Goal: Information Seeking & Learning: Find specific fact

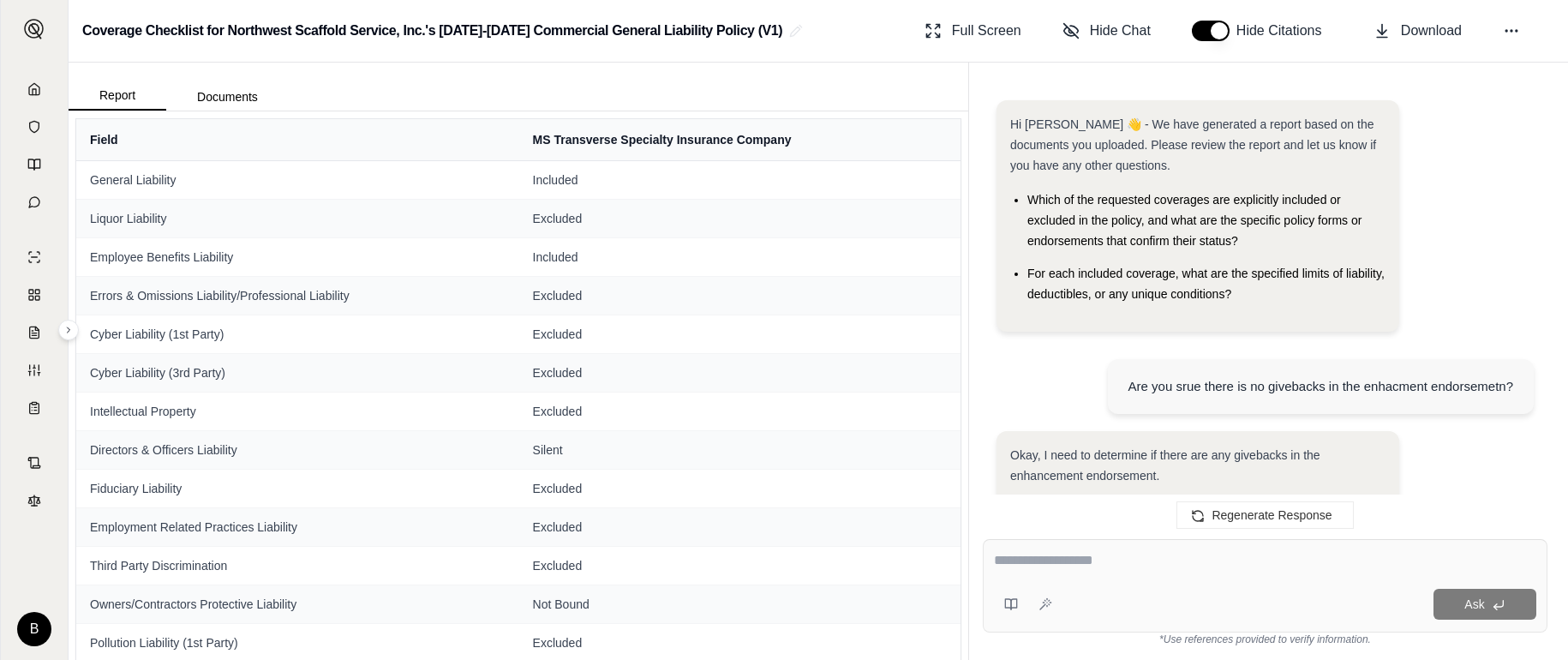
scroll to position [7638, 0]
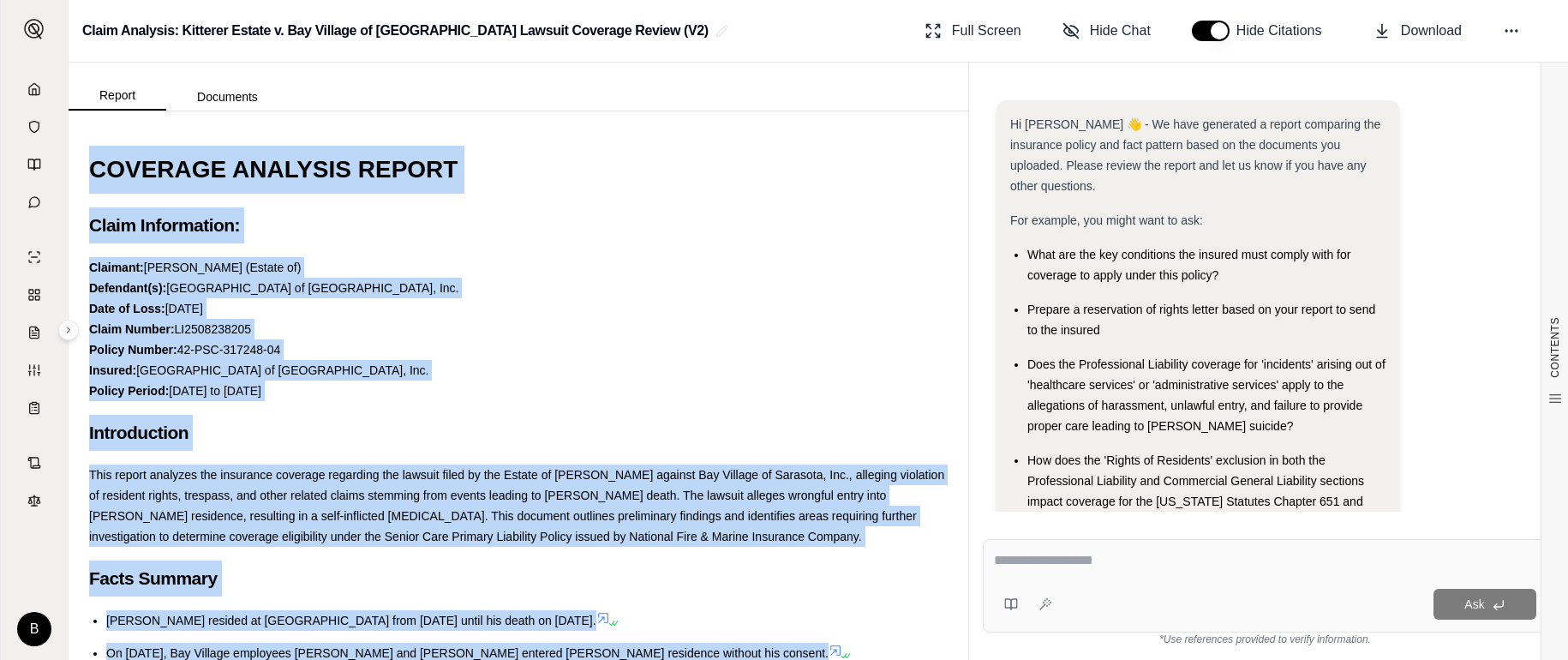
scroll to position [54, 0]
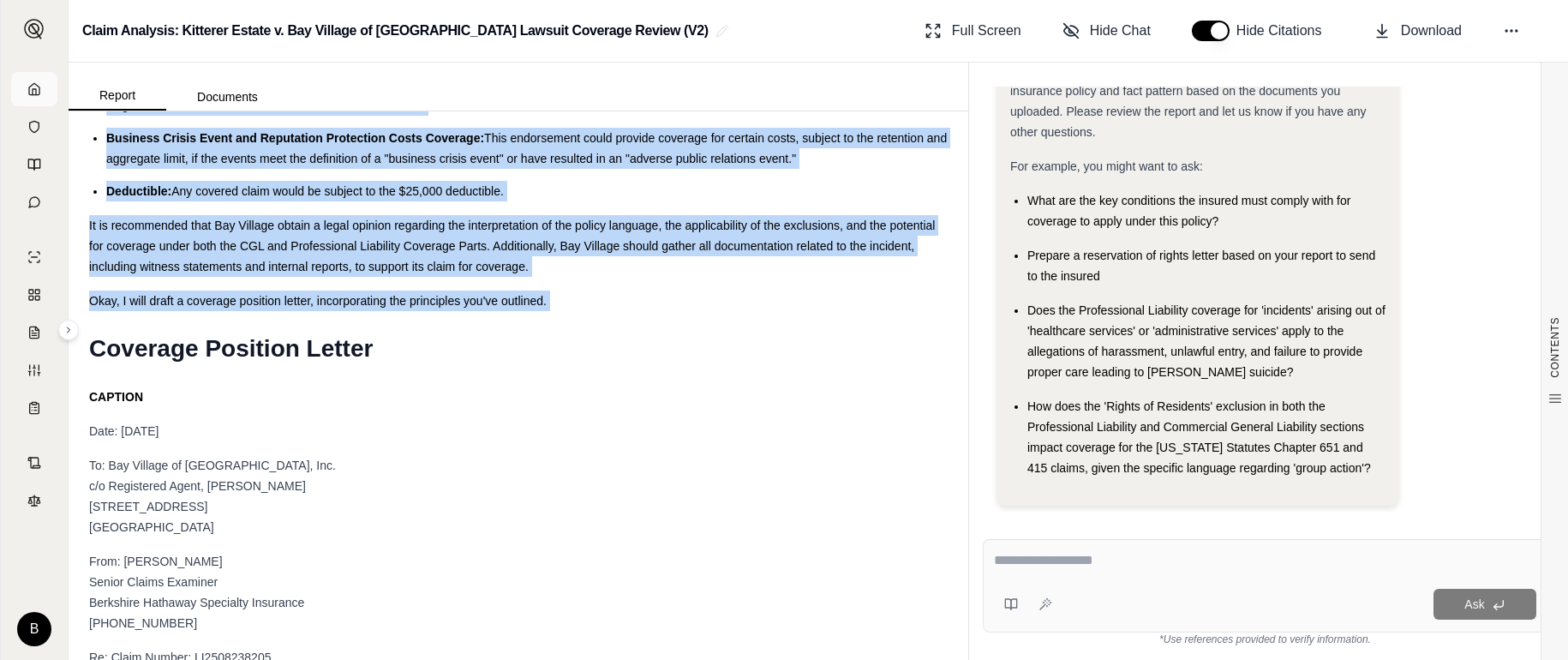
click at [32, 82] on icon at bounding box center [34, 89] width 14 height 14
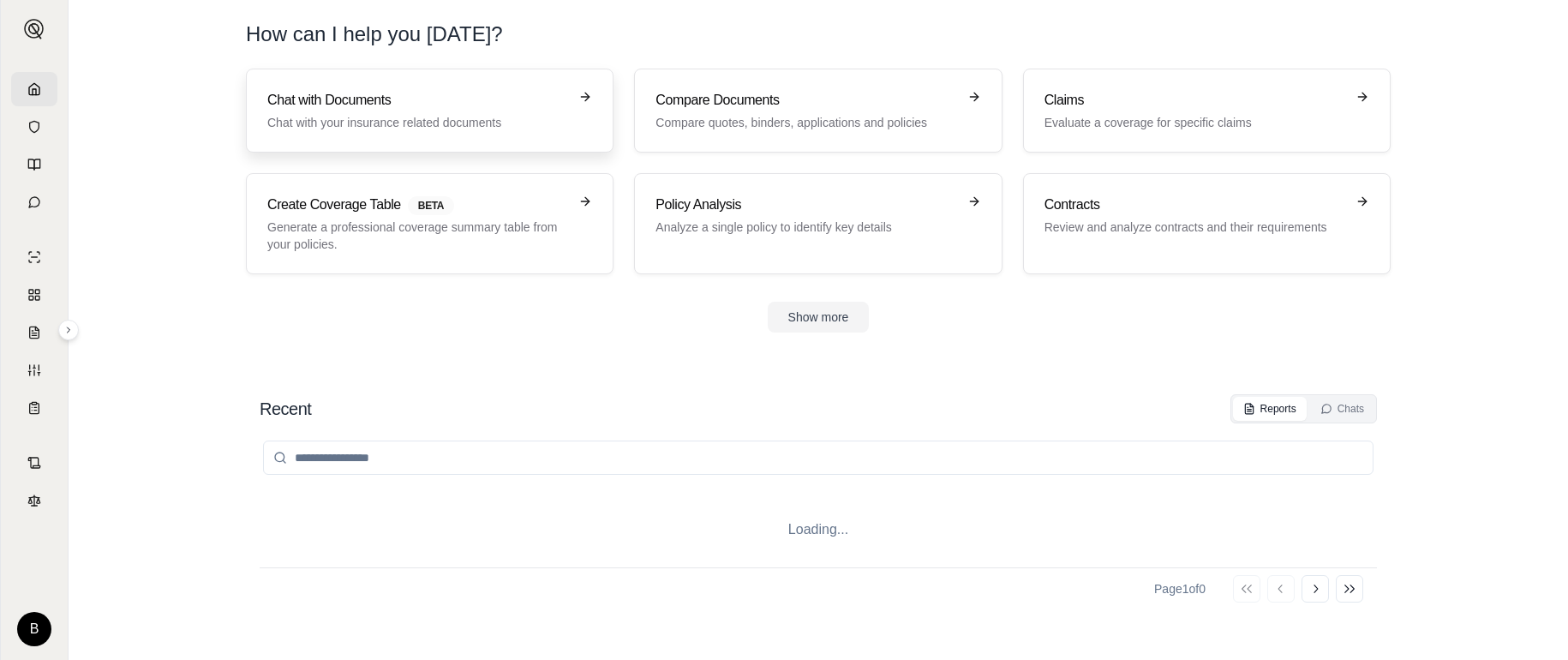
click at [294, 104] on h3 "Chat with Documents" at bounding box center [417, 100] width 301 height 20
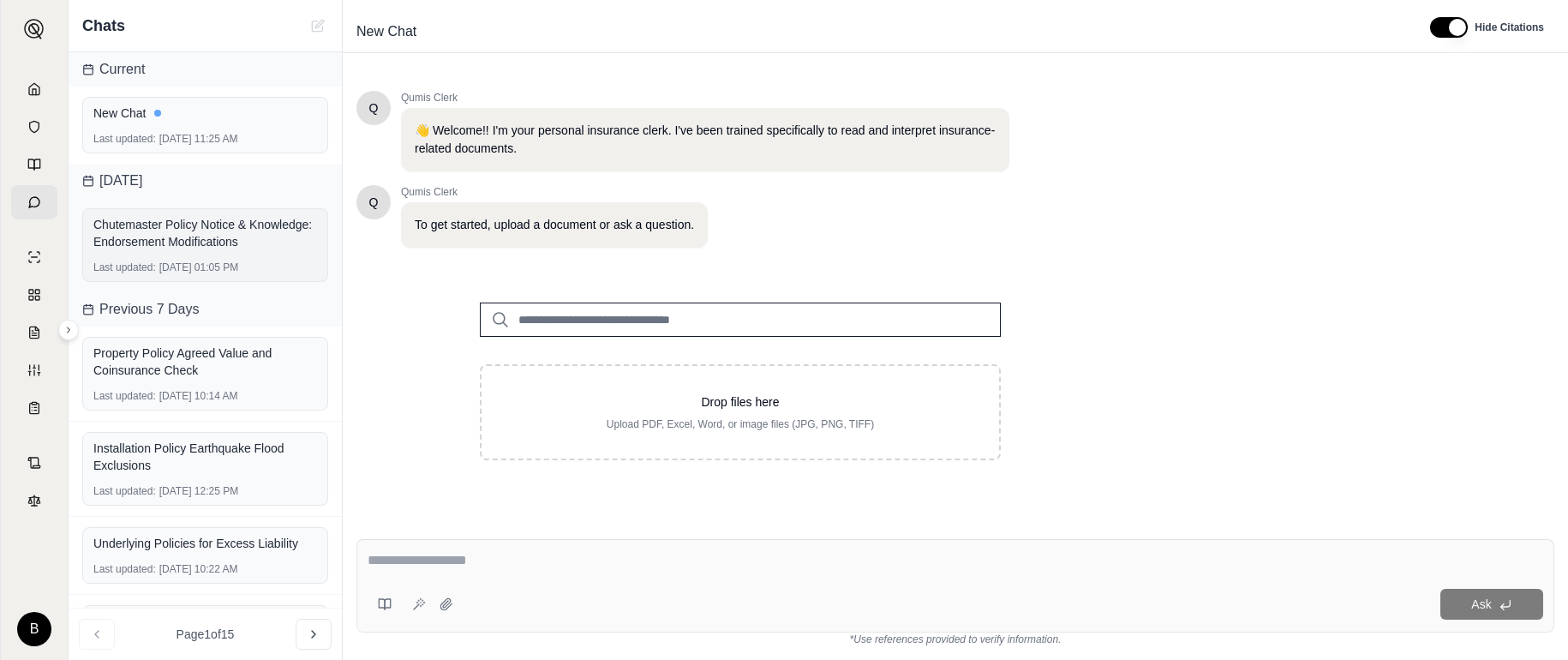
click at [144, 239] on div "Chutemaster Policy Notice & Knowledge: Endorsement Modifications" at bounding box center [205, 233] width 223 height 34
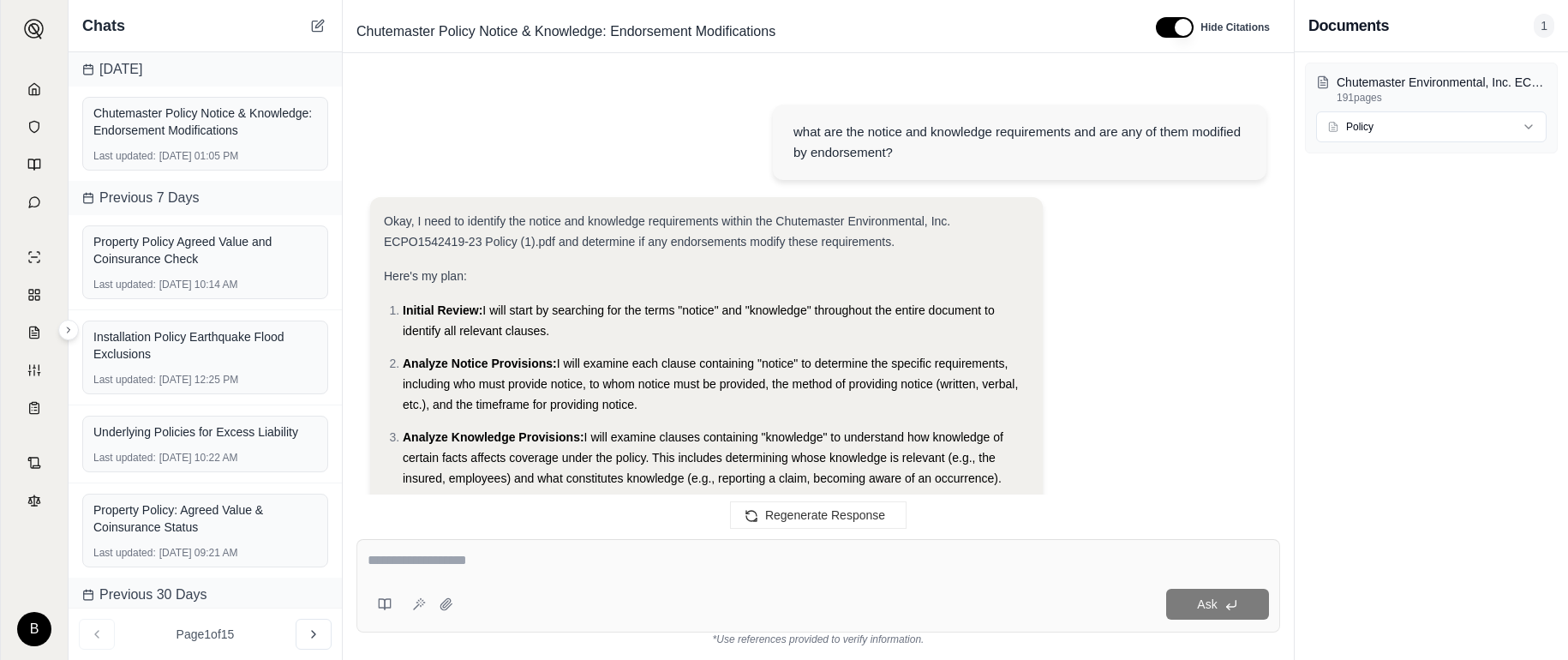
scroll to position [28079, 0]
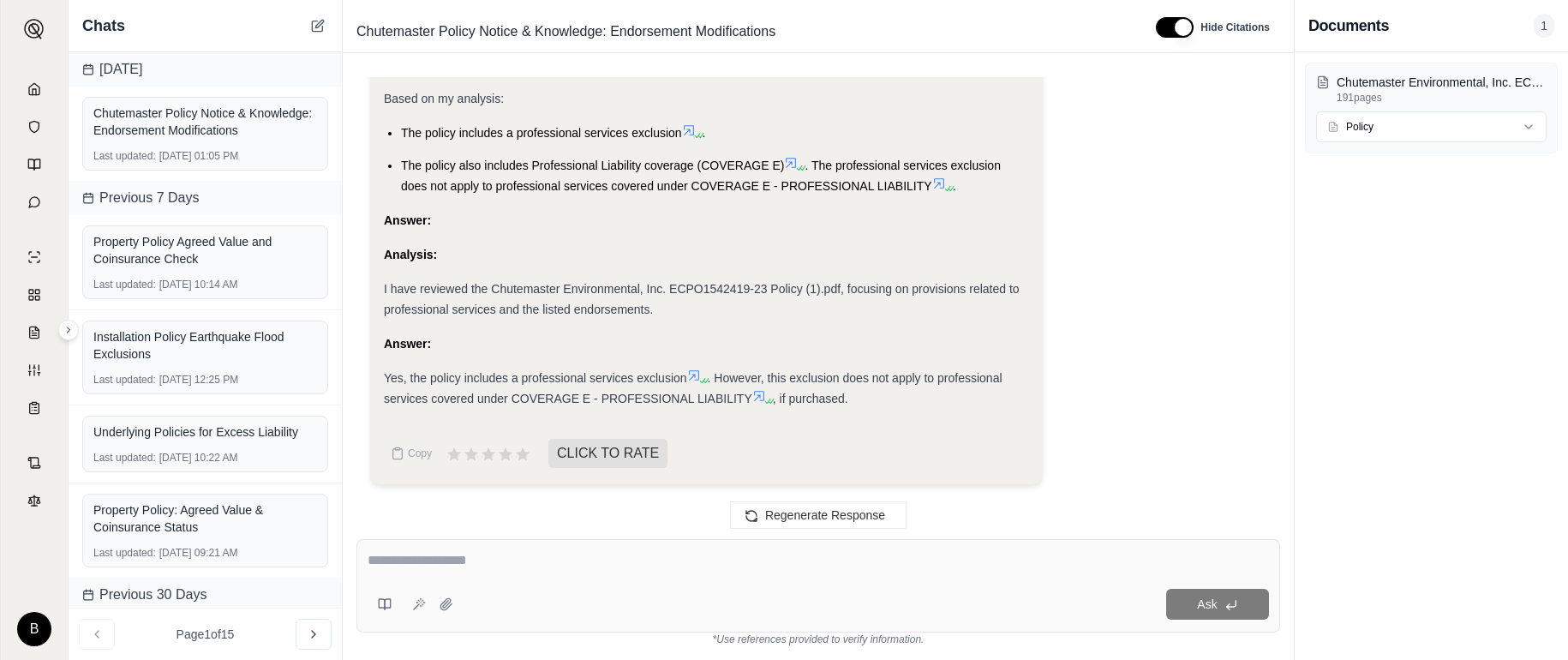
click at [689, 559] on textarea at bounding box center [818, 559] width 901 height 20
type textarea "**********"
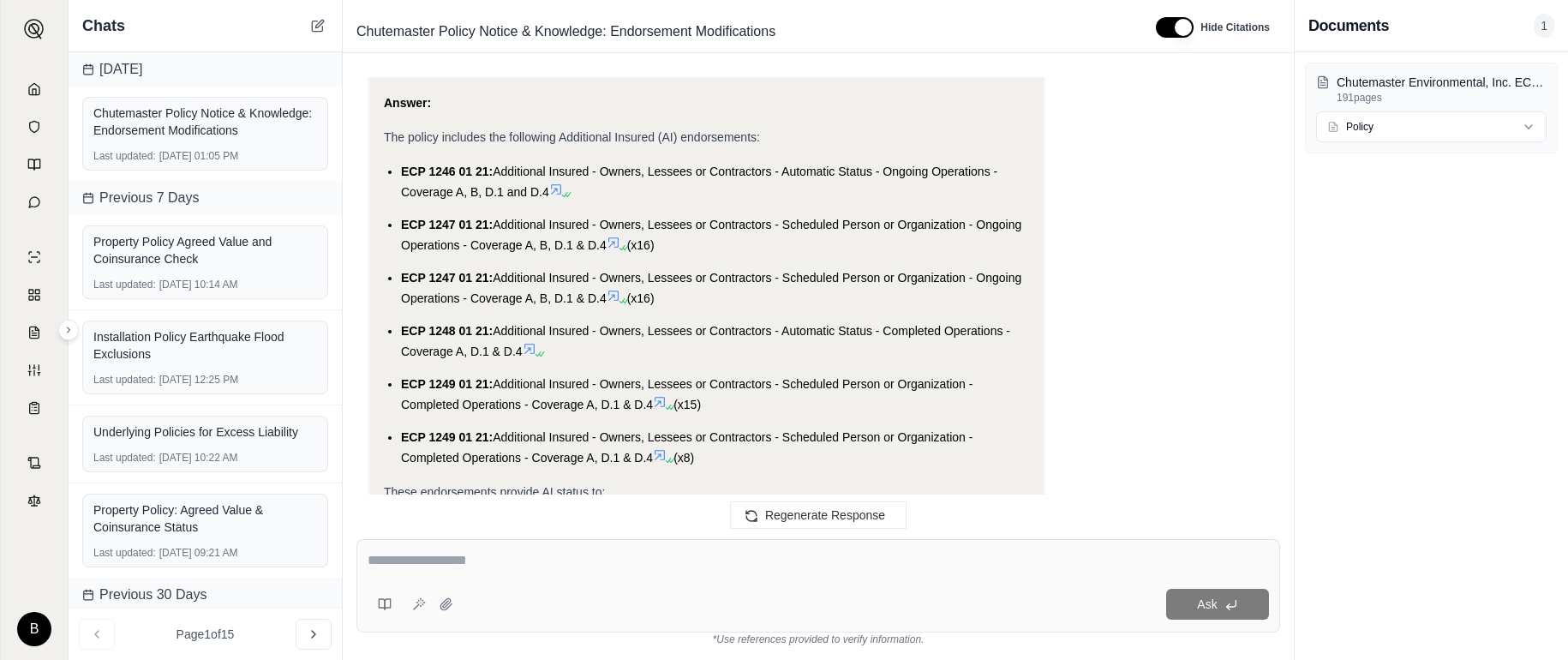
scroll to position [29708, 0]
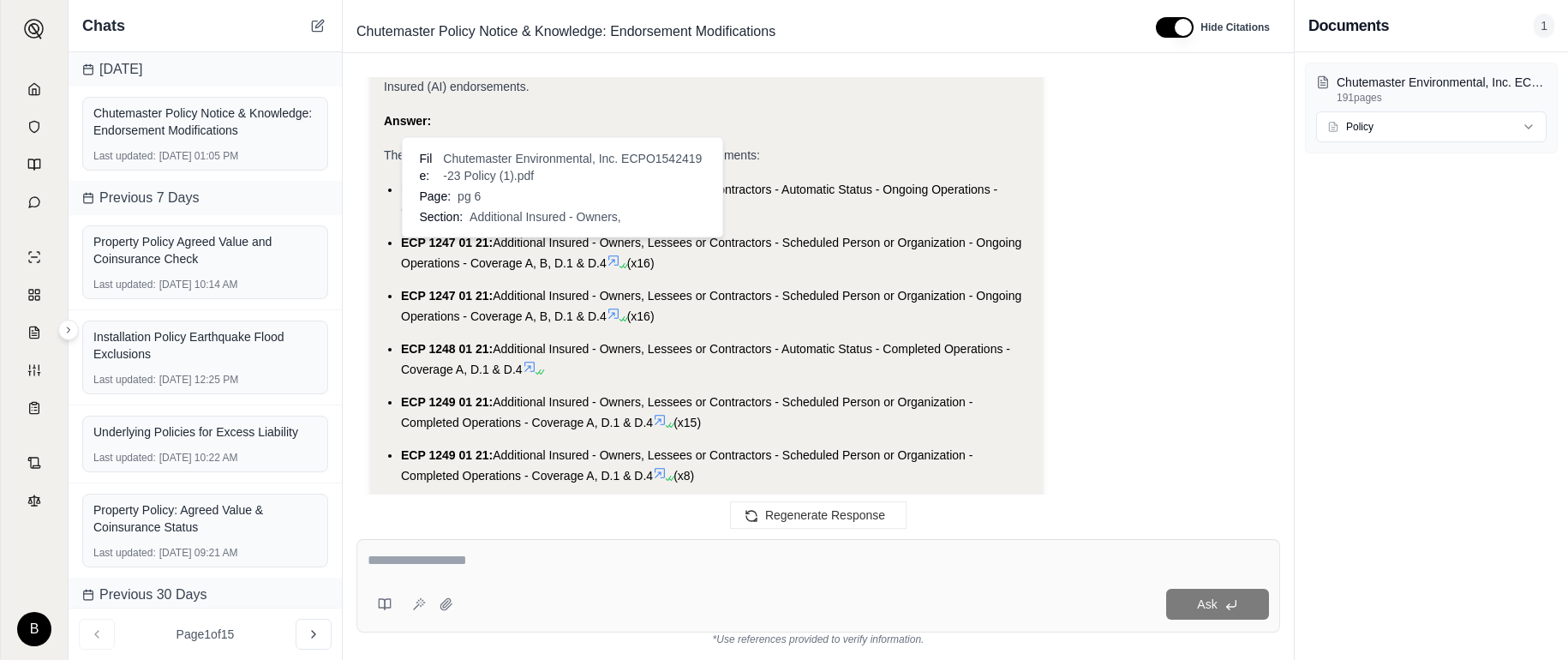
click at [561, 214] on icon at bounding box center [556, 207] width 14 height 14
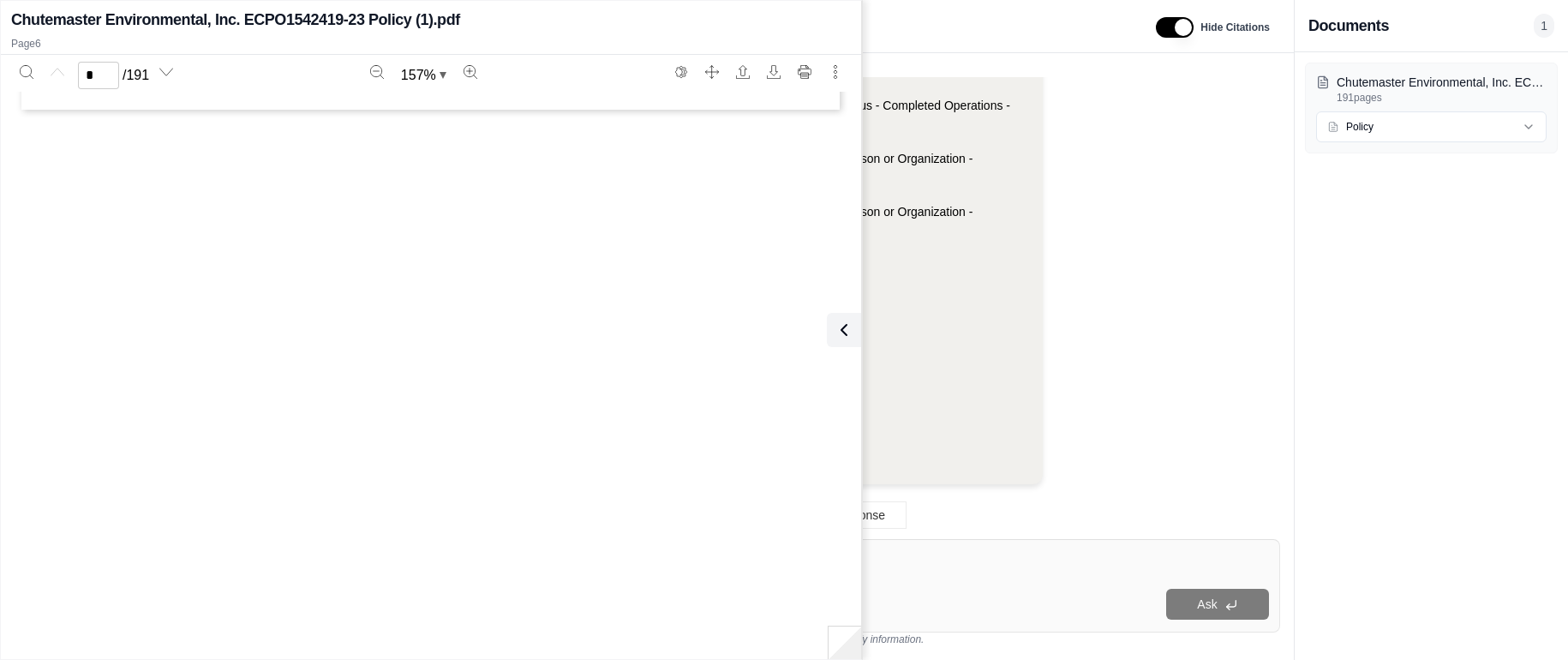
scroll to position [5395, 0]
type input "*"
click at [833, 326] on icon at bounding box center [840, 329] width 20 height 20
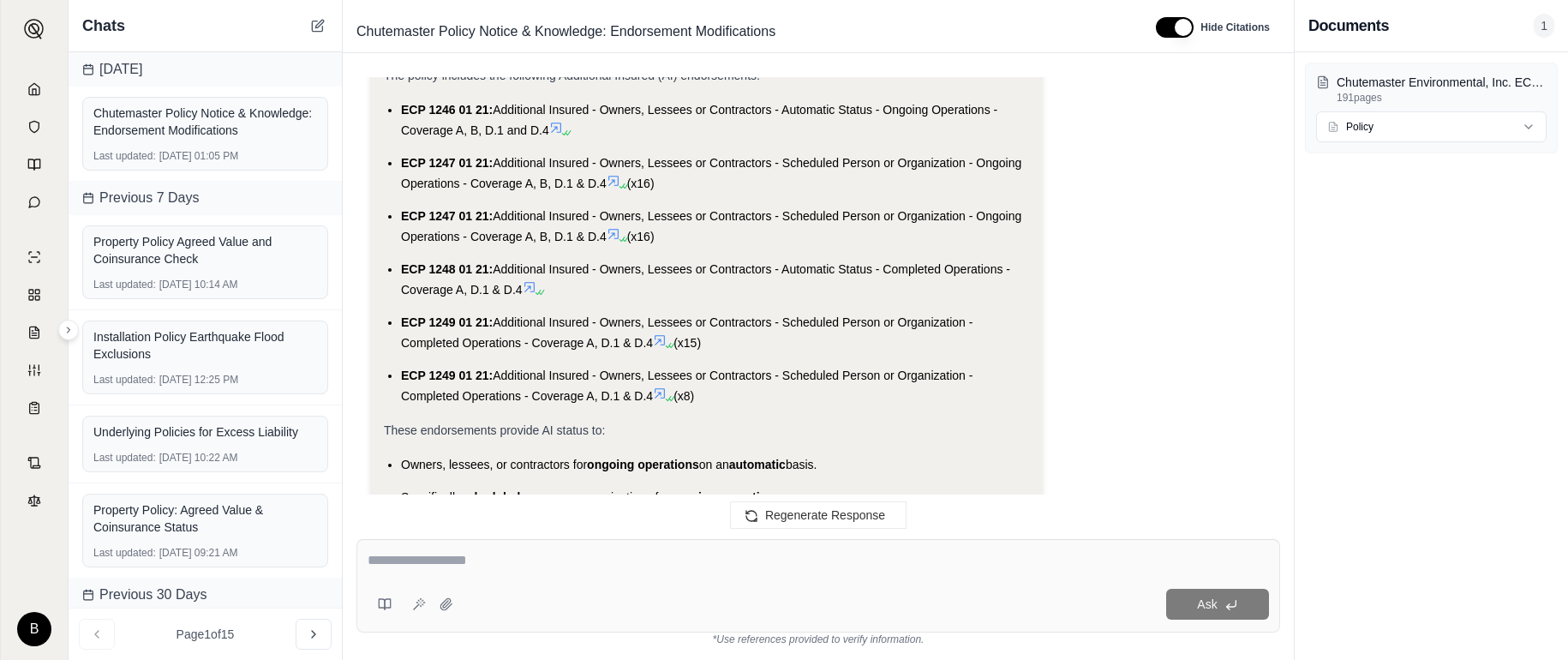
scroll to position [29775, 0]
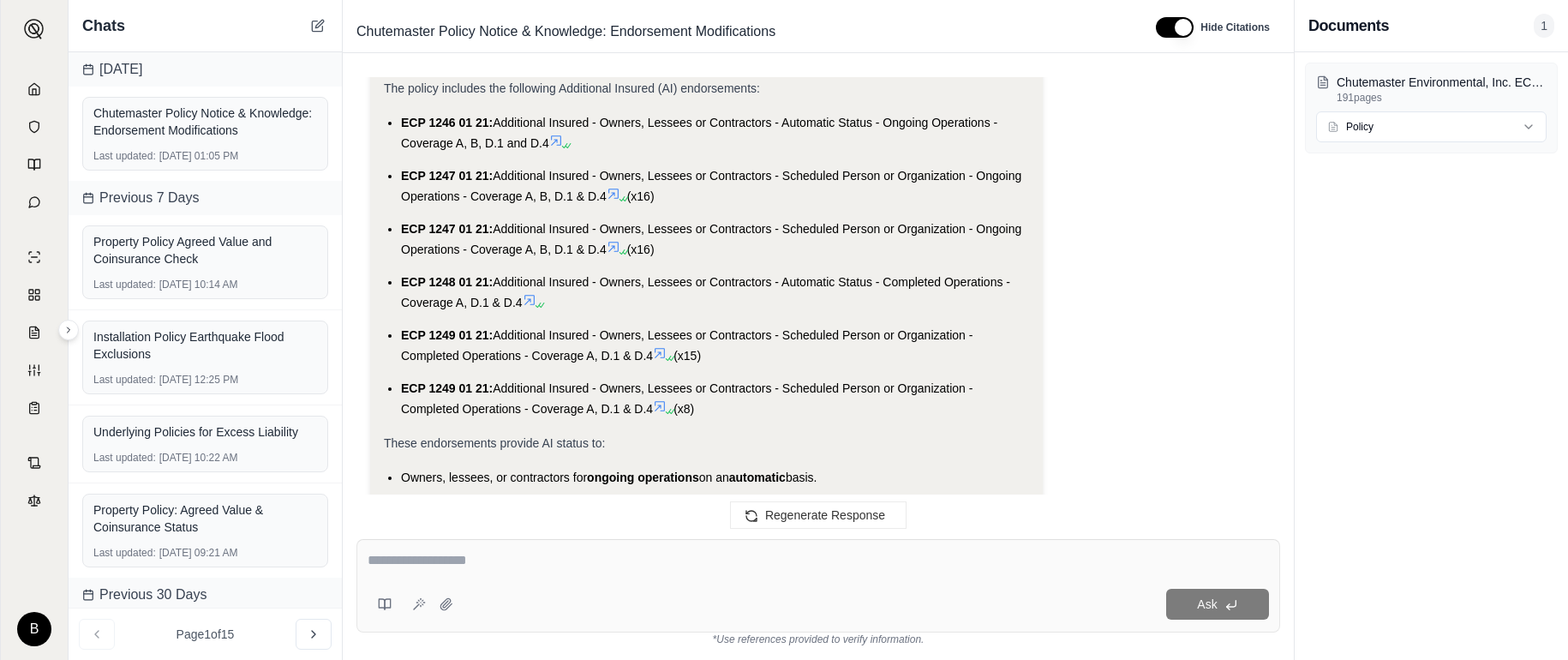
click at [611, 200] on icon at bounding box center [613, 194] width 14 height 14
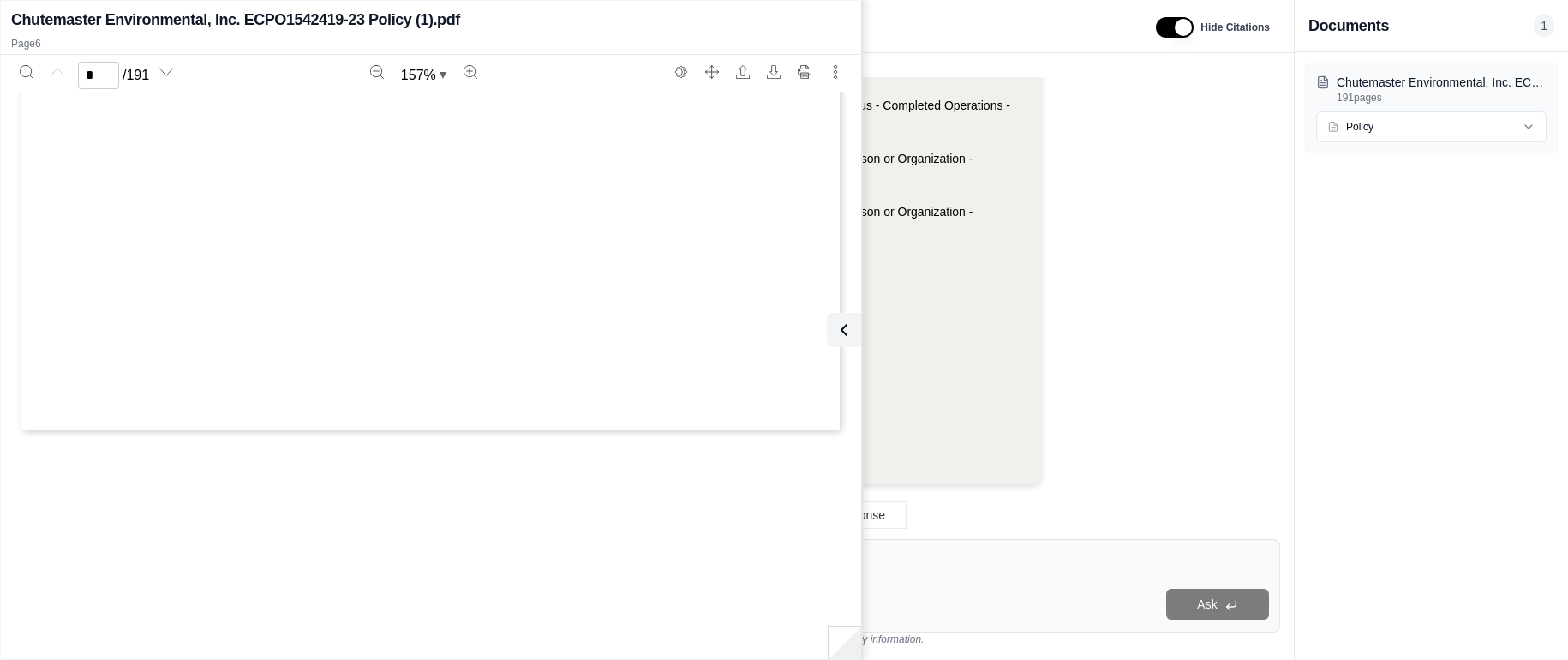
scroll to position [5395, 0]
type input "*"
click at [844, 330] on icon at bounding box center [840, 329] width 20 height 20
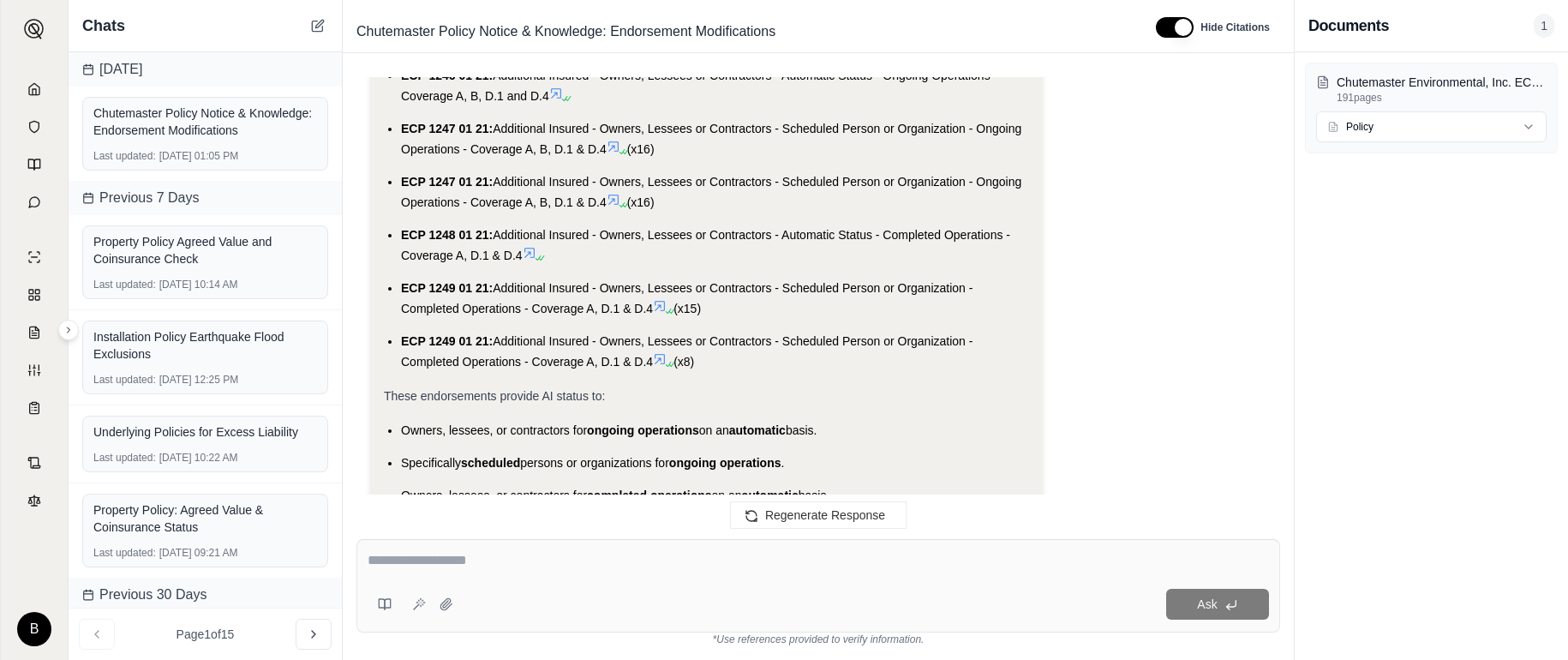
scroll to position [29802, 0]
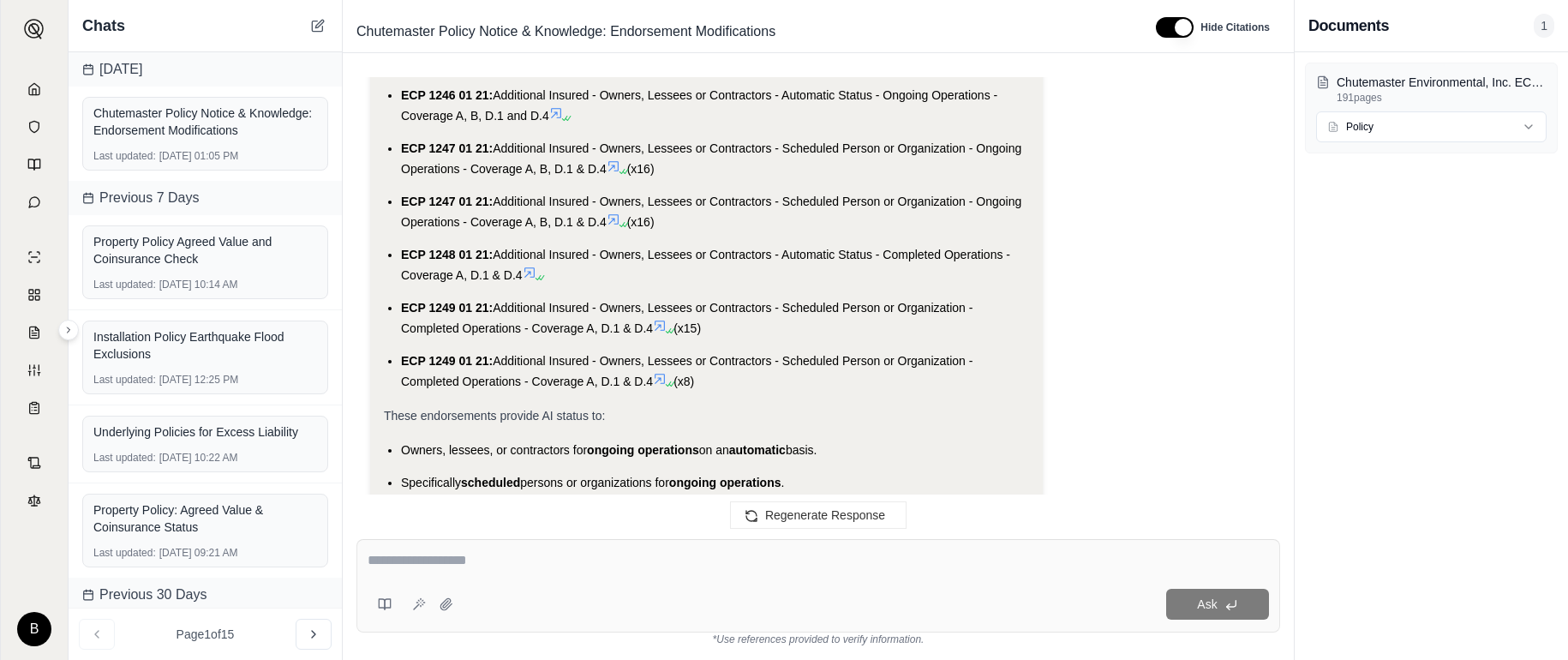
click at [617, 224] on icon at bounding box center [613, 220] width 11 height 11
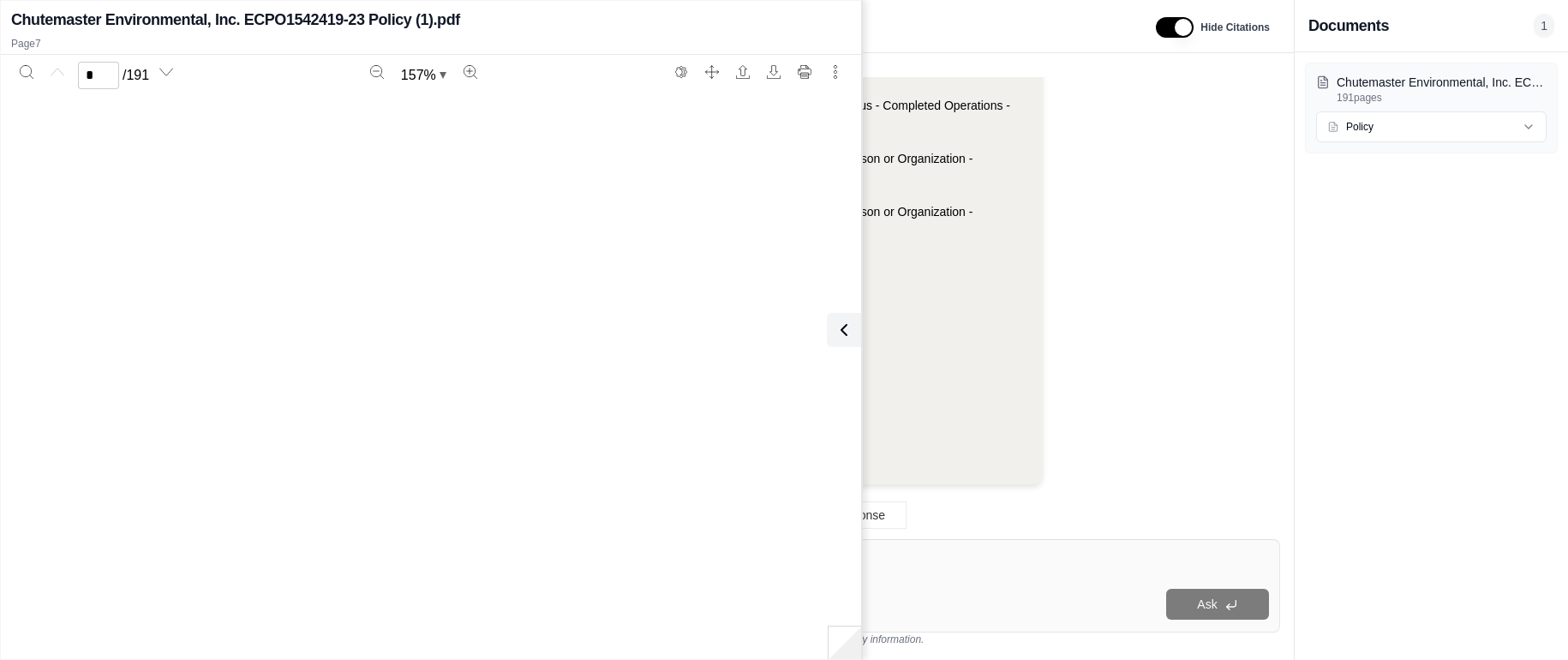
scroll to position [6462, 0]
type input "*"
click at [849, 325] on icon at bounding box center [840, 329] width 20 height 20
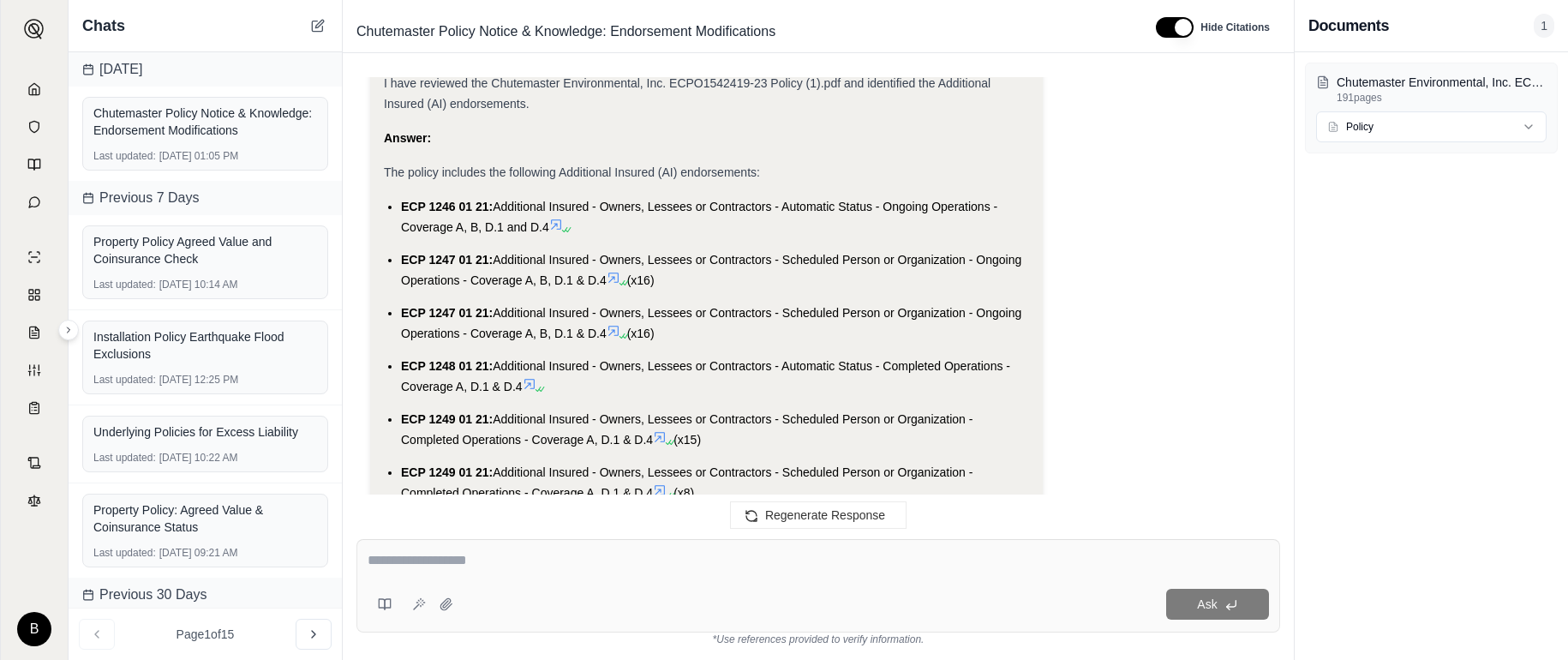
scroll to position [29701, 0]
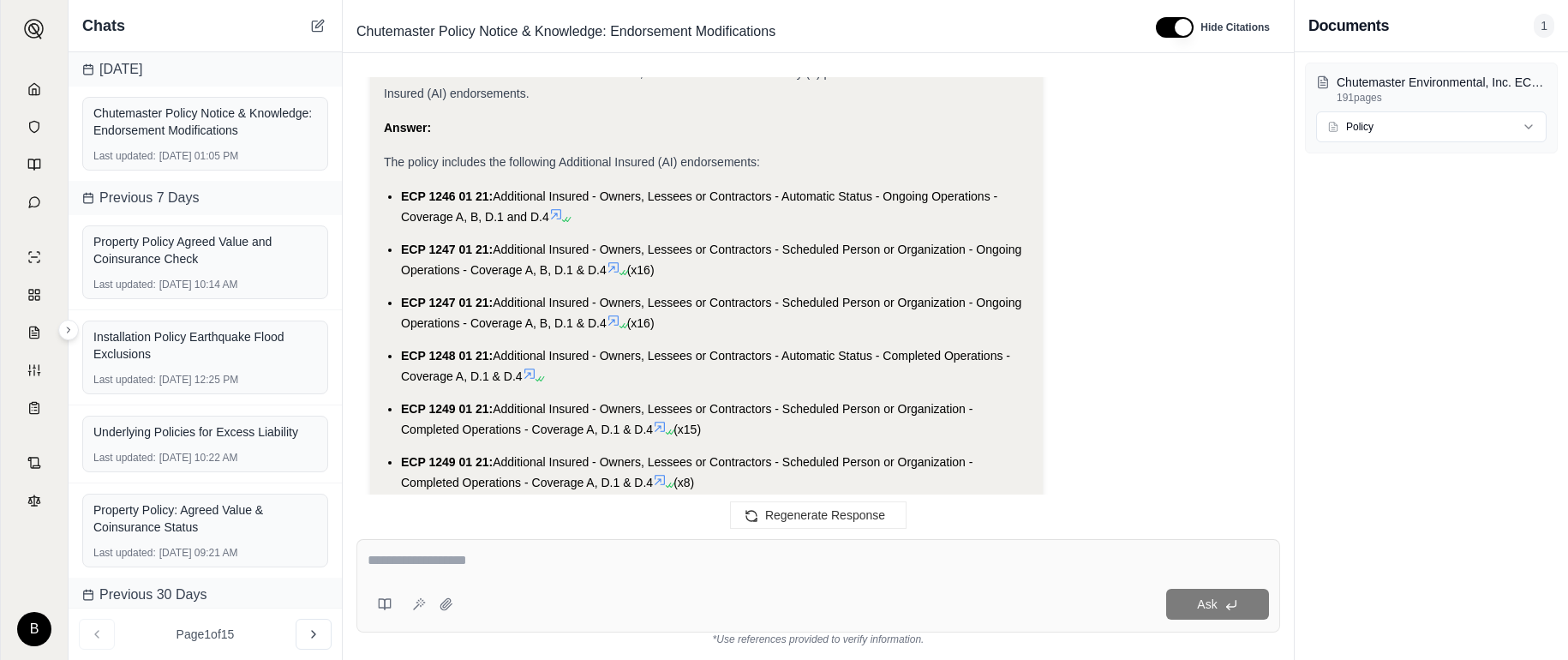
click at [531, 380] on icon at bounding box center [529, 374] width 14 height 14
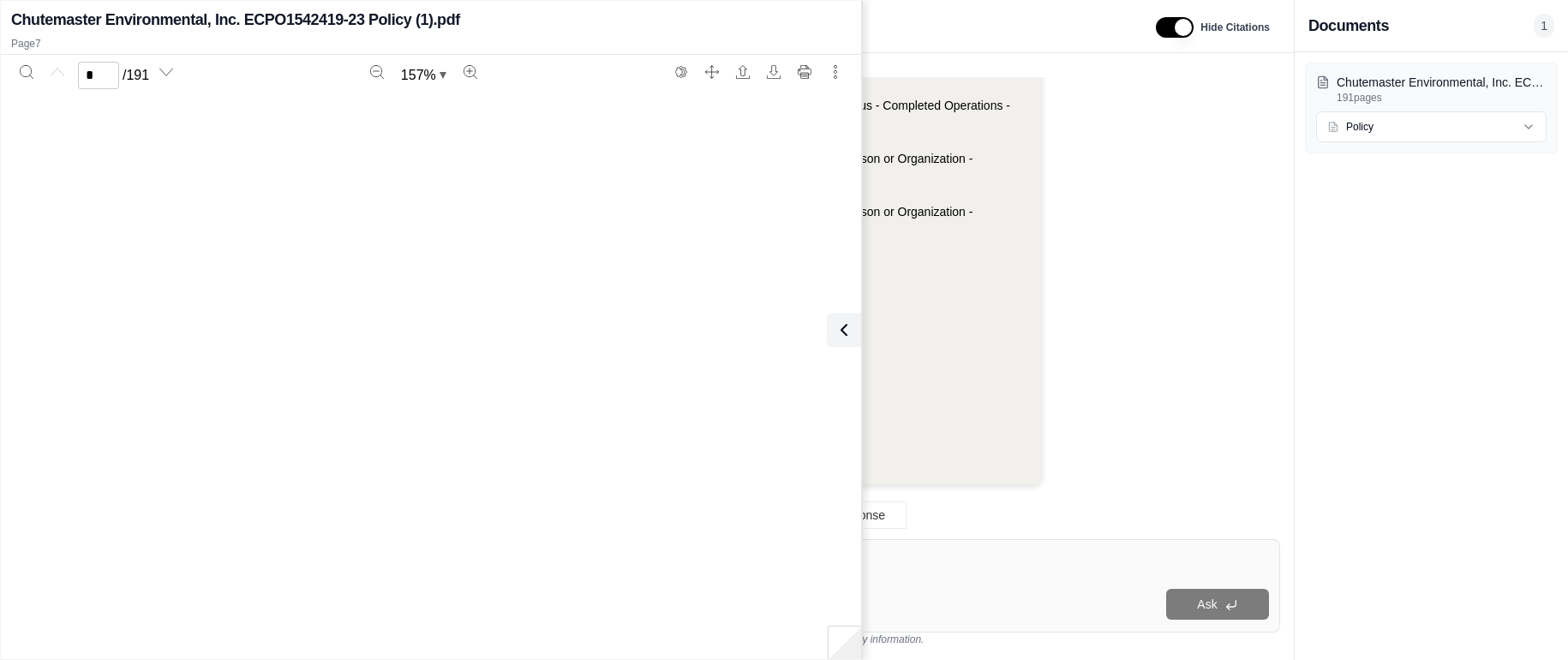
type input "*"
click at [841, 332] on icon at bounding box center [844, 329] width 20 height 20
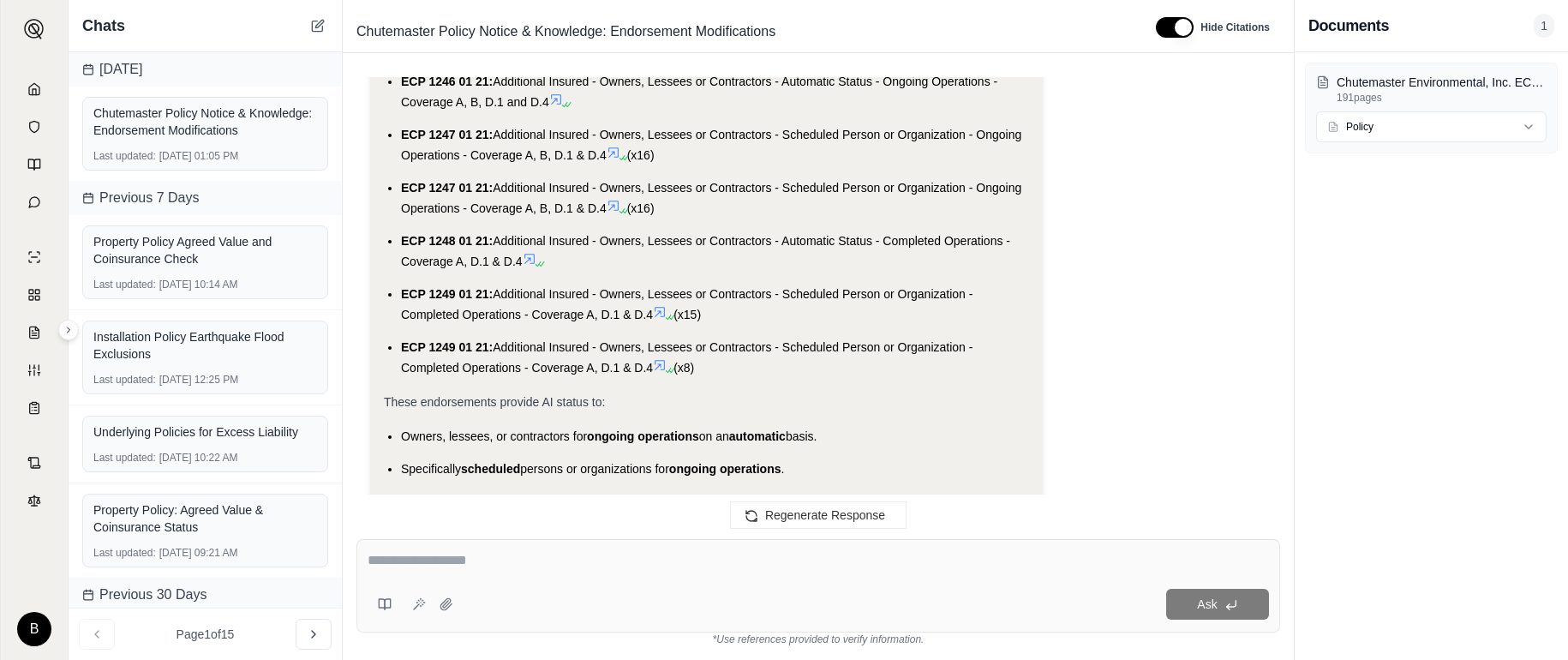
scroll to position [29829, 0]
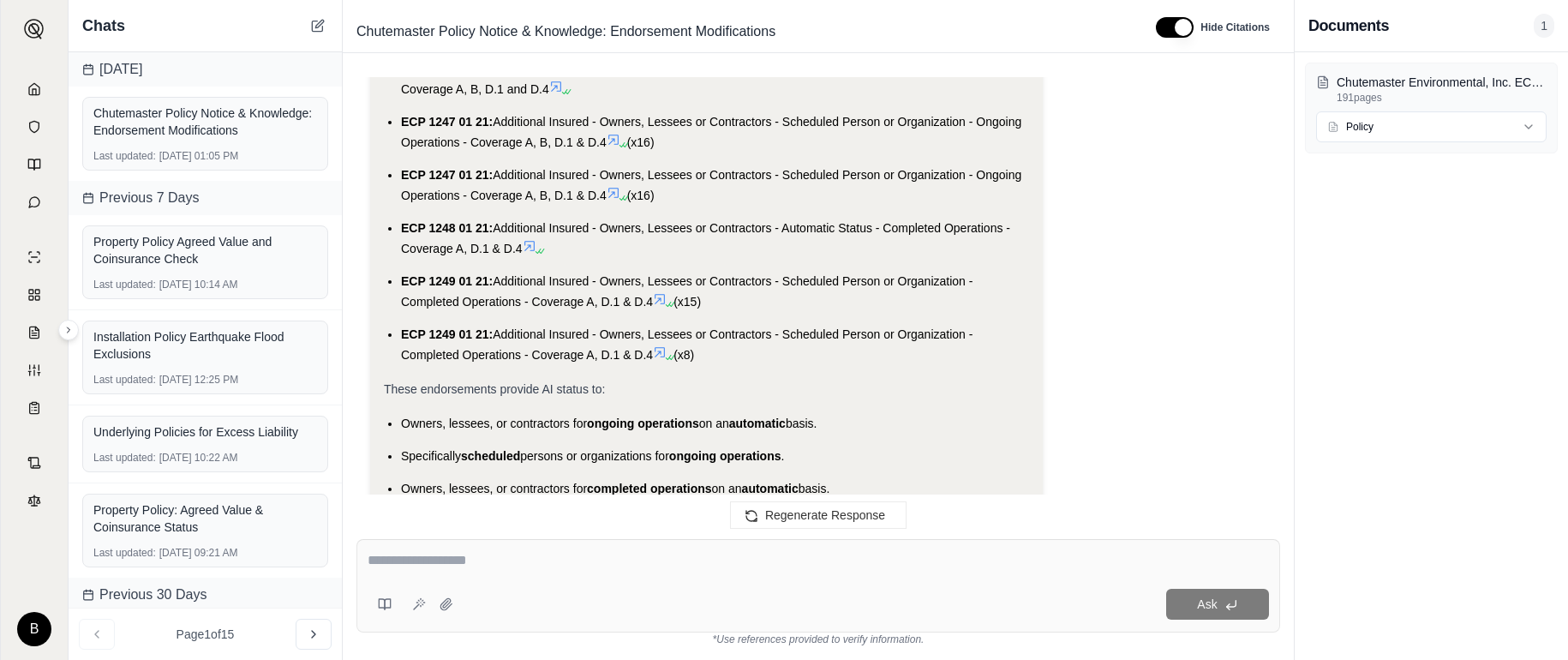
click at [660, 304] on icon at bounding box center [660, 299] width 11 height 11
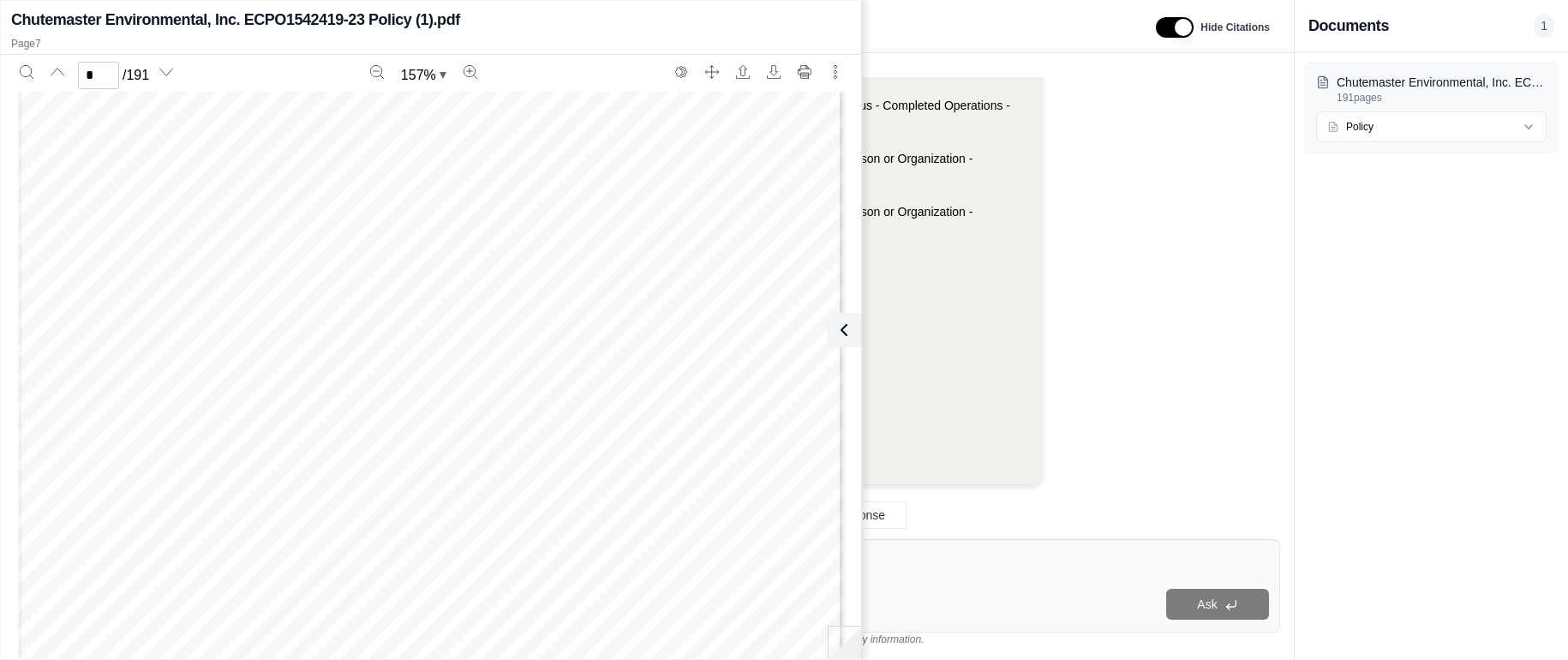
scroll to position [6492, 0]
type input "*"
click at [836, 324] on icon at bounding box center [840, 329] width 20 height 20
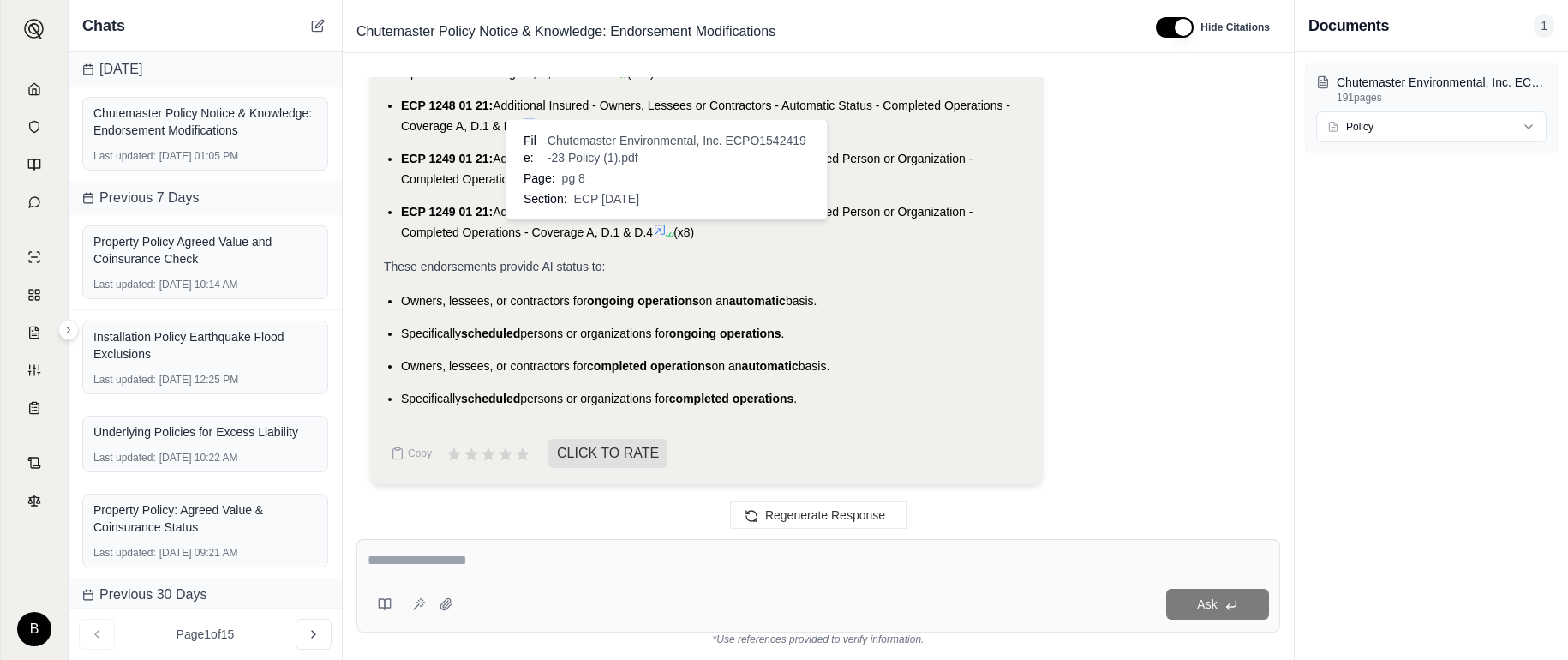
click at [664, 228] on icon at bounding box center [660, 229] width 14 height 14
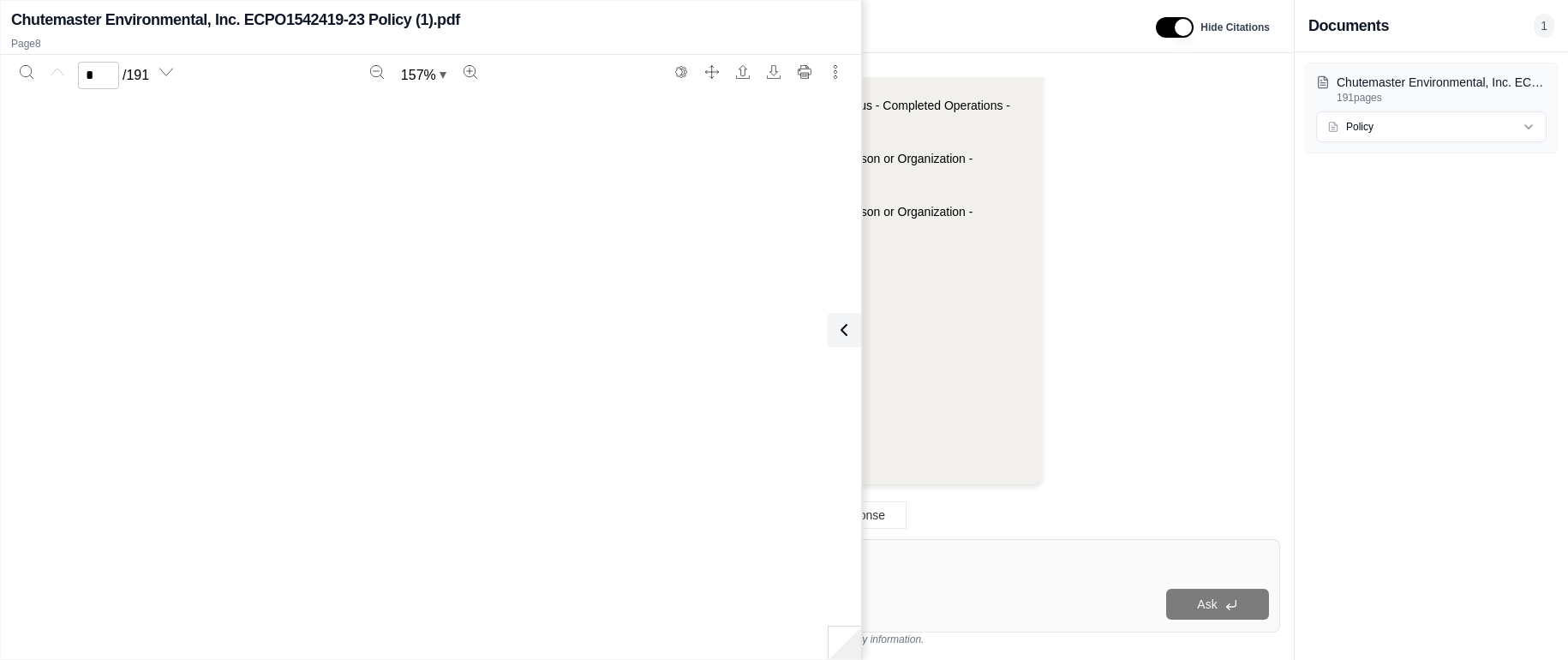
scroll to position [7530, 0]
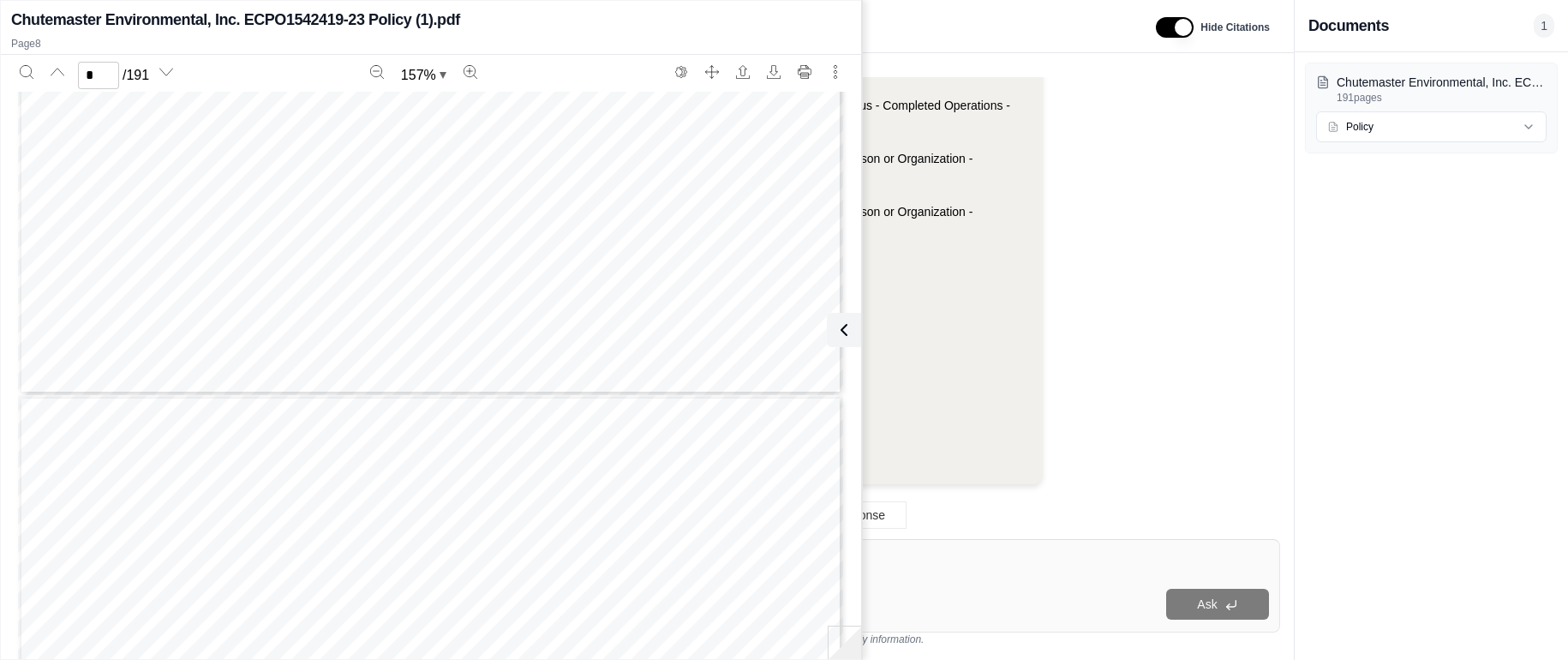
type input "*"
click at [1062, 552] on textarea at bounding box center [818, 559] width 901 height 20
click at [1063, 555] on textarea at bounding box center [818, 559] width 901 height 20
click at [842, 329] on icon at bounding box center [840, 329] width 20 height 20
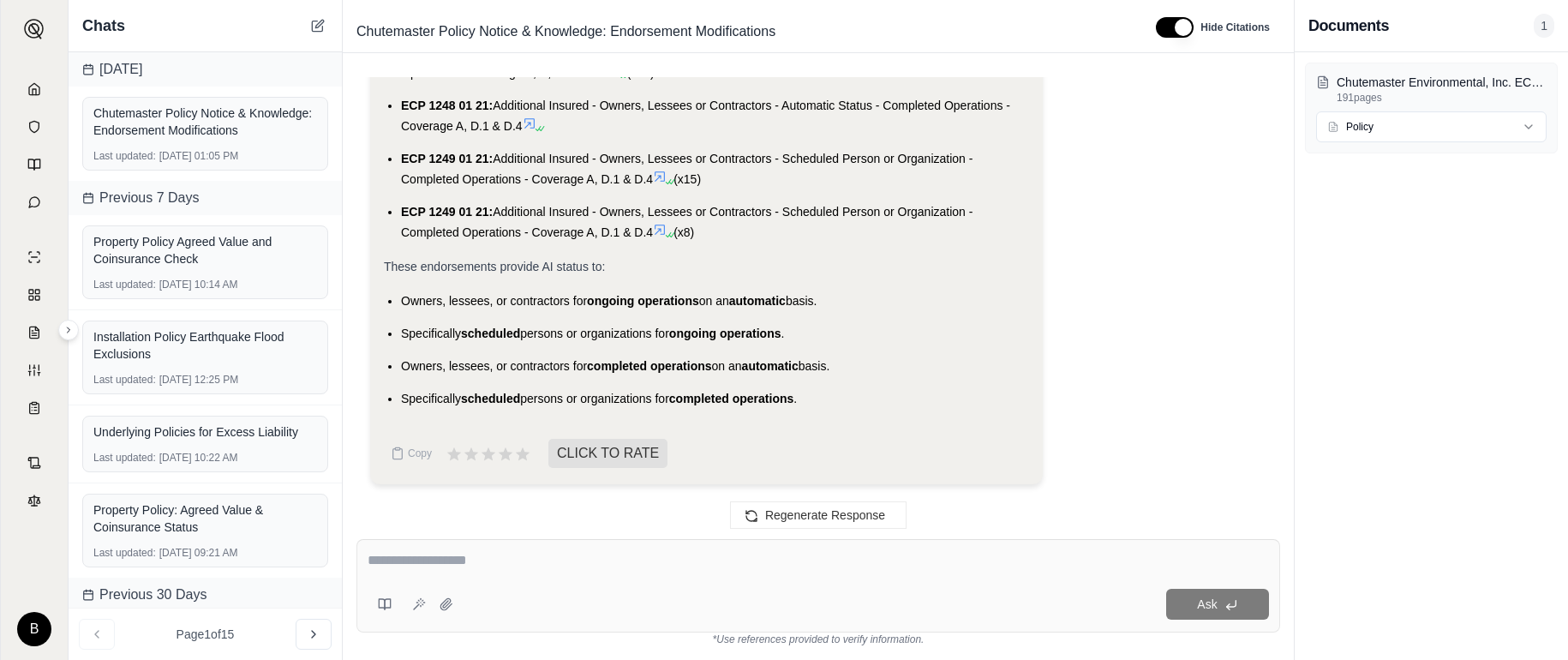
click at [887, 577] on div "Ask" at bounding box center [818, 586] width 924 height 94
type textarea "**********"
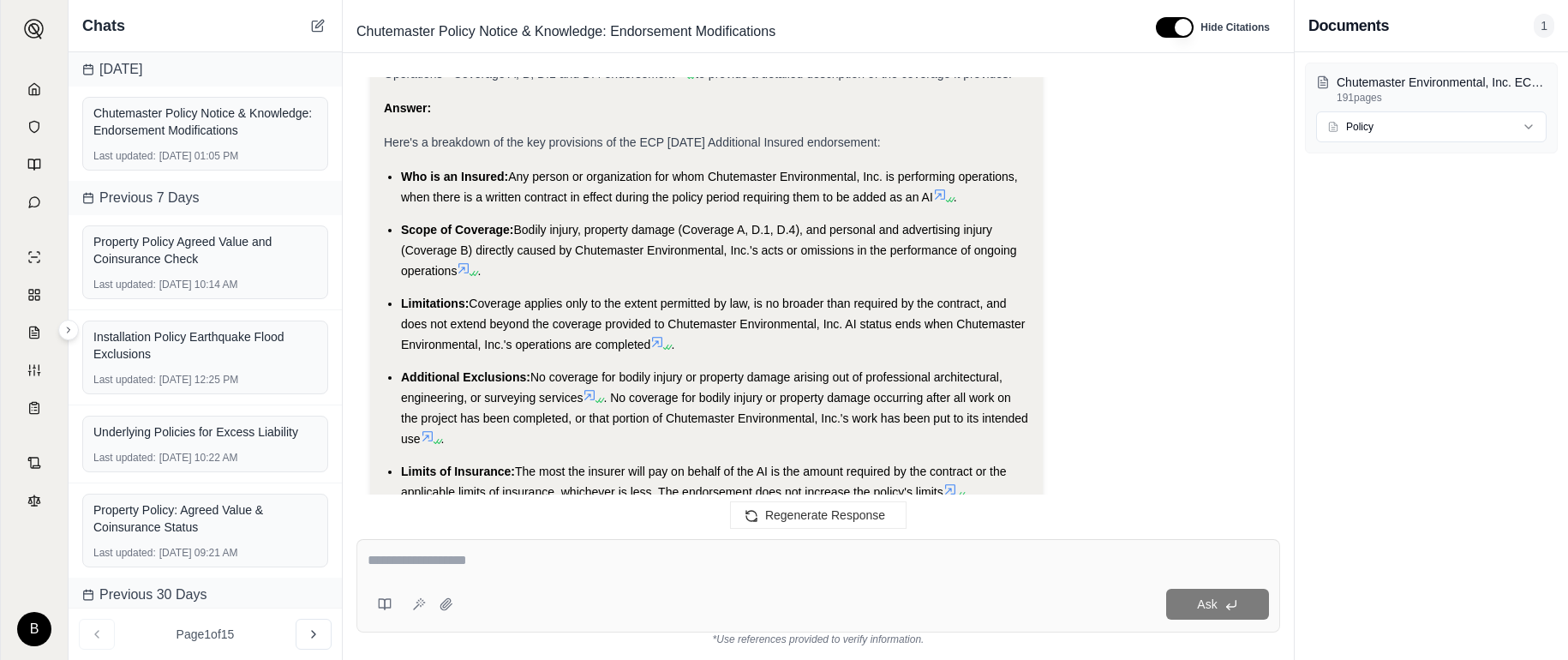
scroll to position [32267, 0]
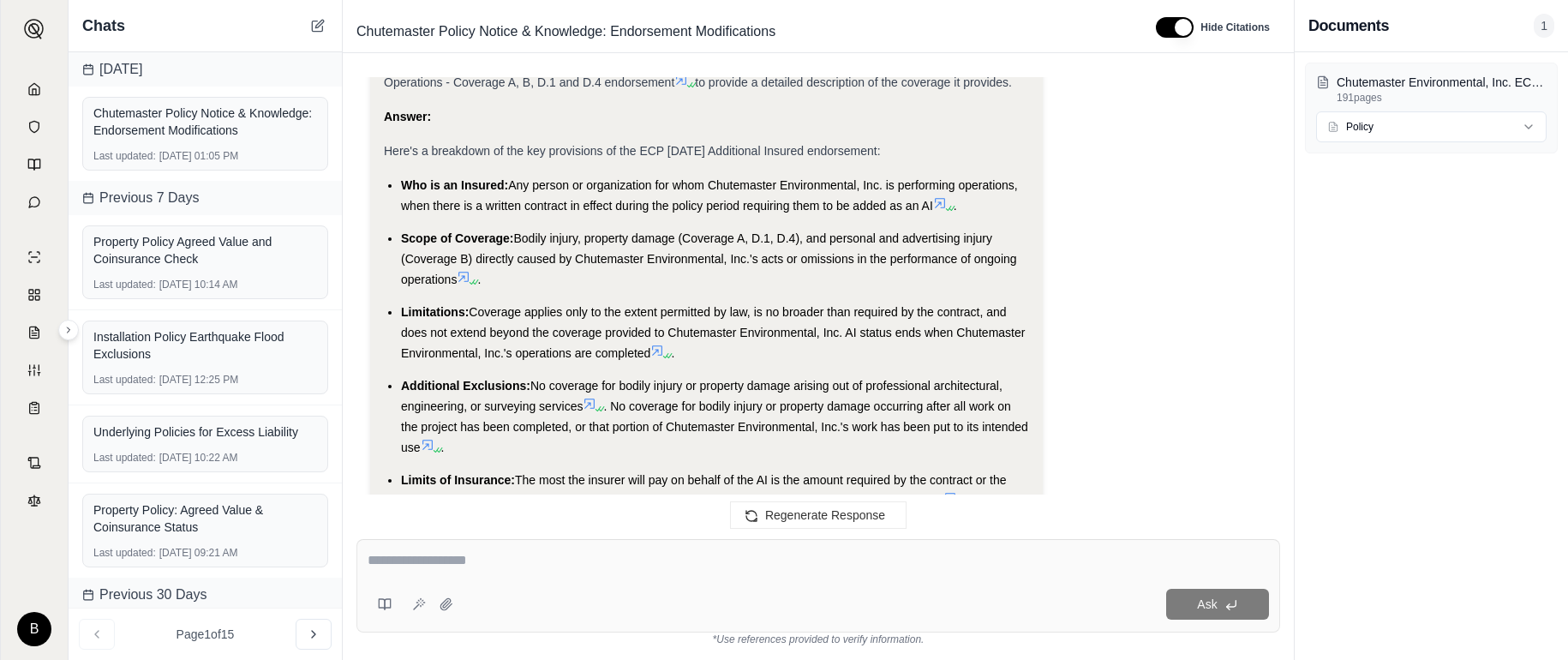
click at [946, 214] on icon at bounding box center [949, 208] width 11 height 11
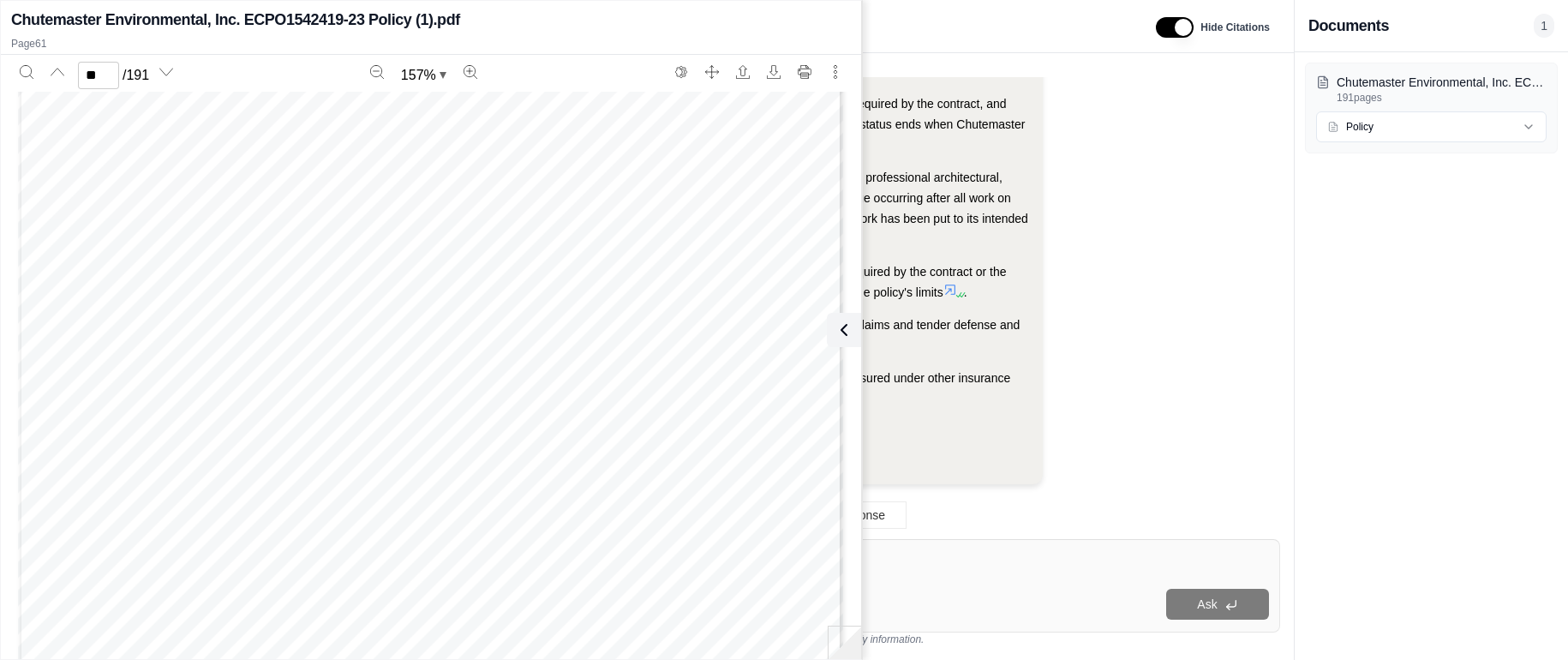
scroll to position [65255, 0]
type input "**"
click at [855, 340] on button at bounding box center [840, 329] width 34 height 34
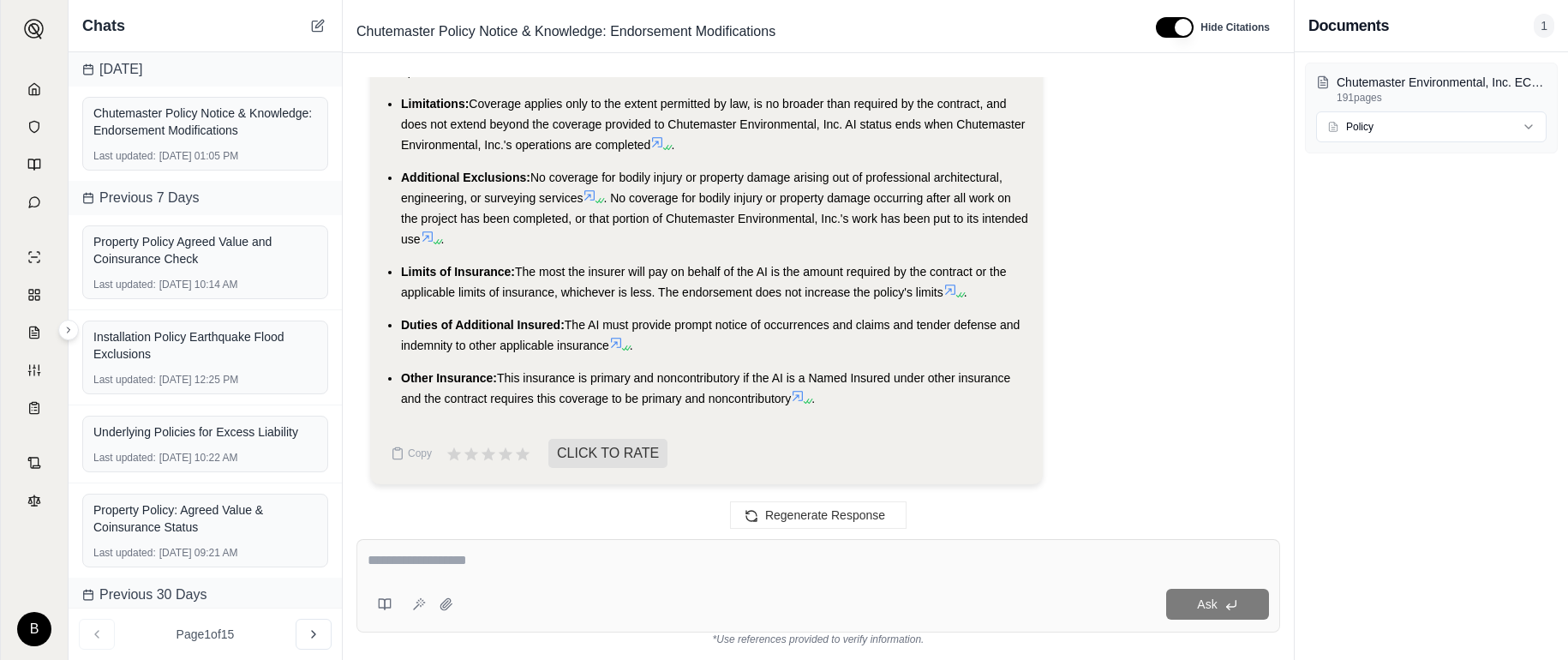
click at [716, 559] on textarea at bounding box center [818, 559] width 901 height 20
paste textarea "**********"
type textarea "**********"
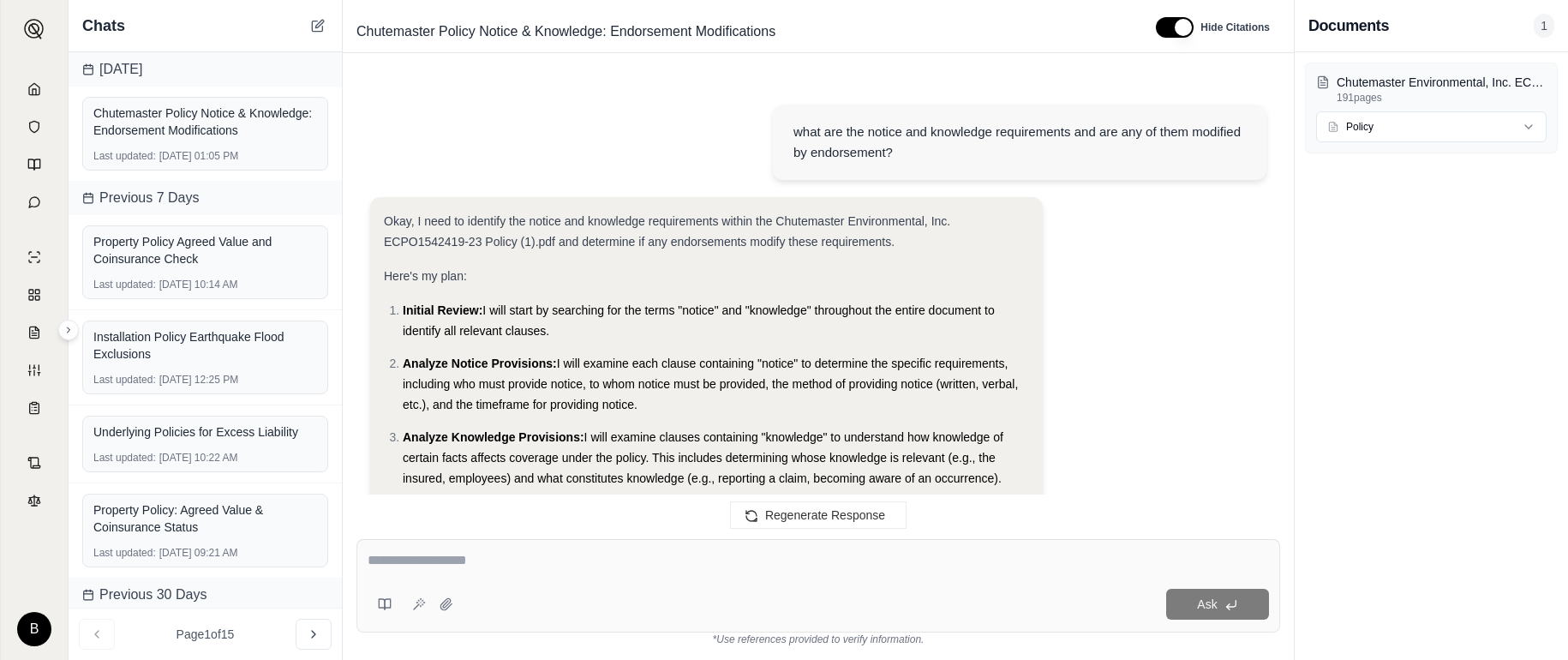
scroll to position [34294, 0]
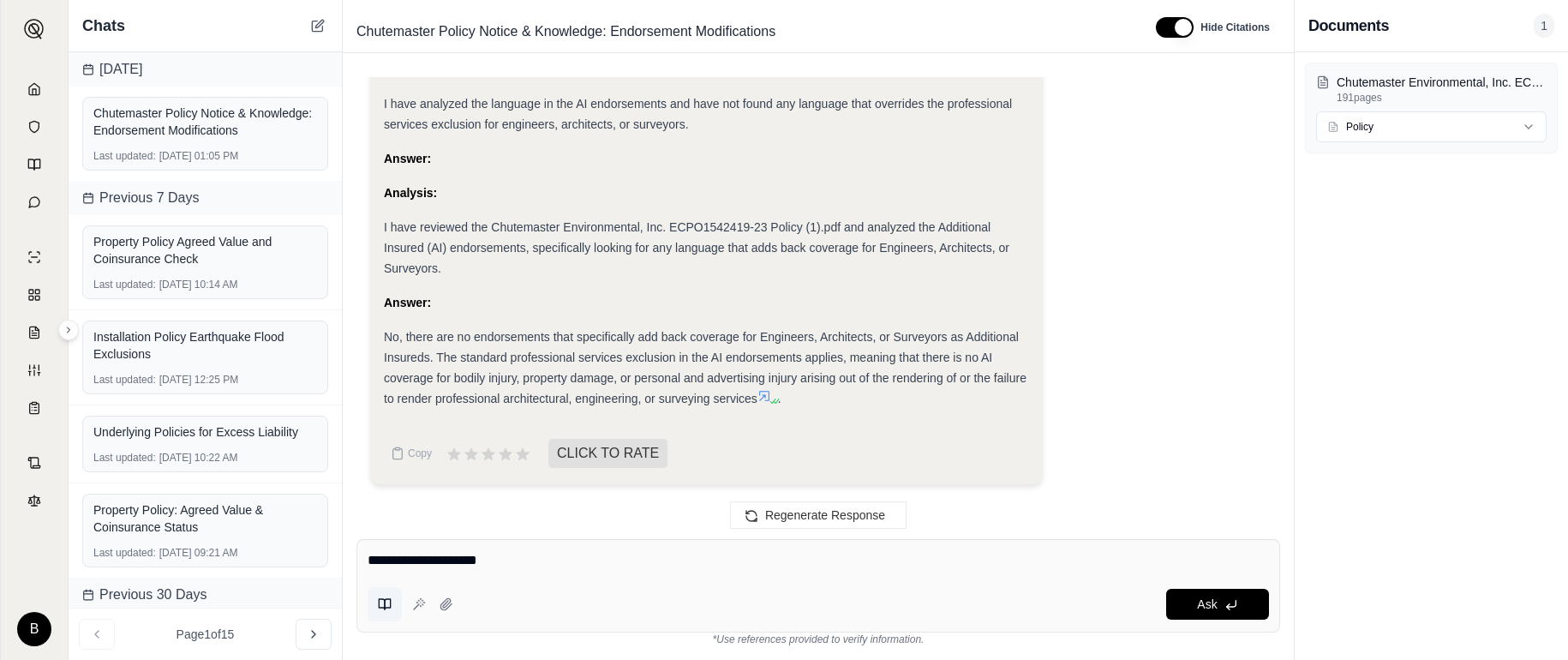
paste textarea "**********"
type textarea "**********"
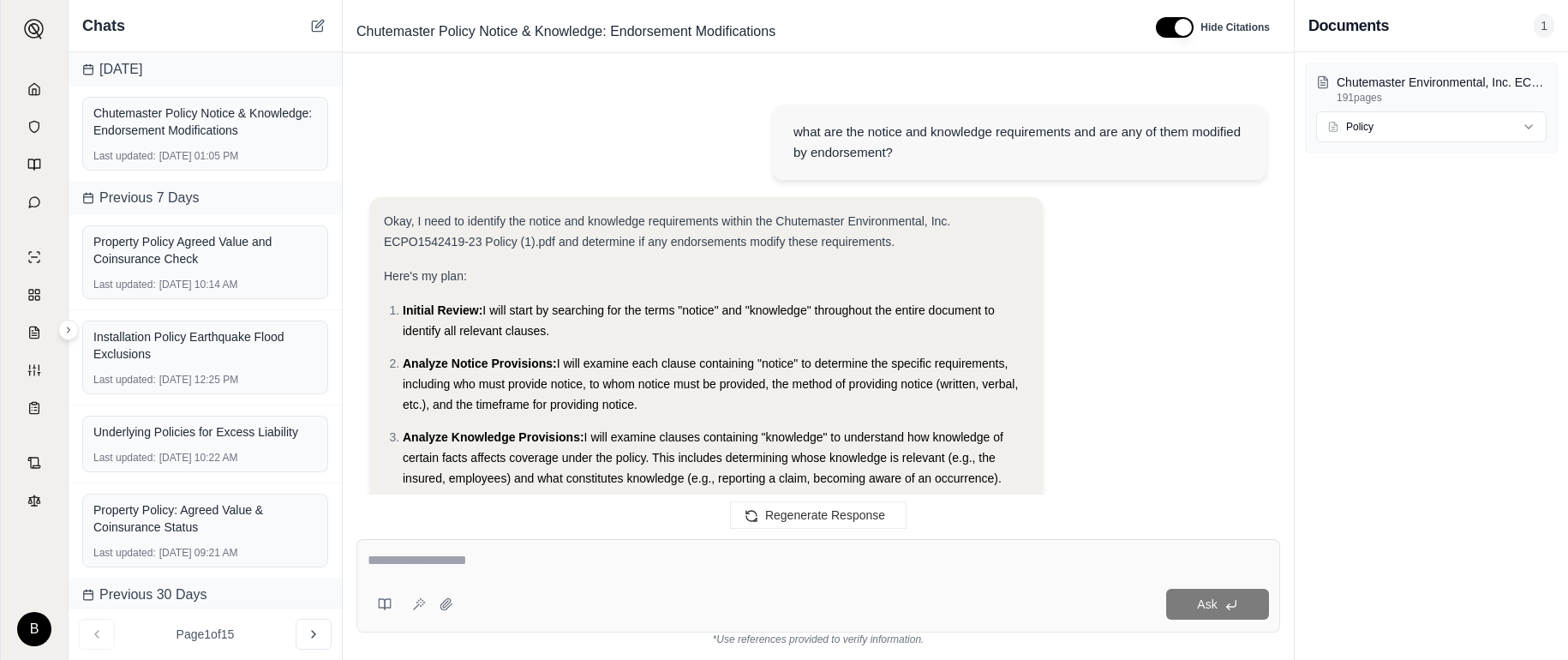
scroll to position [35953, 0]
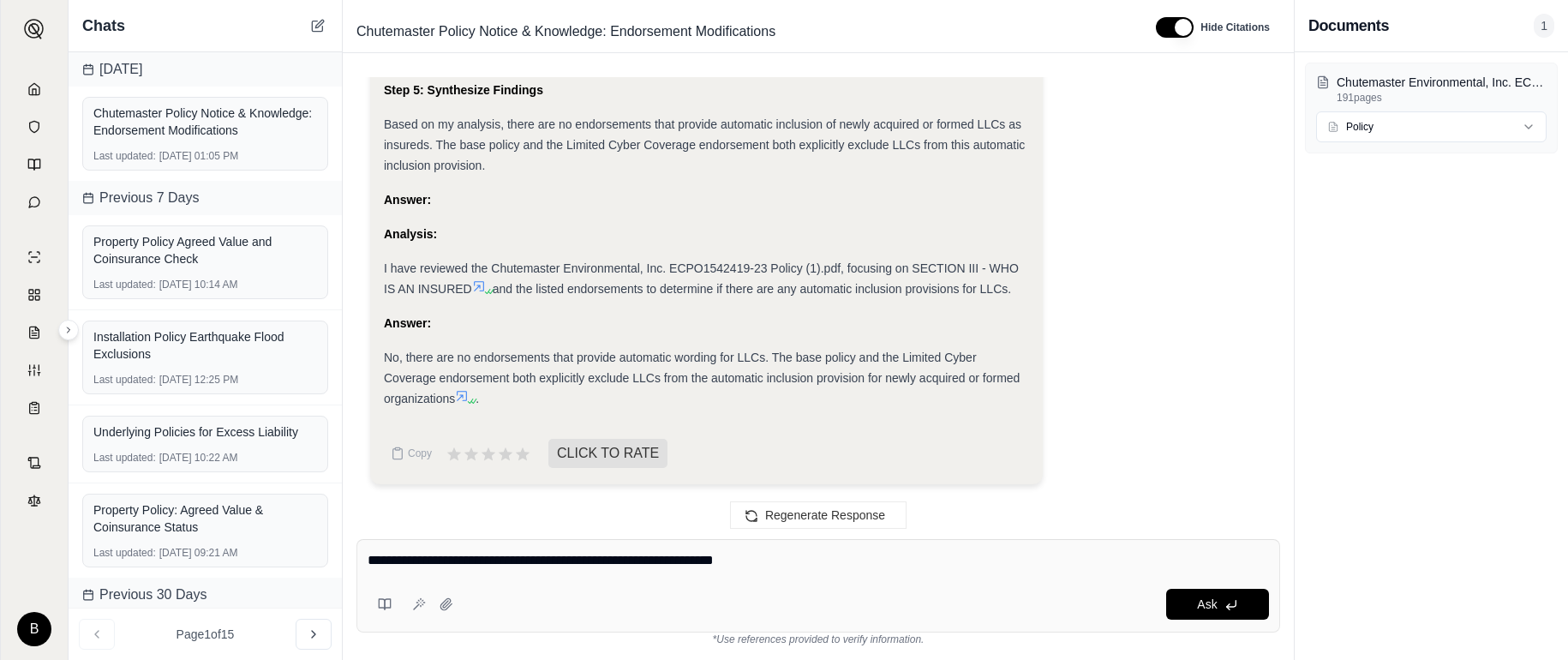
type textarea "**********"
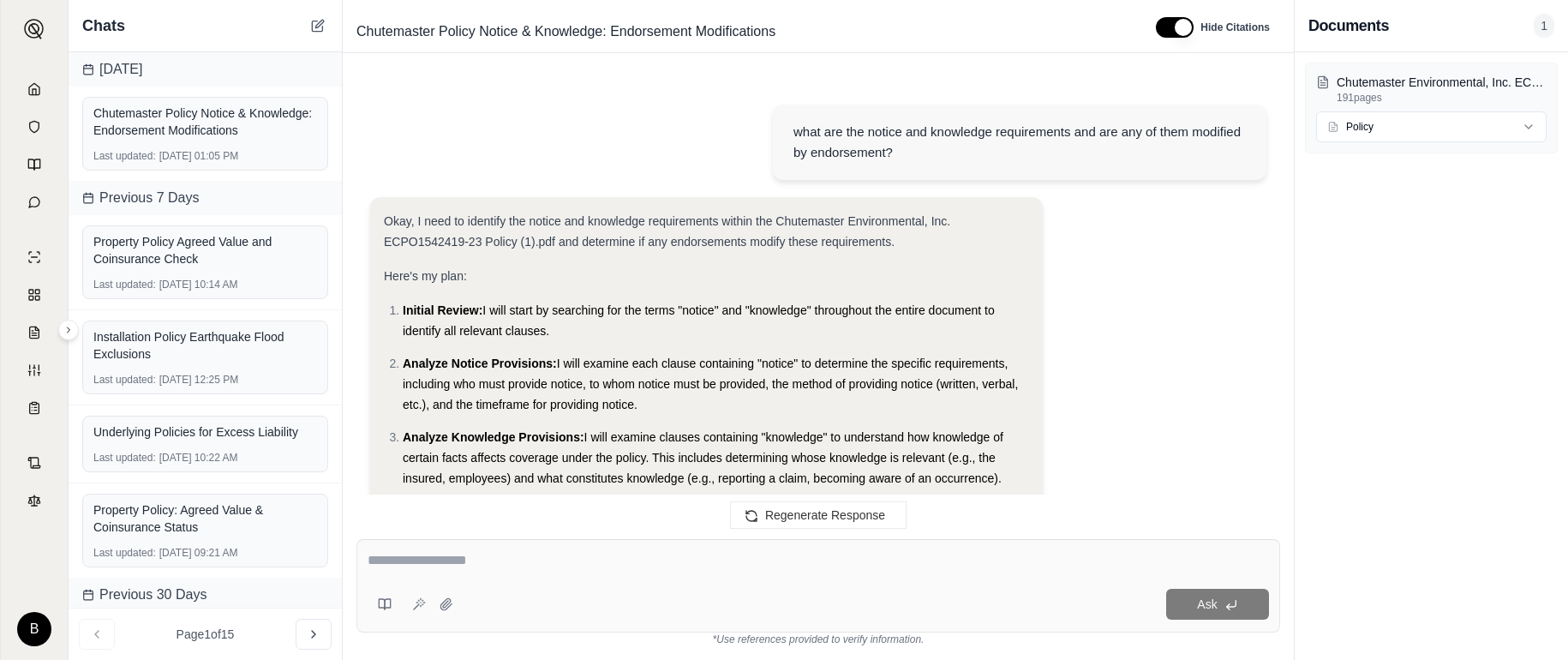
scroll to position [37601, 0]
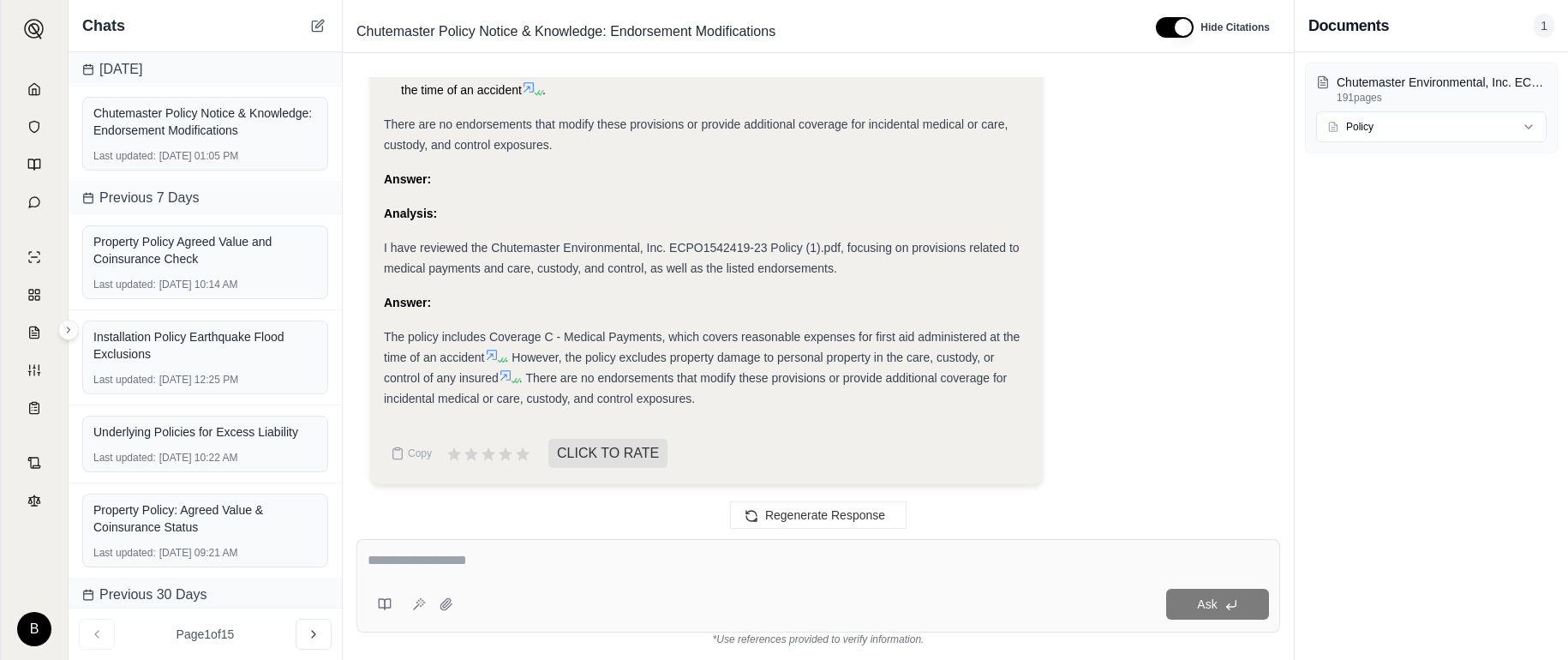
click at [536, 561] on textarea at bounding box center [818, 559] width 901 height 20
type textarea "**********"
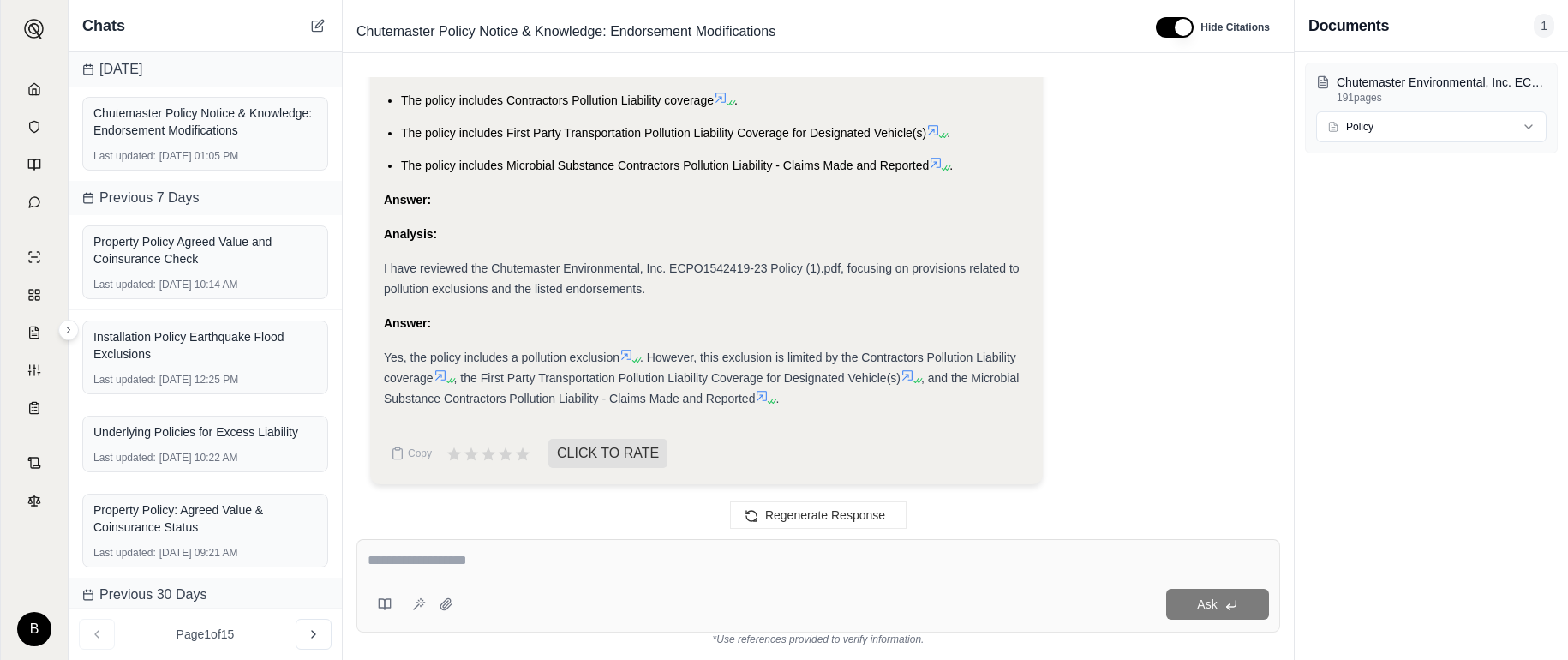
scroll to position [39544, 0]
click at [632, 359] on icon at bounding box center [626, 355] width 14 height 14
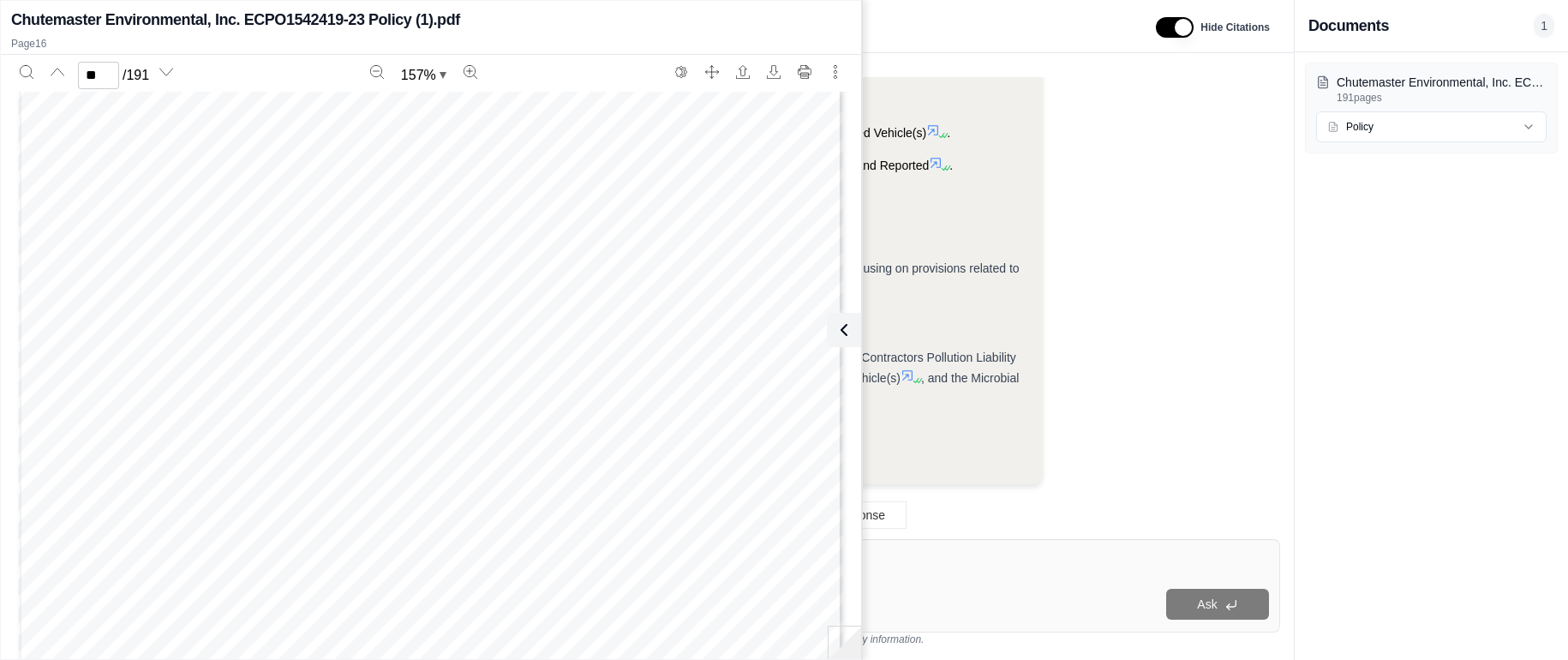
scroll to position [15213, 0]
type input "**"
click at [835, 326] on icon at bounding box center [840, 329] width 20 height 20
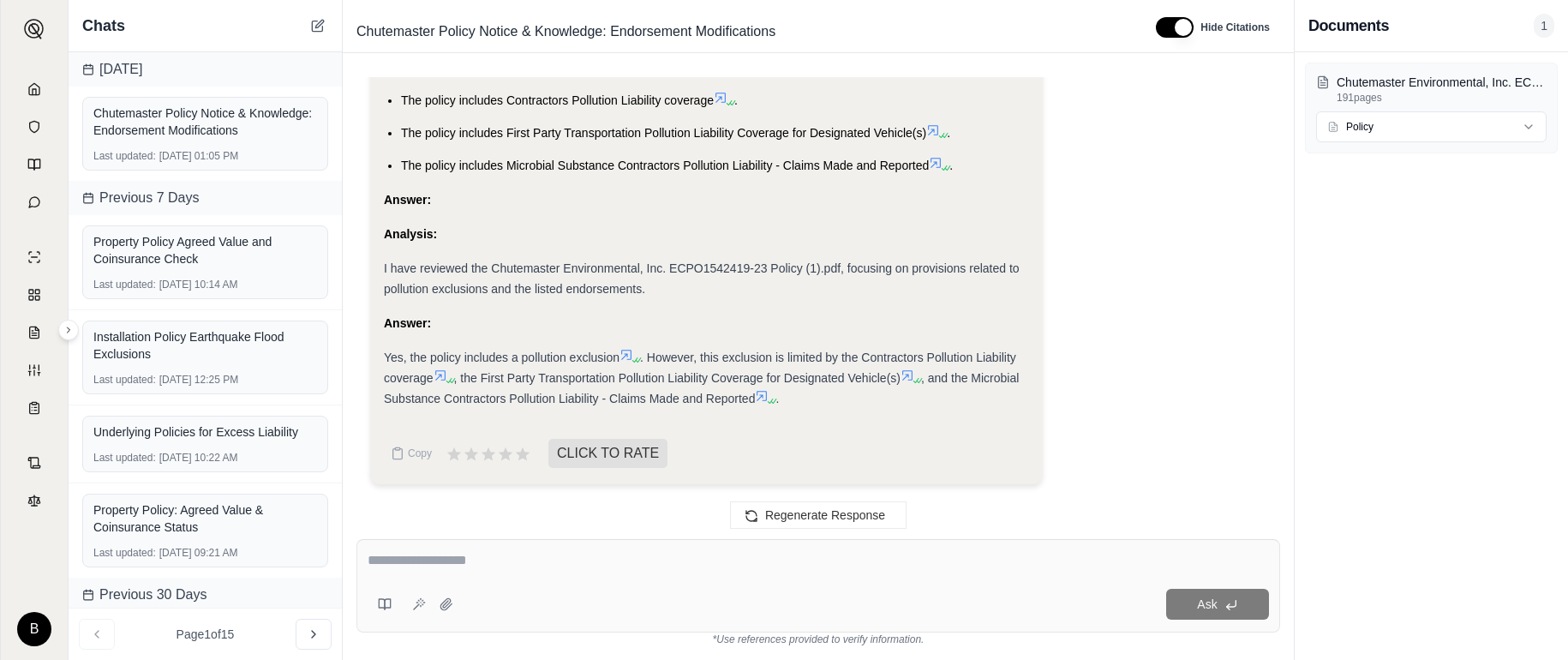
click at [868, 551] on textarea at bounding box center [818, 559] width 901 height 20
type textarea "**********"
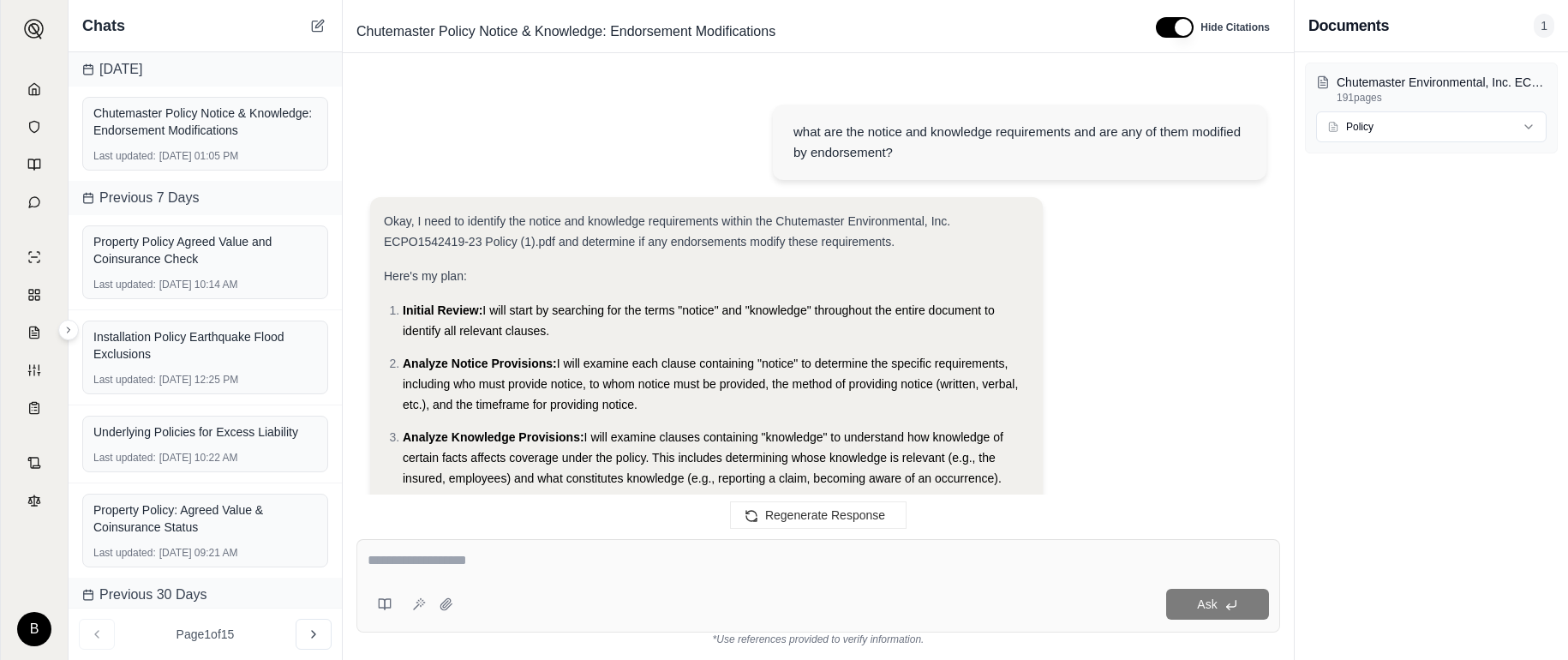
scroll to position [41105, 0]
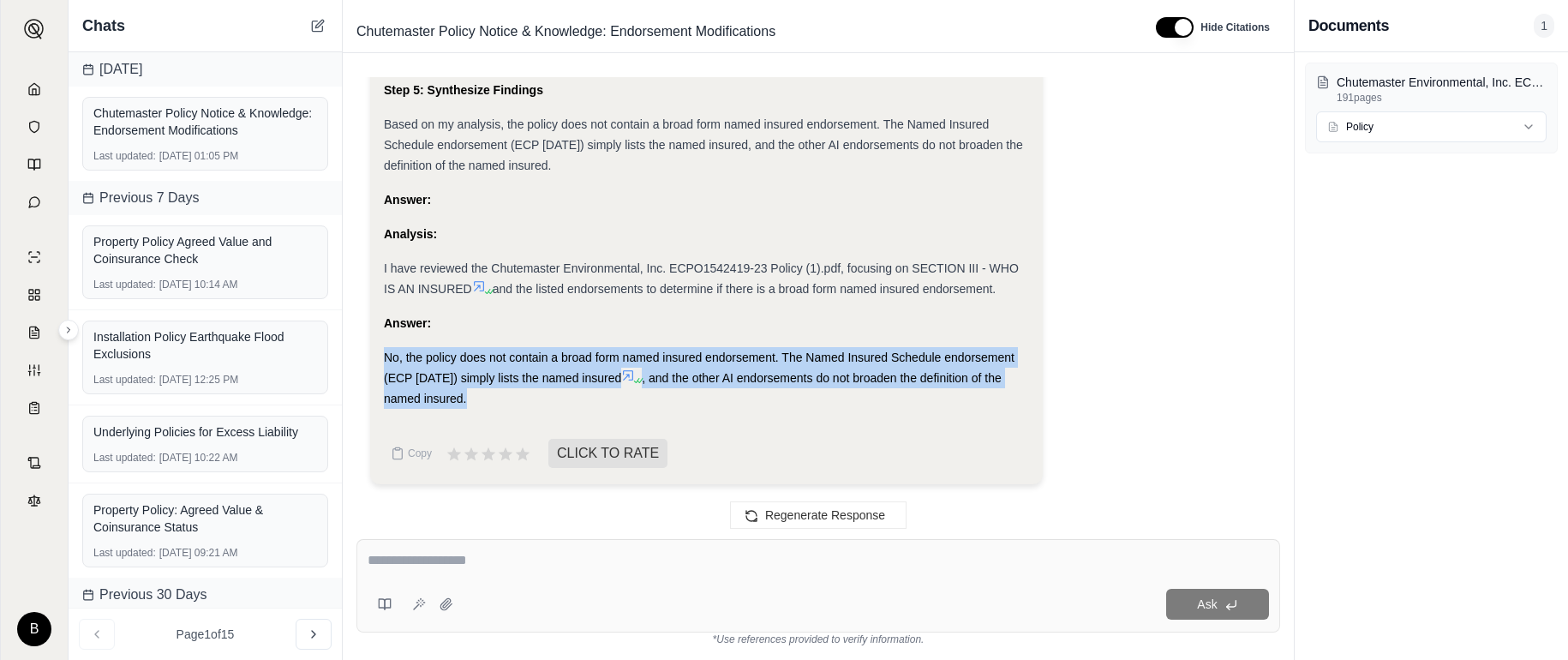
drag, startPoint x: 386, startPoint y: 356, endPoint x: 470, endPoint y: 398, distance: 93.9
click at [470, 398] on div "No, the policy does not contain a broad form named insured endorsement. The Nam…" at bounding box center [706, 378] width 645 height 62
copy div "No, the policy does not contain a broad form named insured endorsement. The Nam…"
click at [29, 91] on icon at bounding box center [34, 88] width 11 height 11
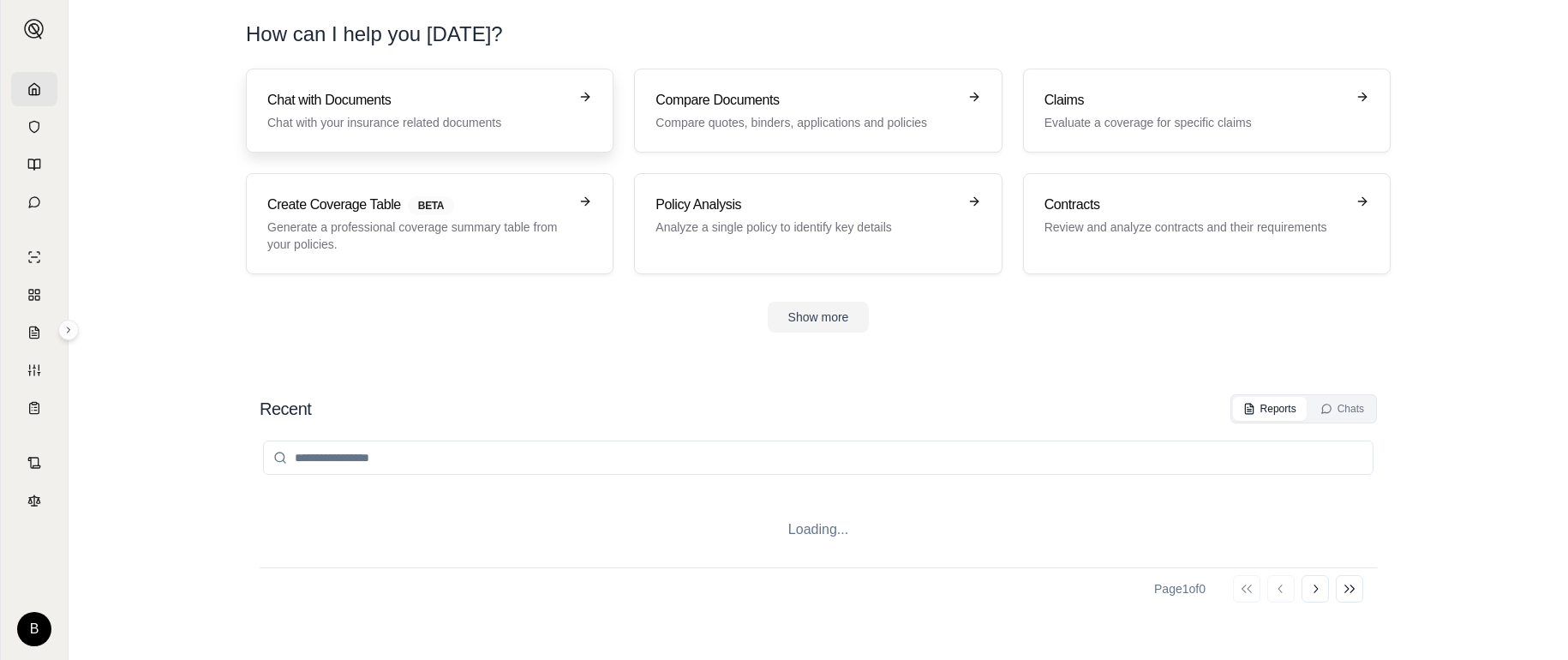
click at [335, 118] on p "Chat with your insurance related documents" at bounding box center [417, 122] width 301 height 17
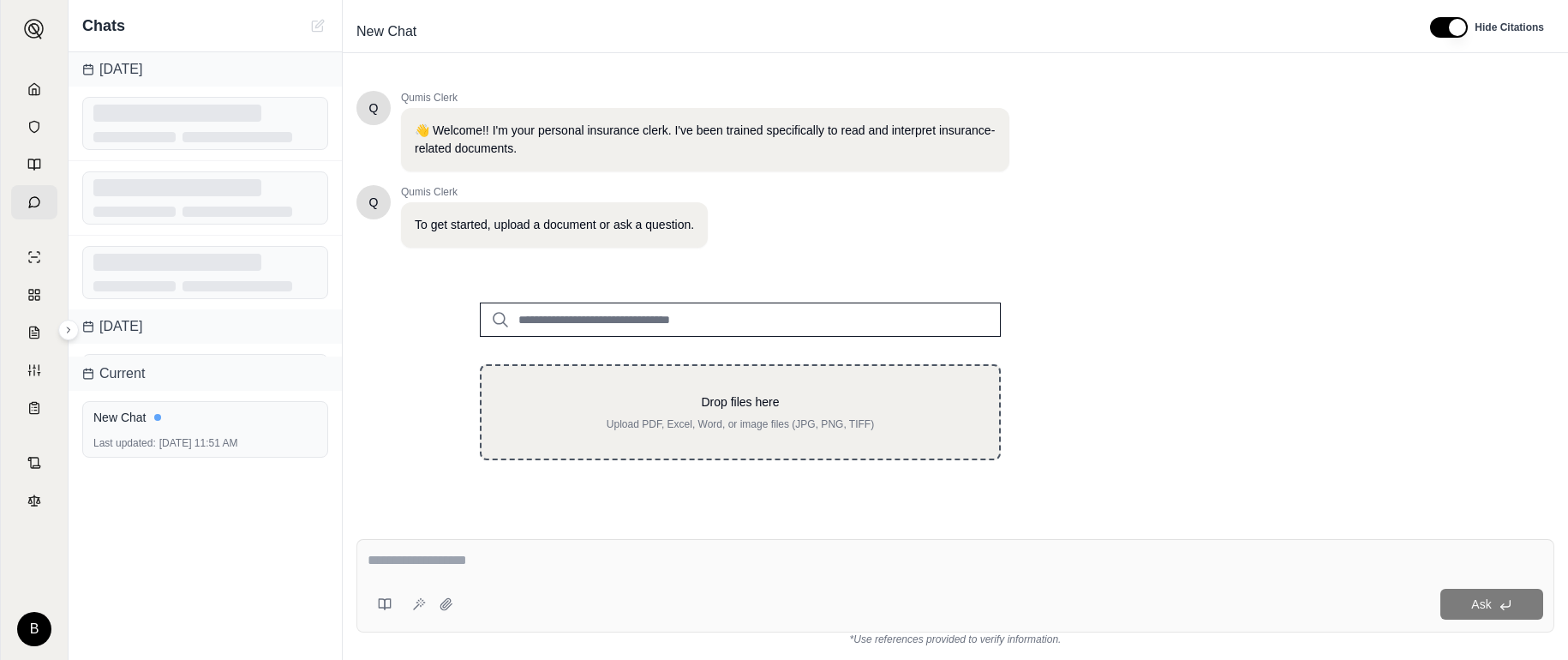
click at [627, 381] on div "Drop files here Upload PDF, Excel, Word, or image files (JPG, PNG, TIFF)" at bounding box center [740, 412] width 521 height 96
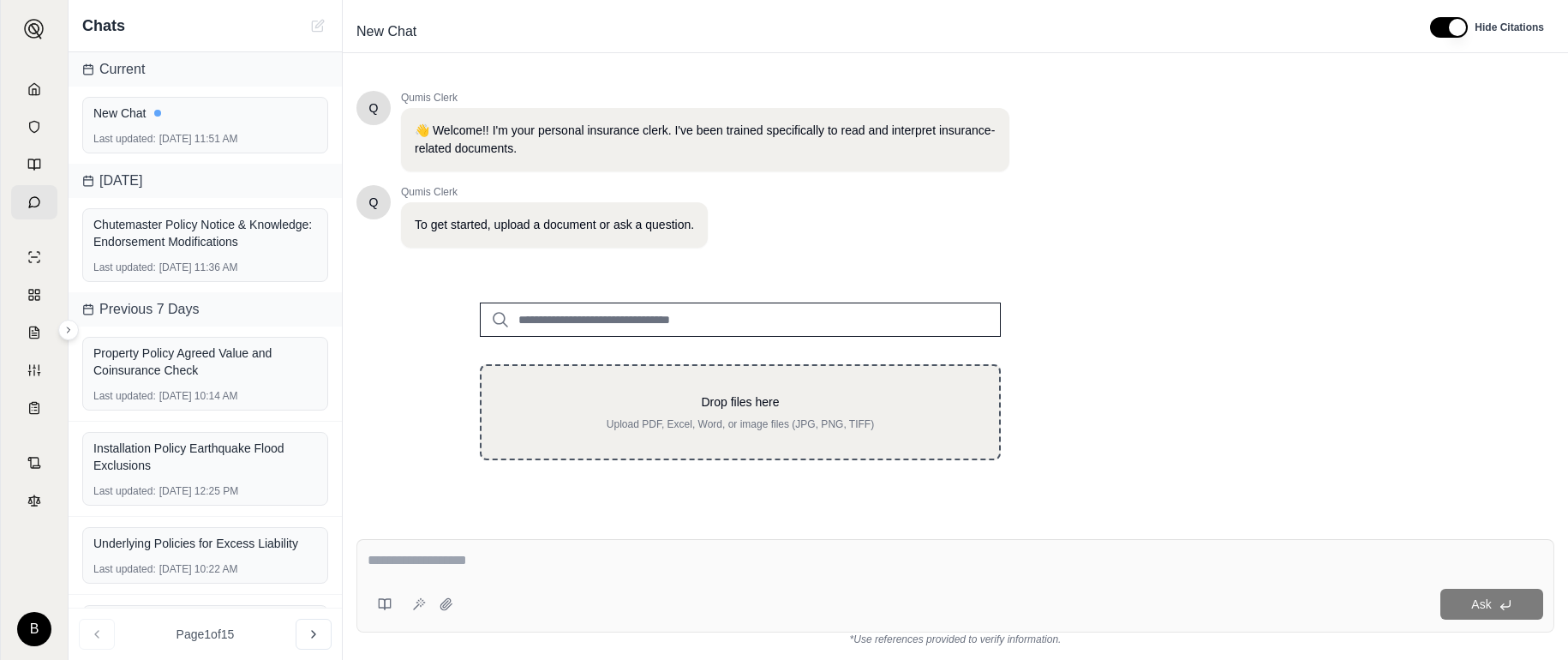
type input "**********"
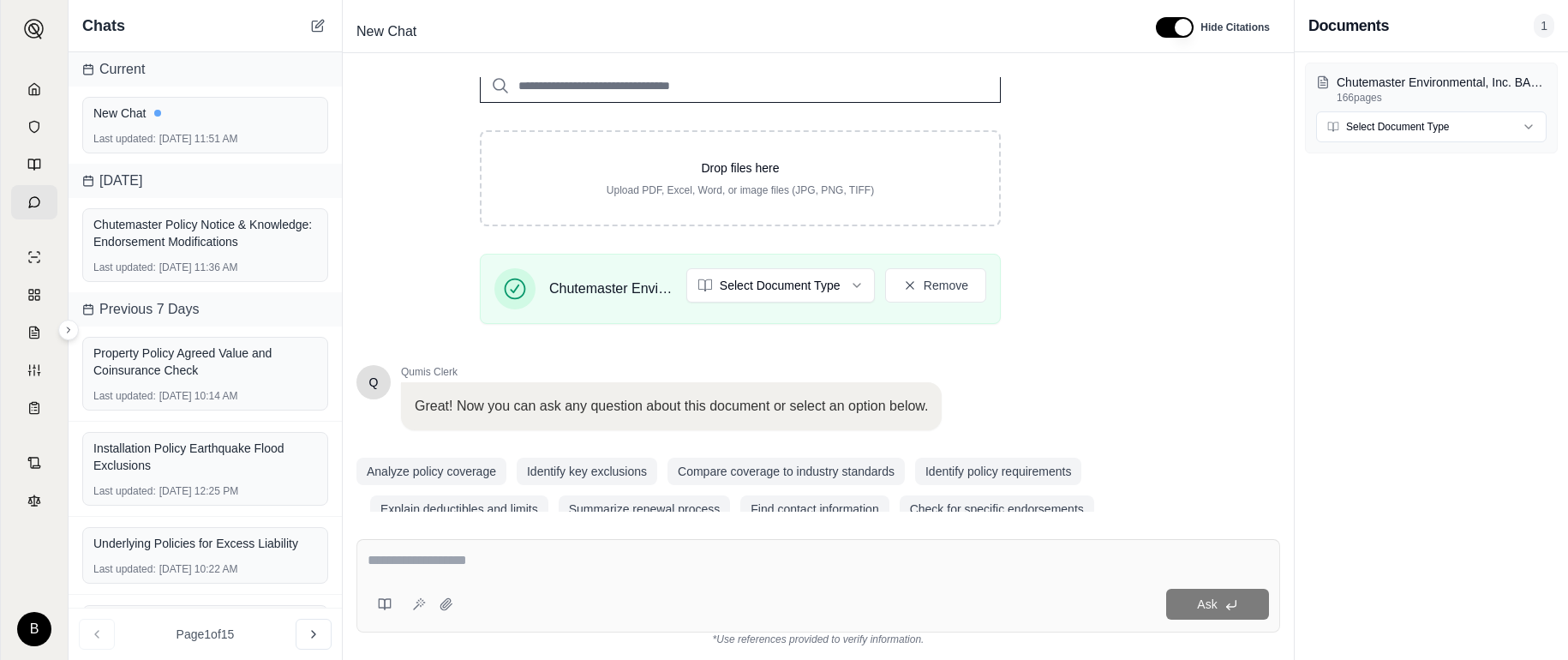
scroll to position [265, 0]
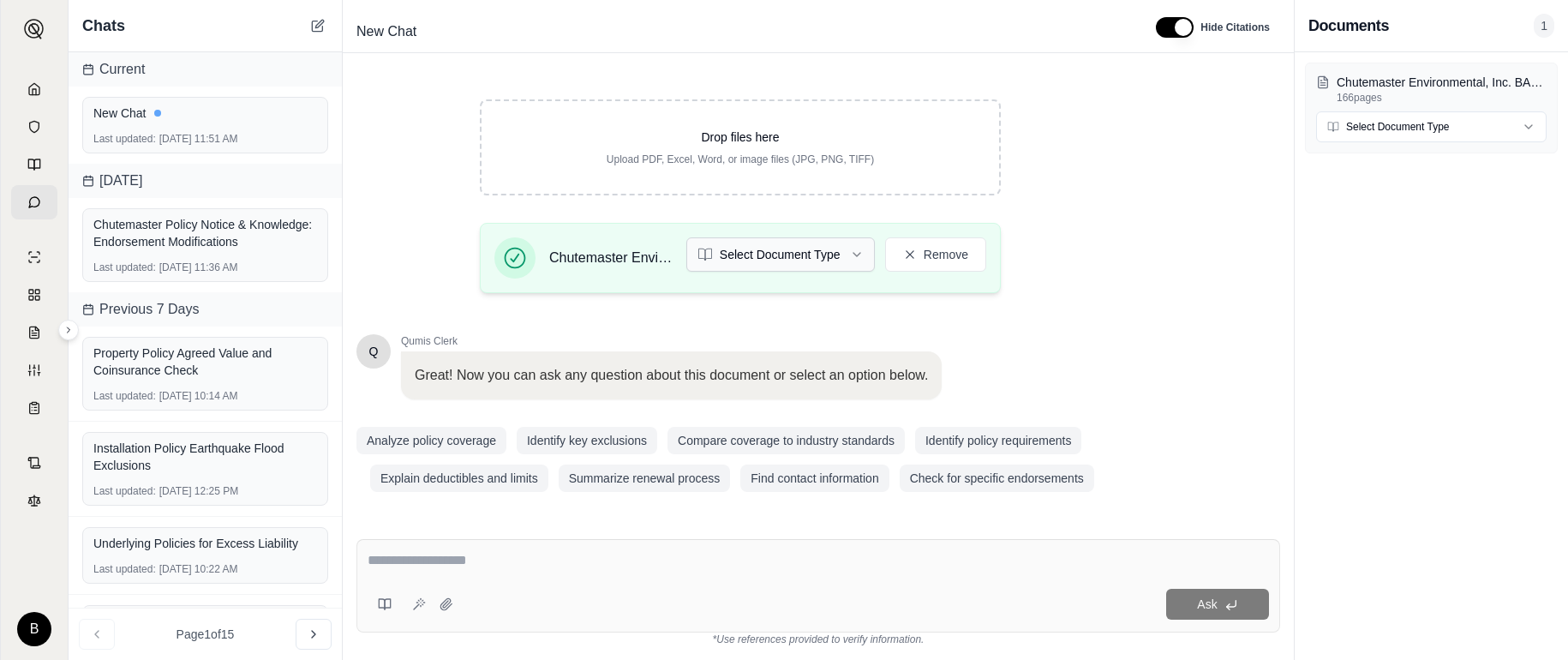
click at [850, 250] on html "B Chats Current New Chat Last updated: [DATE] 11:51 AM [DATE] Chutemaster Polic…" at bounding box center [784, 330] width 1568 height 660
click at [467, 563] on textarea at bounding box center [818, 559] width 901 height 20
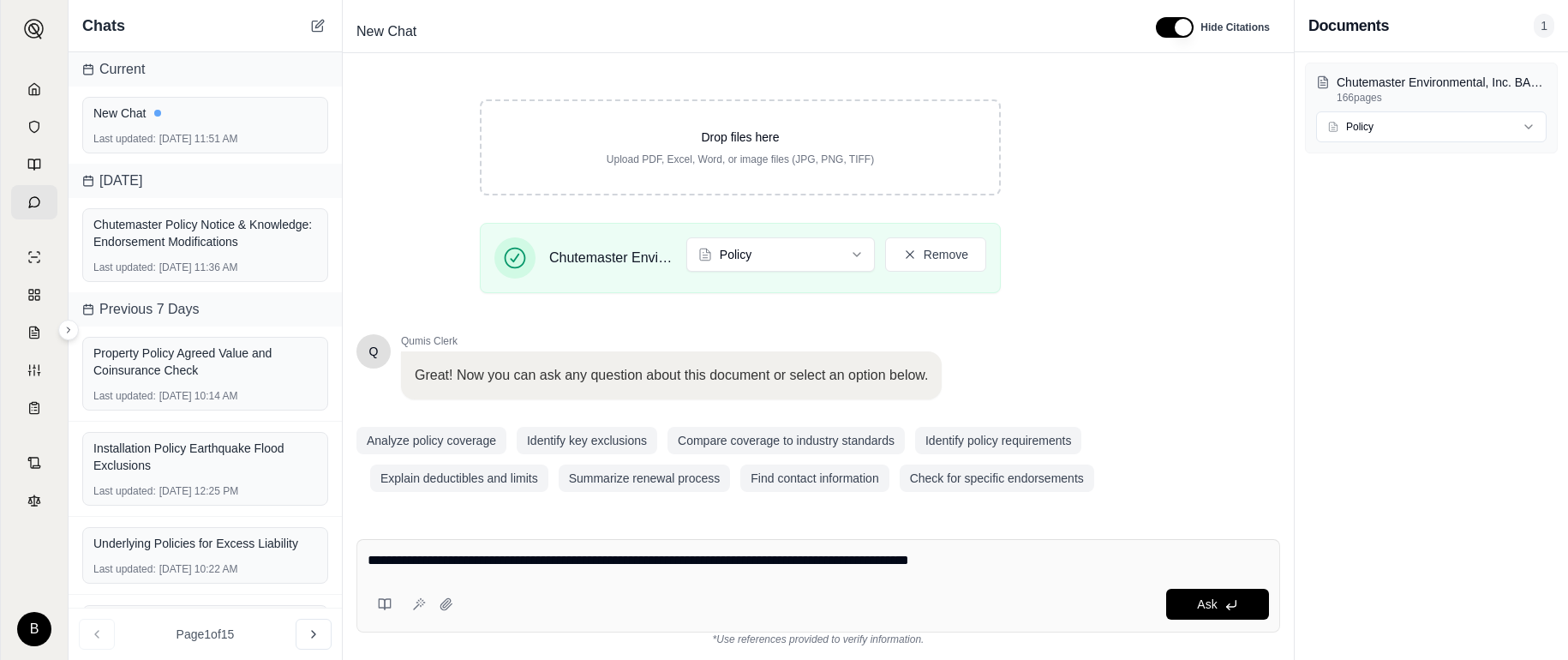
type textarea "**********"
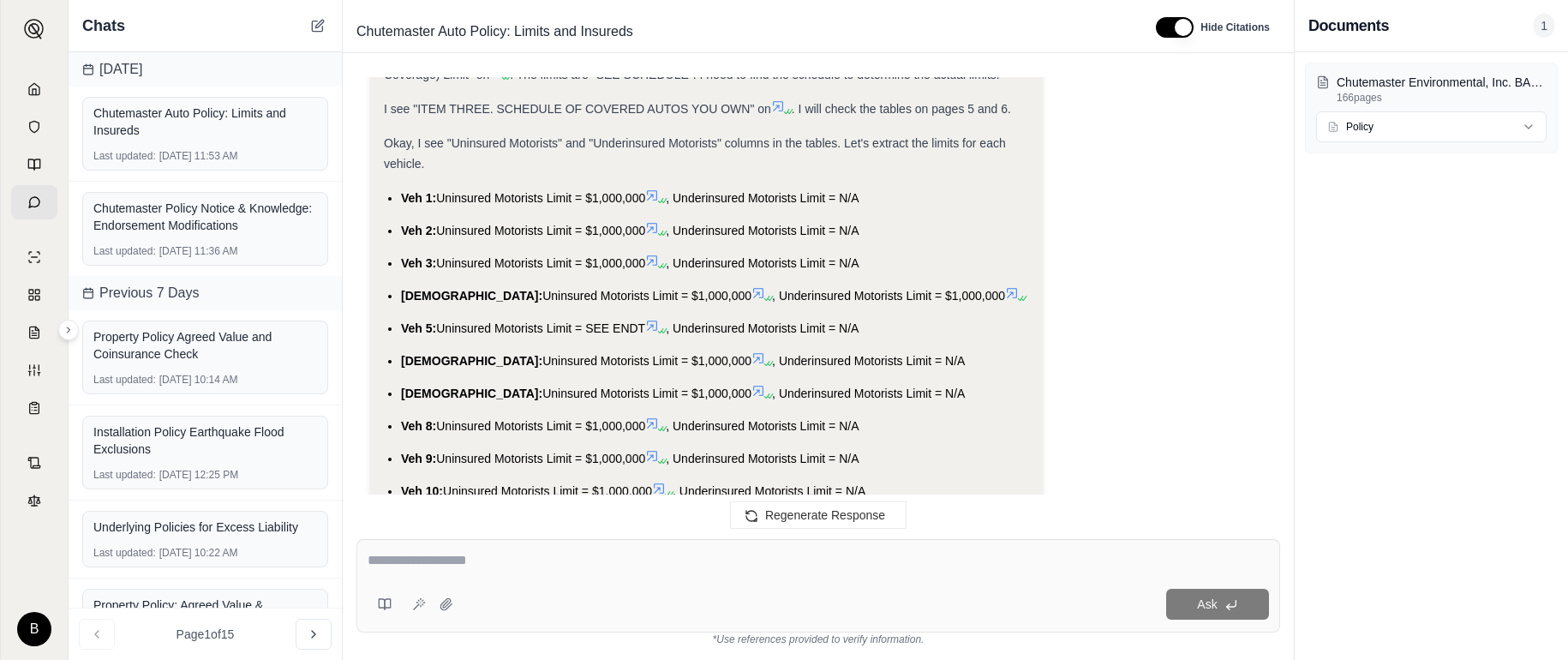
scroll to position [605, 0]
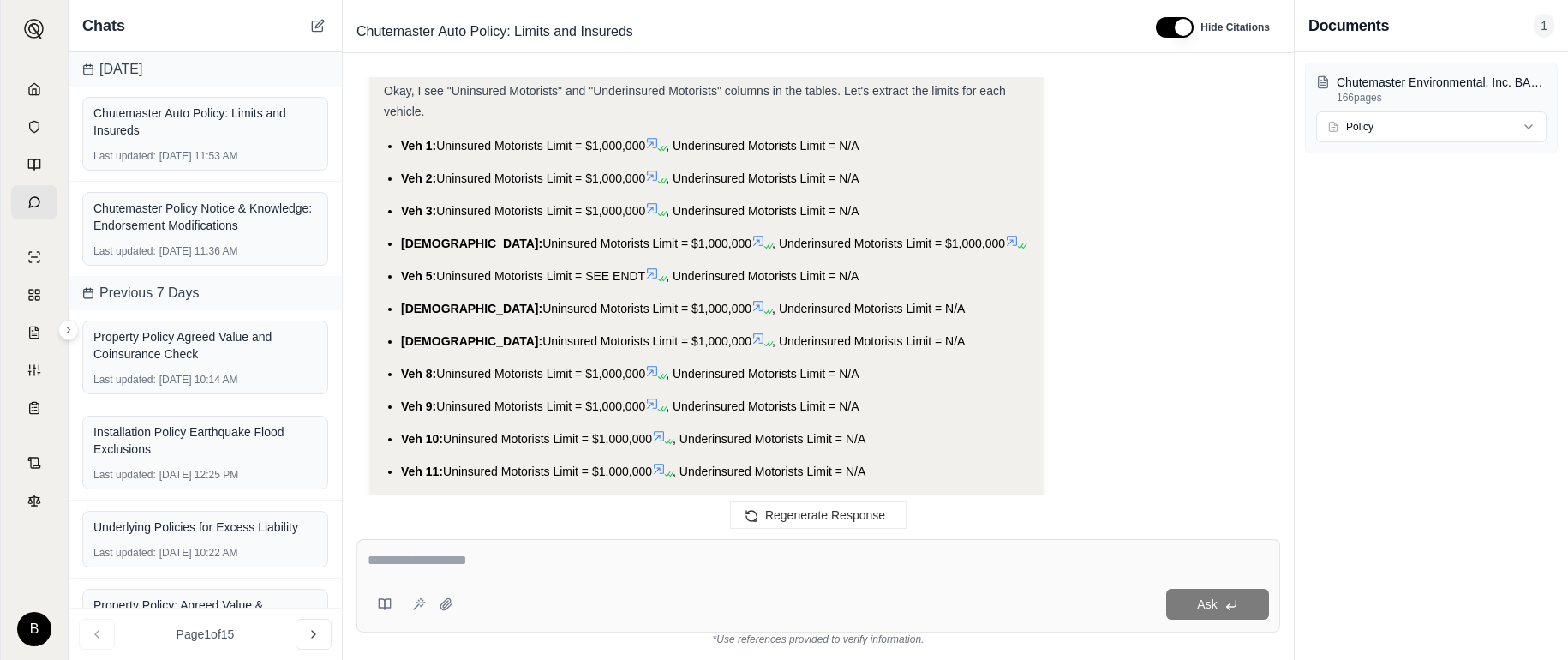
click at [657, 146] on icon at bounding box center [652, 143] width 14 height 14
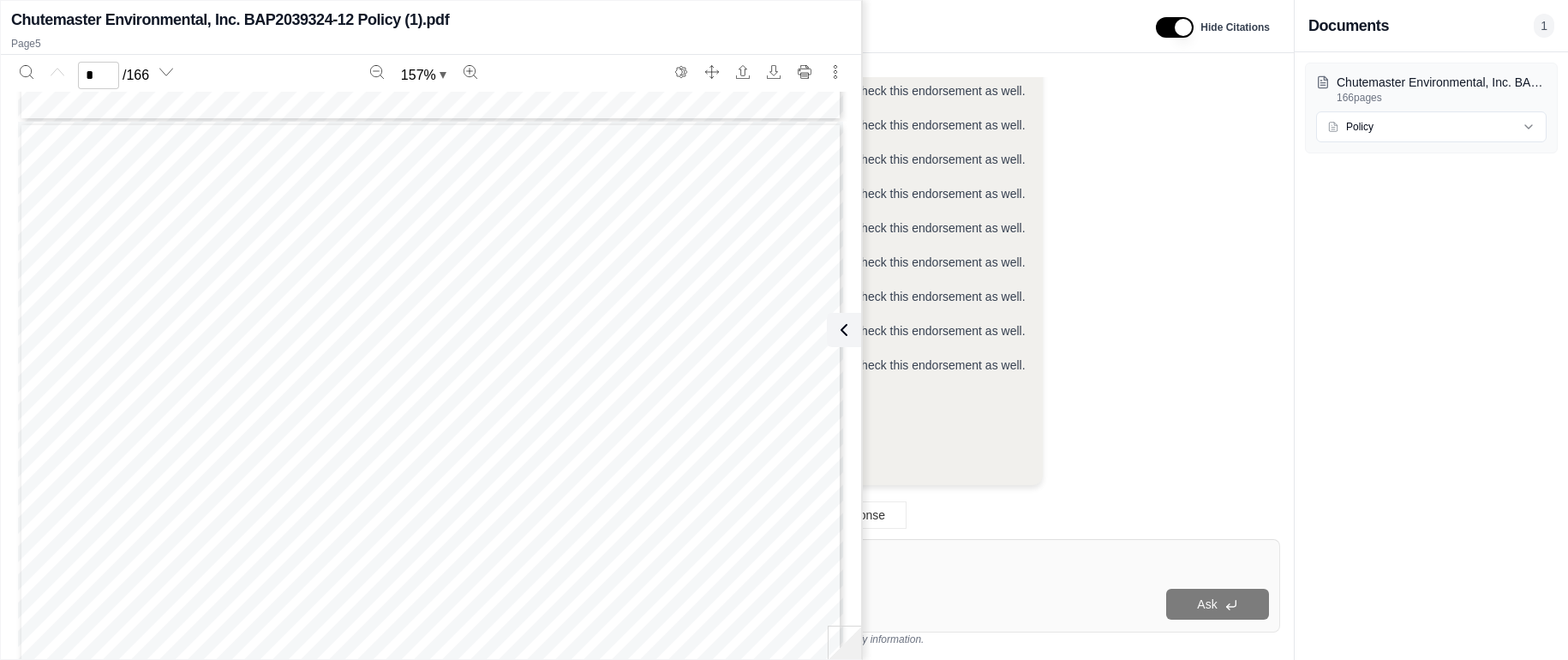
scroll to position [4271, 0]
type input "*"
click at [844, 319] on icon at bounding box center [840, 329] width 20 height 20
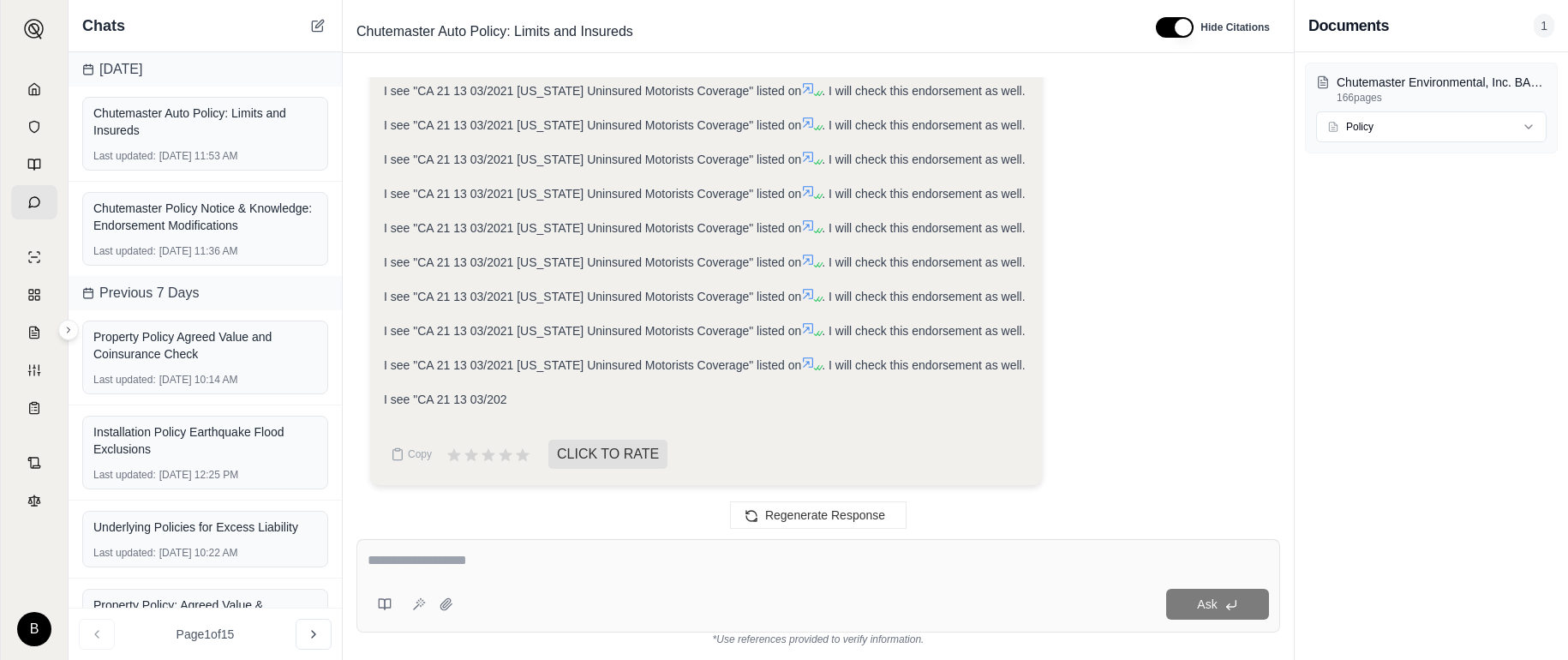
click at [783, 576] on div "Ask" at bounding box center [818, 586] width 924 height 94
type textarea "**********"
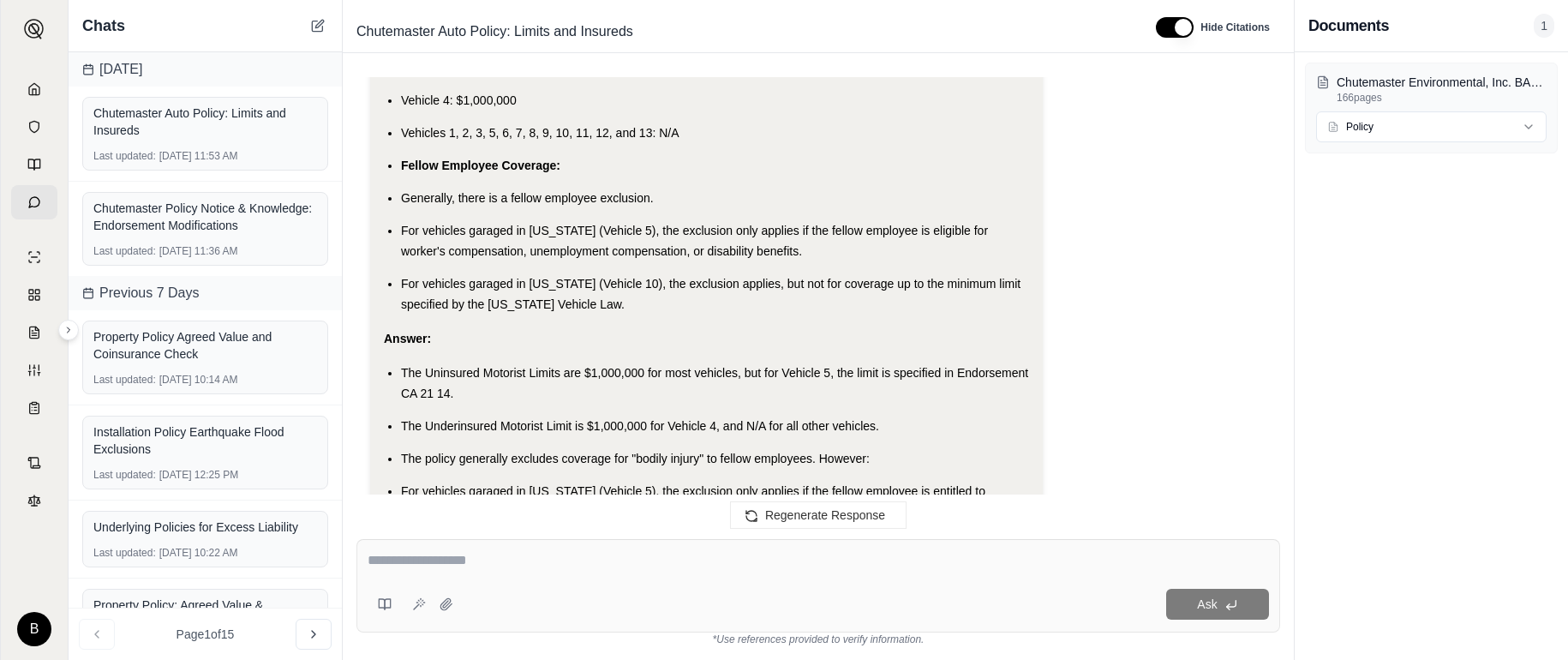
scroll to position [6538, 0]
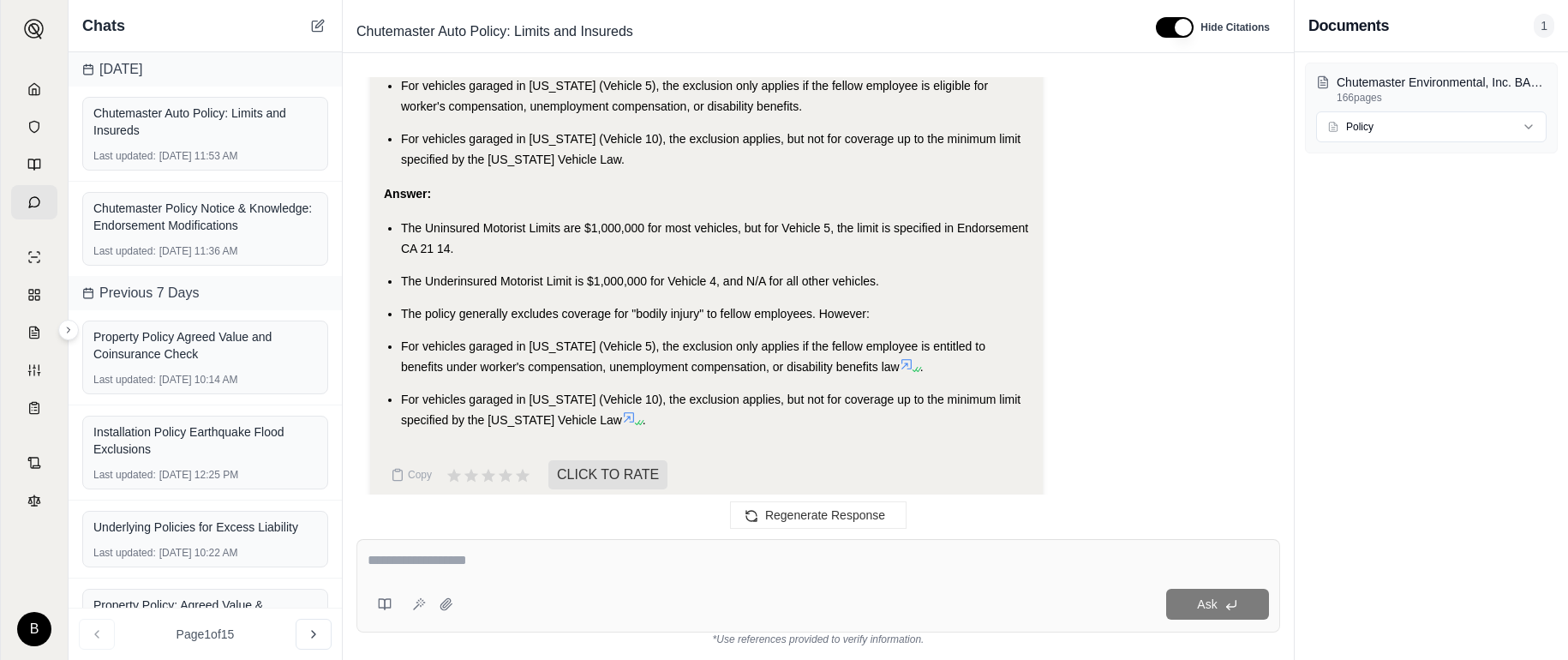
click at [700, 581] on div "Ask" at bounding box center [818, 586] width 924 height 94
type textarea "**********"
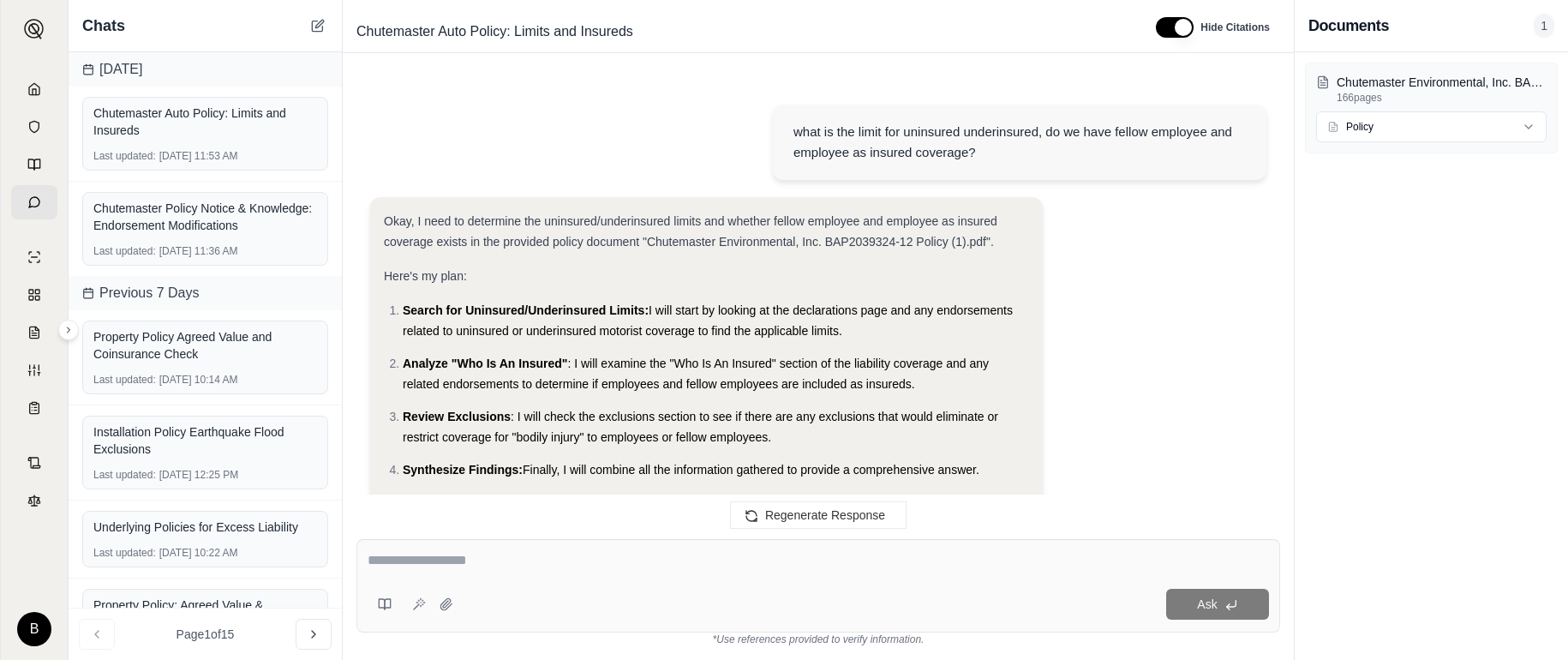
scroll to position [7315, 0]
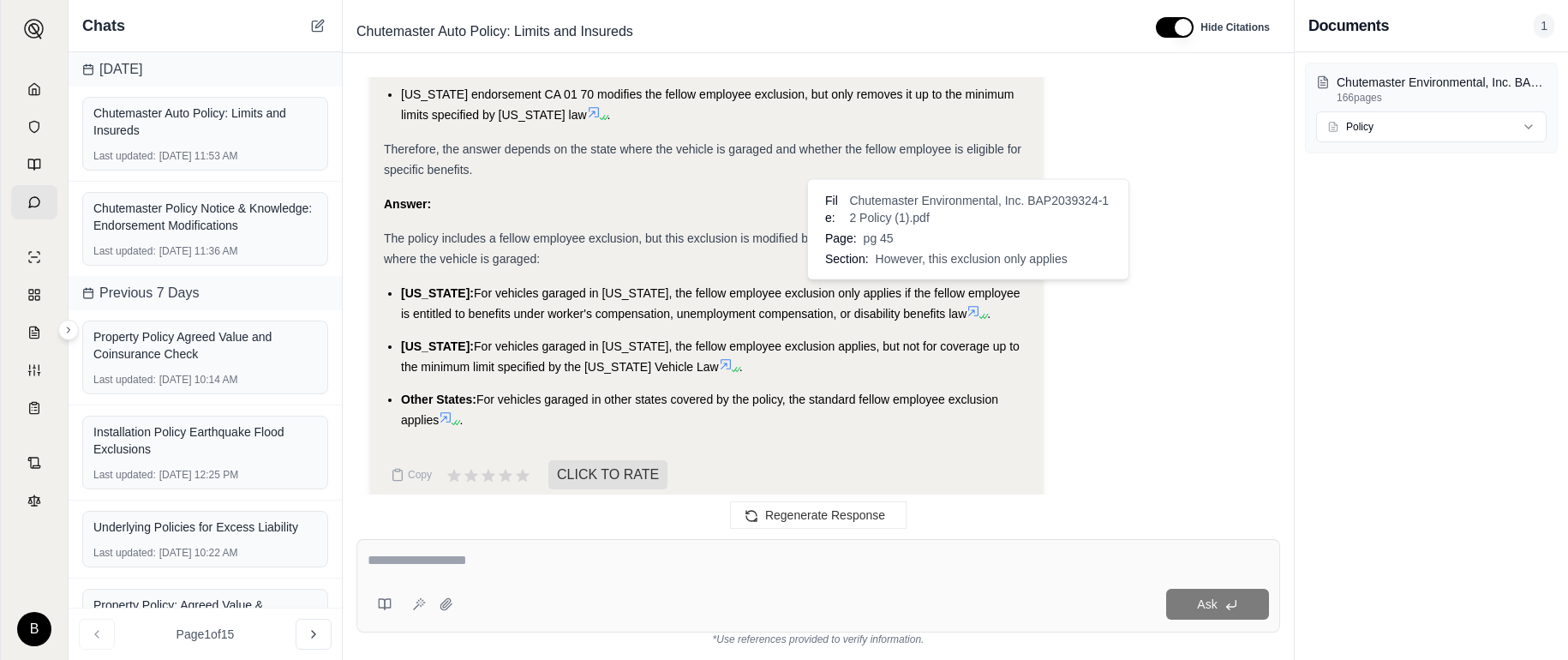
click at [970, 304] on icon at bounding box center [973, 311] width 14 height 14
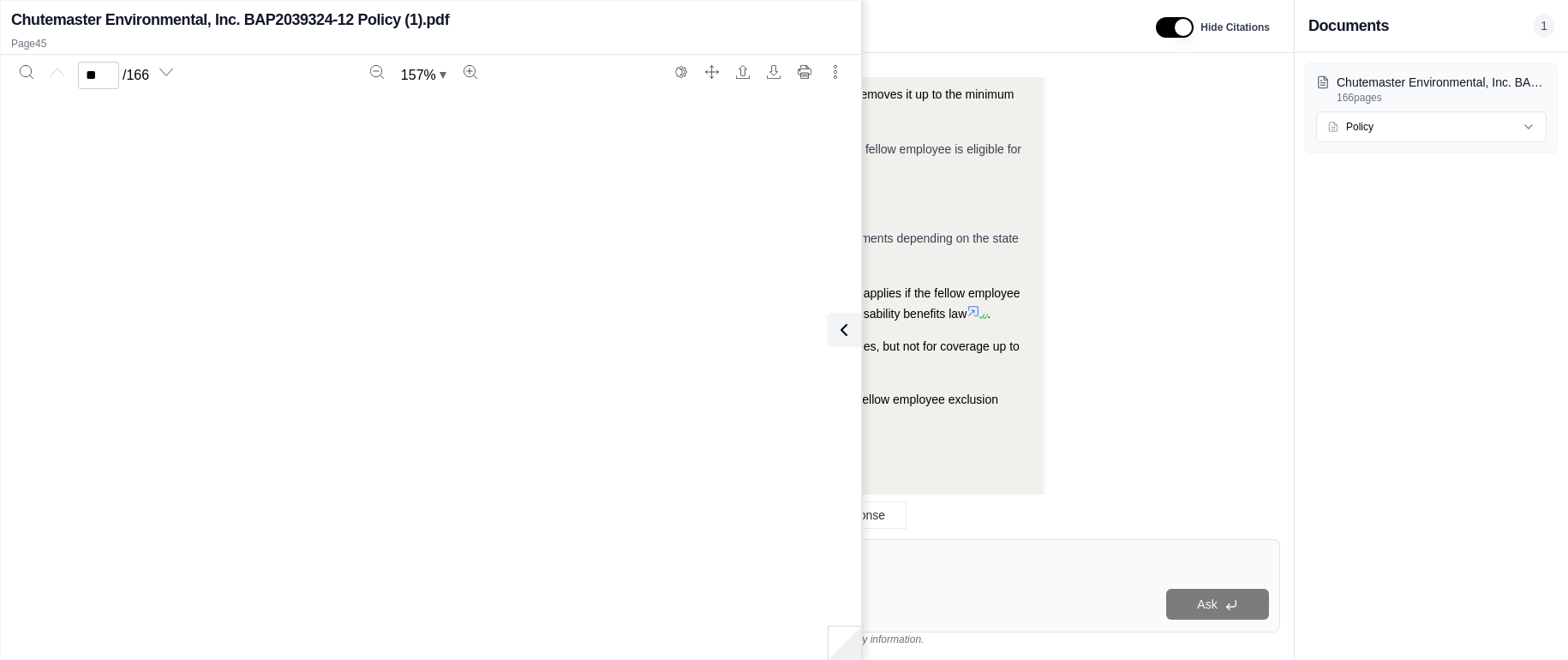
type input "**"
click at [849, 331] on icon at bounding box center [840, 329] width 20 height 20
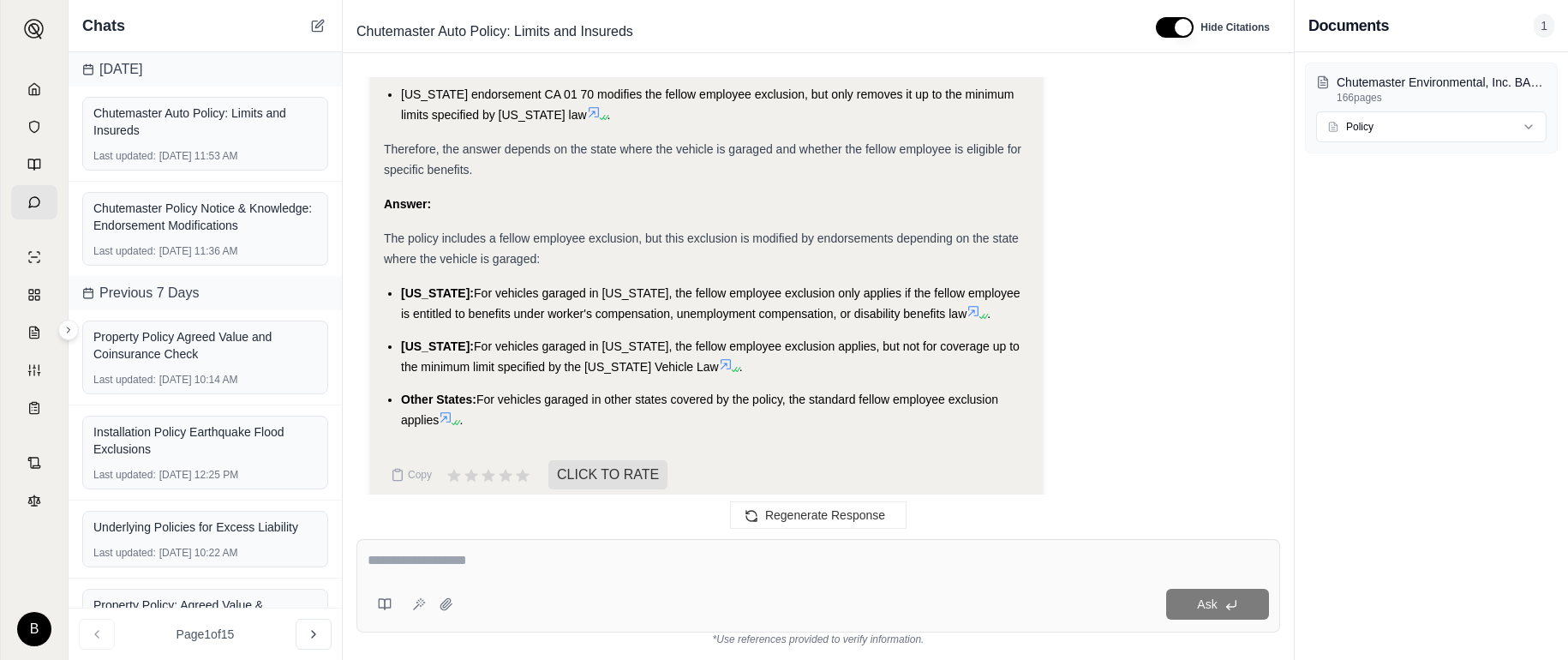
click at [966, 304] on icon at bounding box center [973, 311] width 14 height 14
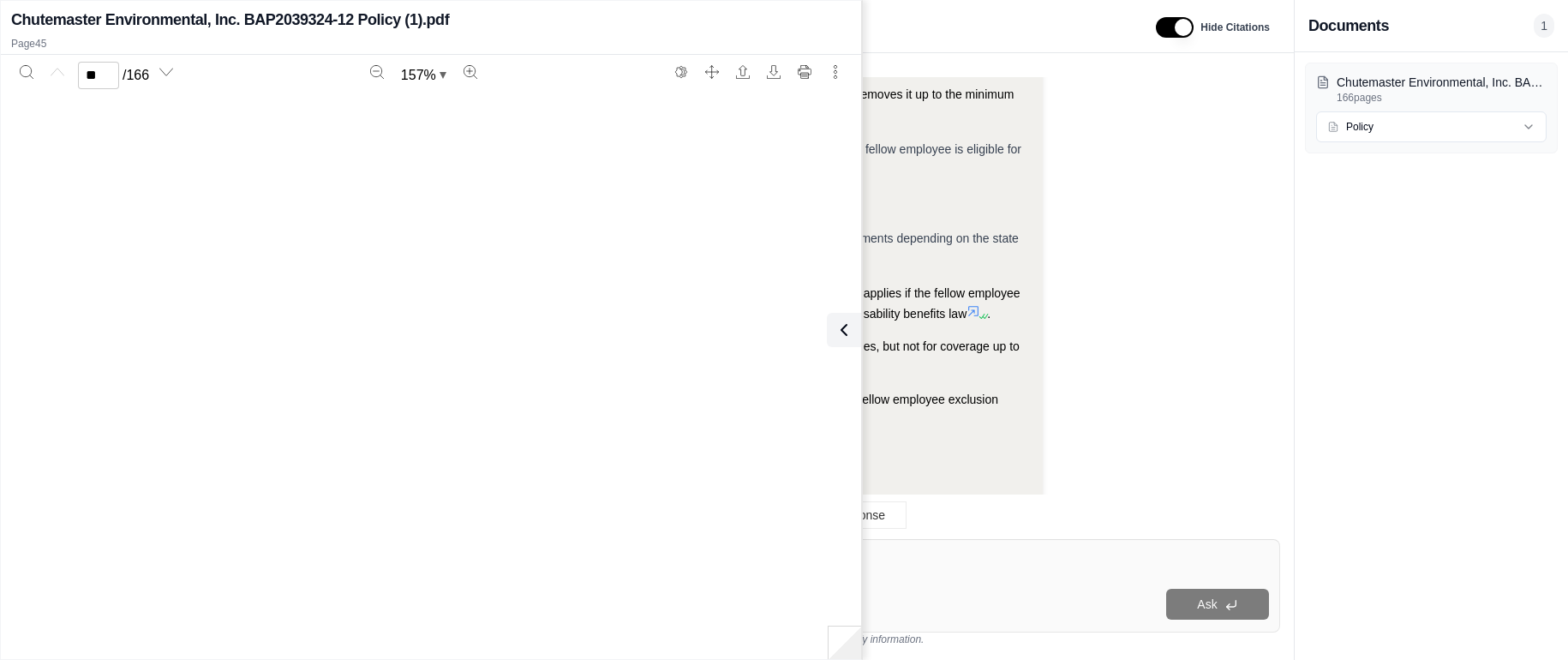
type input "**"
click at [841, 319] on icon at bounding box center [840, 329] width 20 height 20
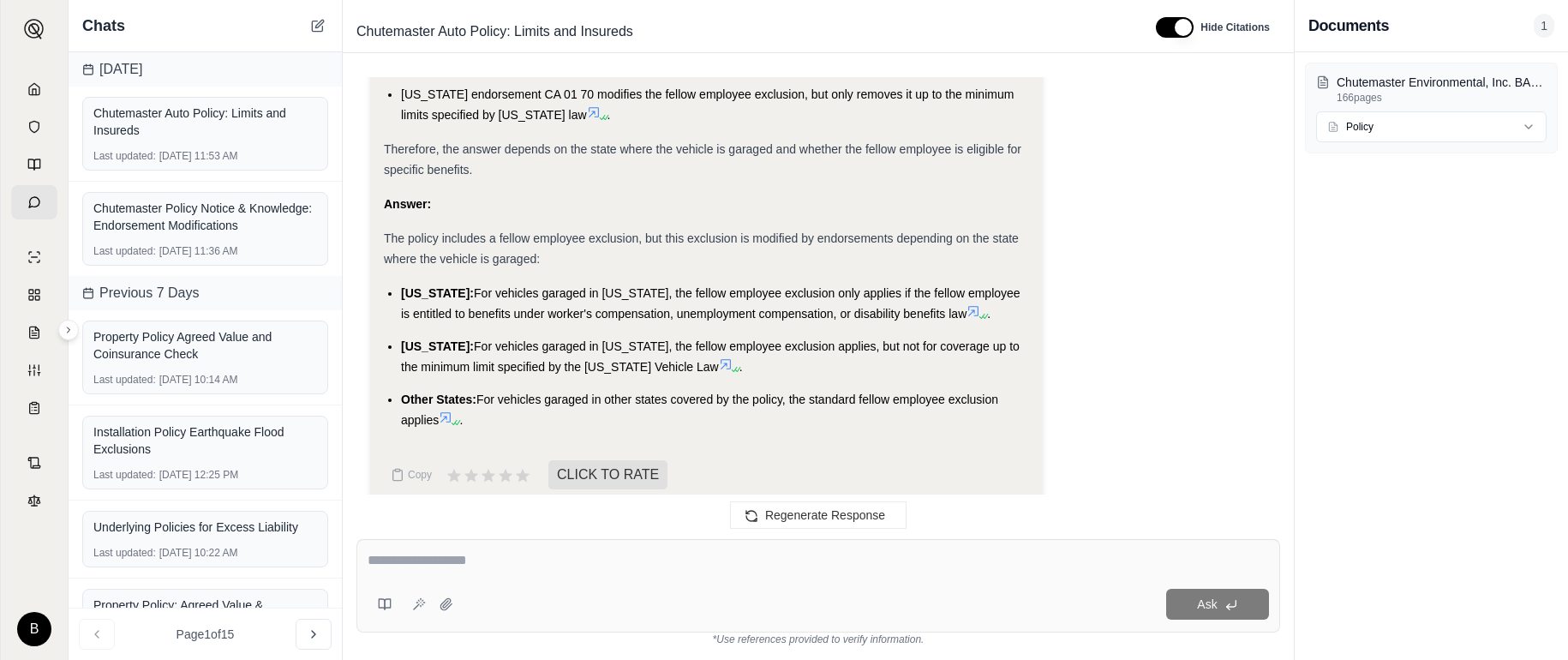
scroll to position [7312, 0]
drag, startPoint x: 401, startPoint y: 270, endPoint x: 460, endPoint y: 405, distance: 147.3
click at [460, 405] on ul "[US_STATE]: For vehicles garaged in [US_STATE], the fellow employee exclusion o…" at bounding box center [706, 358] width 645 height 147
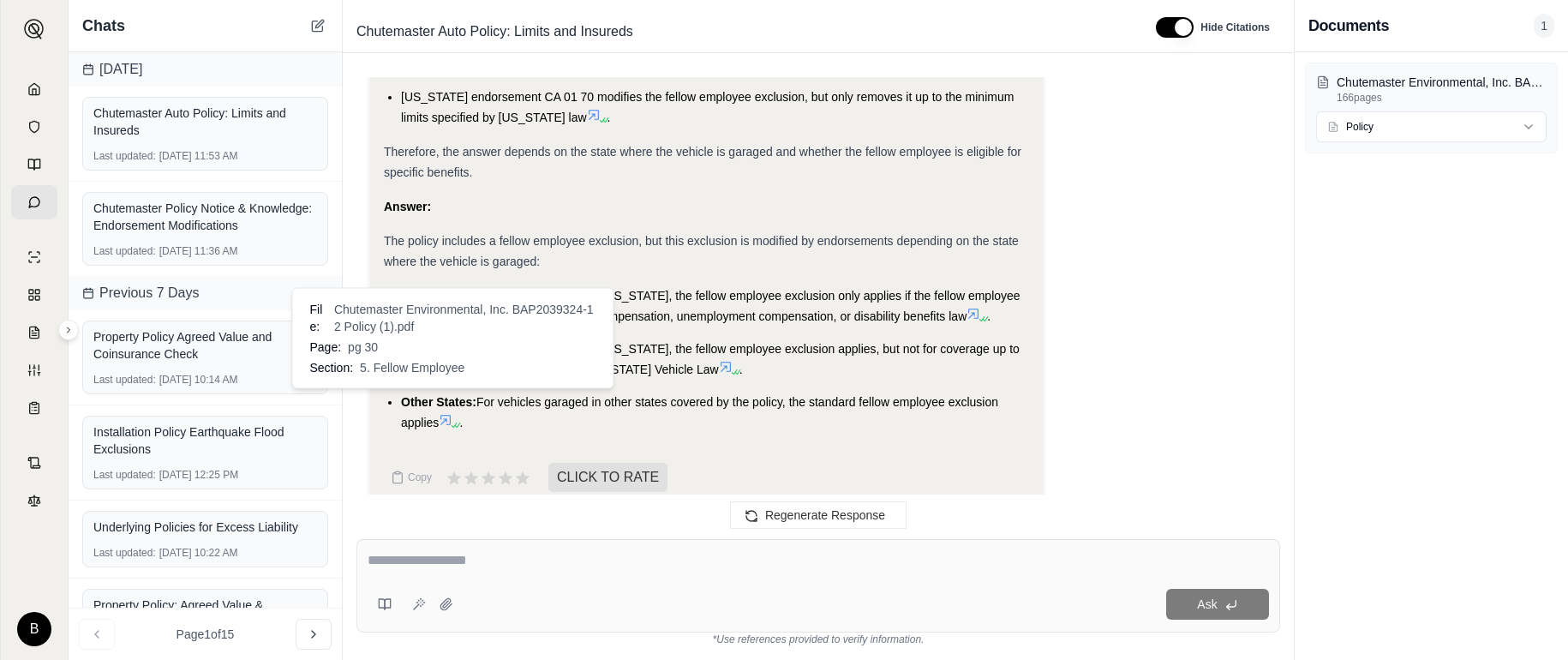
copy ul "[US_STATE]: For vehicles garaged in [US_STATE], the fellow employee exclusion o…"
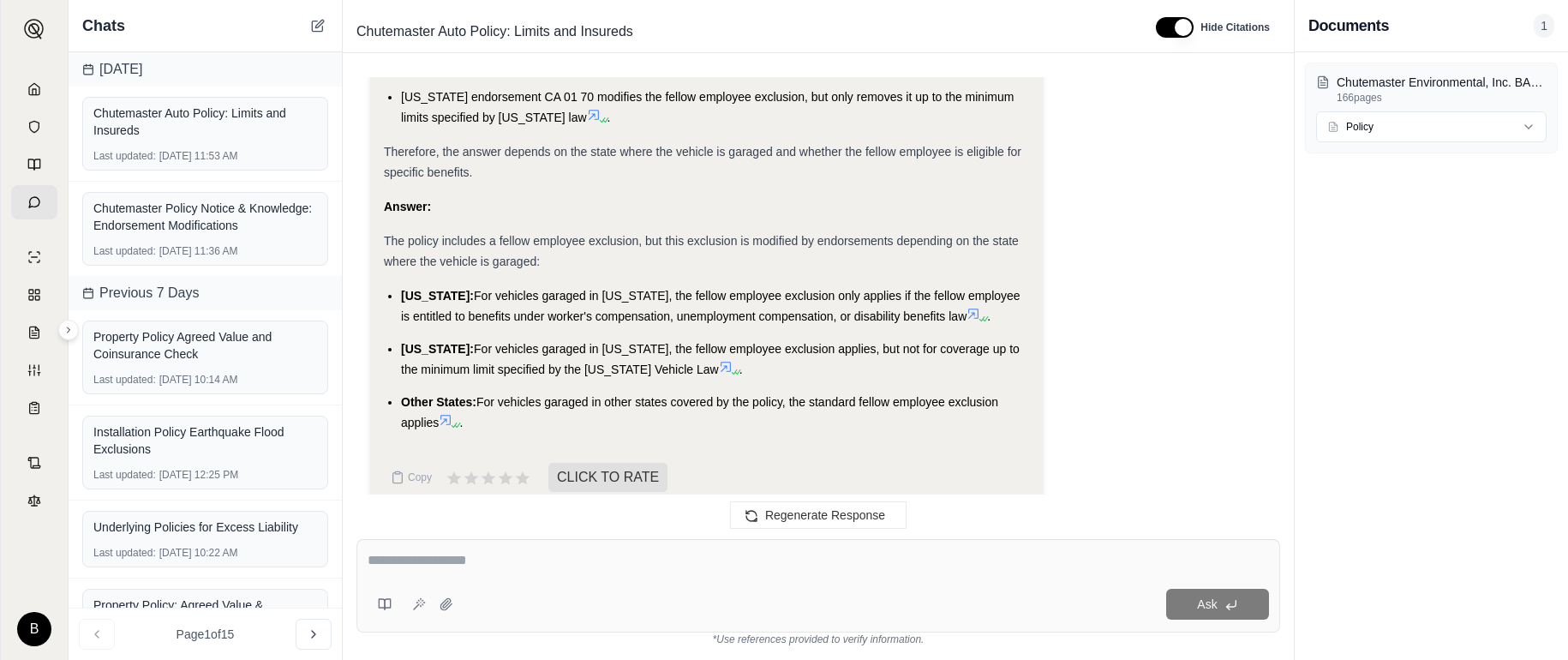
scroll to position [7315, 0]
click at [416, 563] on textarea at bounding box center [818, 559] width 901 height 20
type textarea "**********"
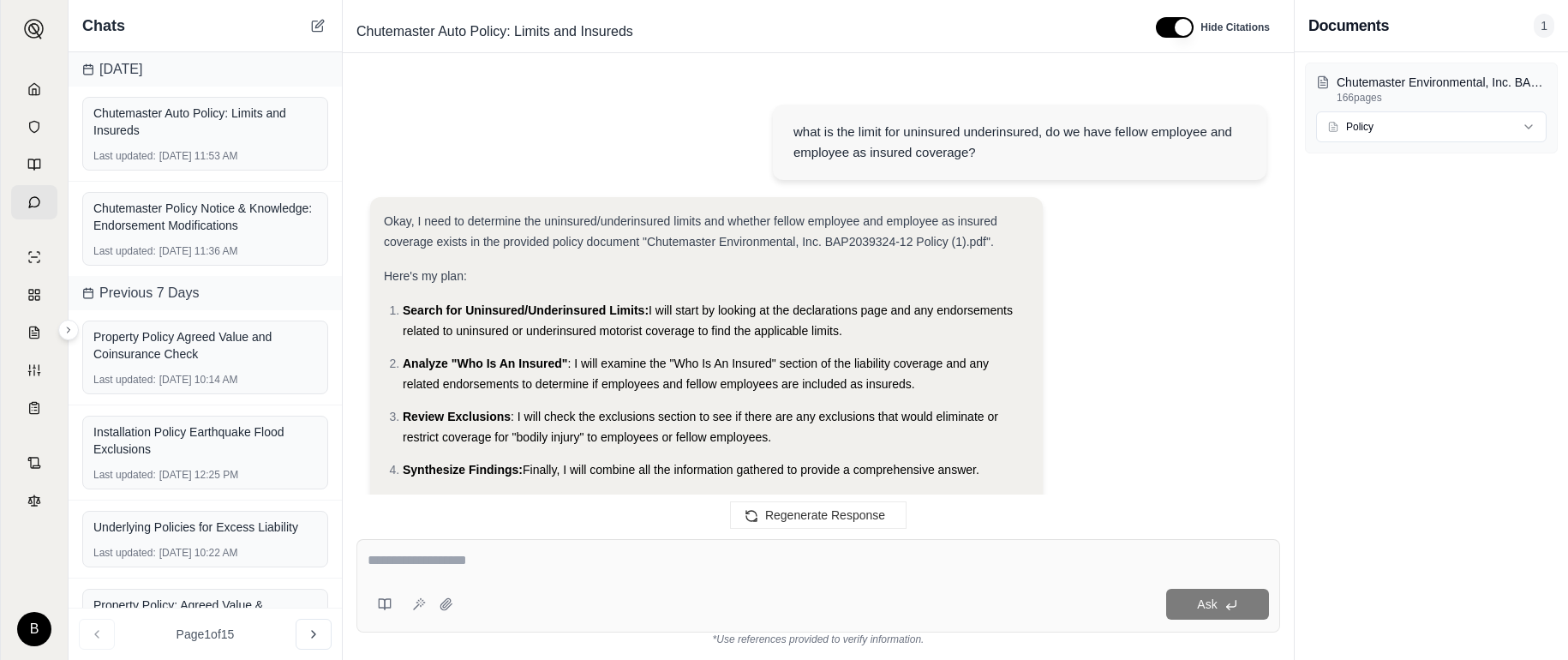
scroll to position [8948, 0]
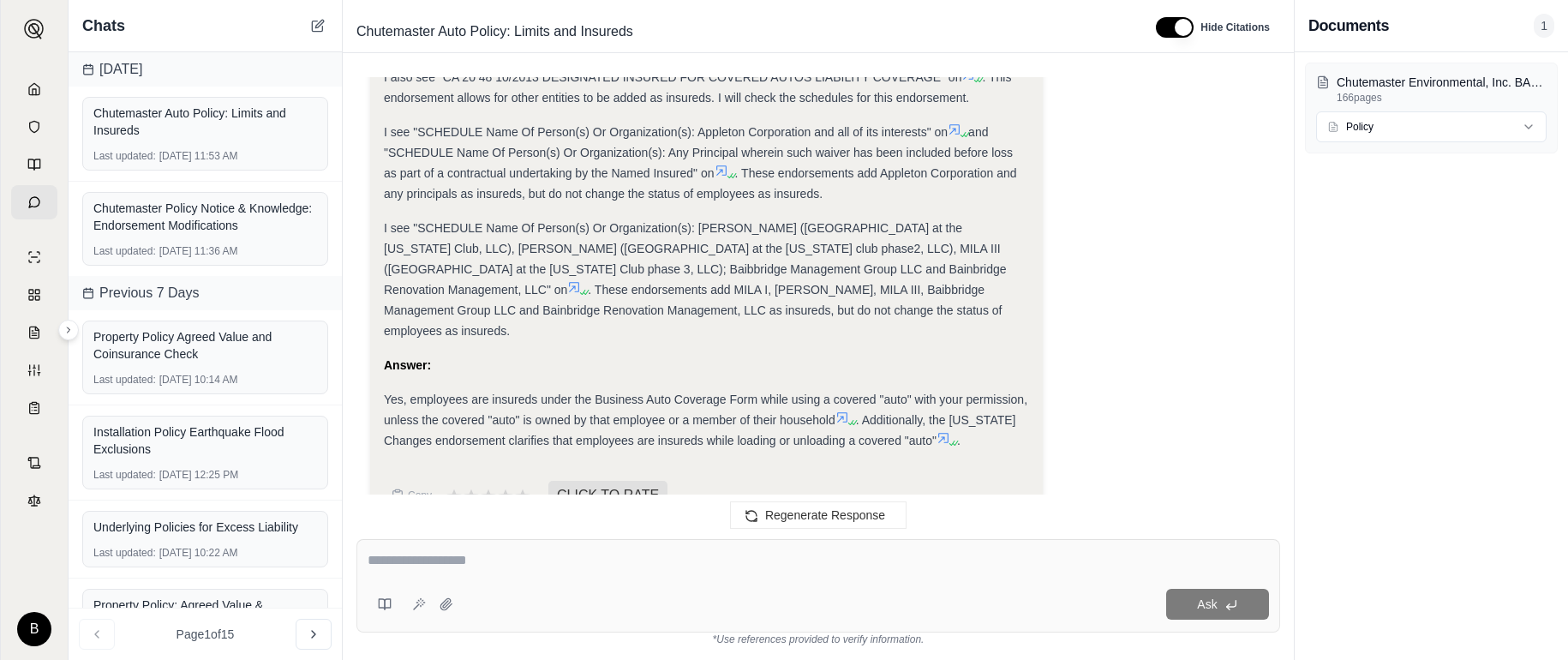
click at [841, 412] on icon at bounding box center [843, 417] width 11 height 11
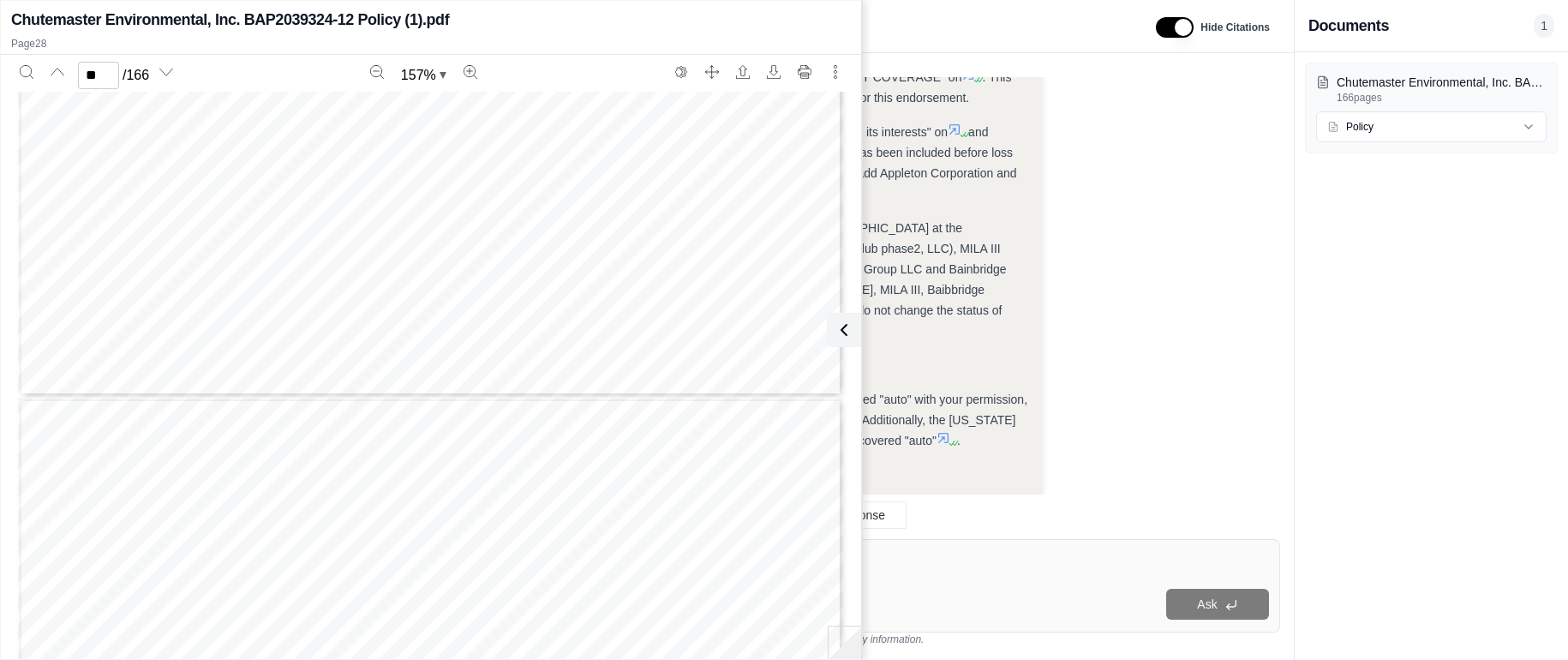
scroll to position [29602, 0]
type input "**"
click at [830, 325] on icon at bounding box center [840, 329] width 20 height 20
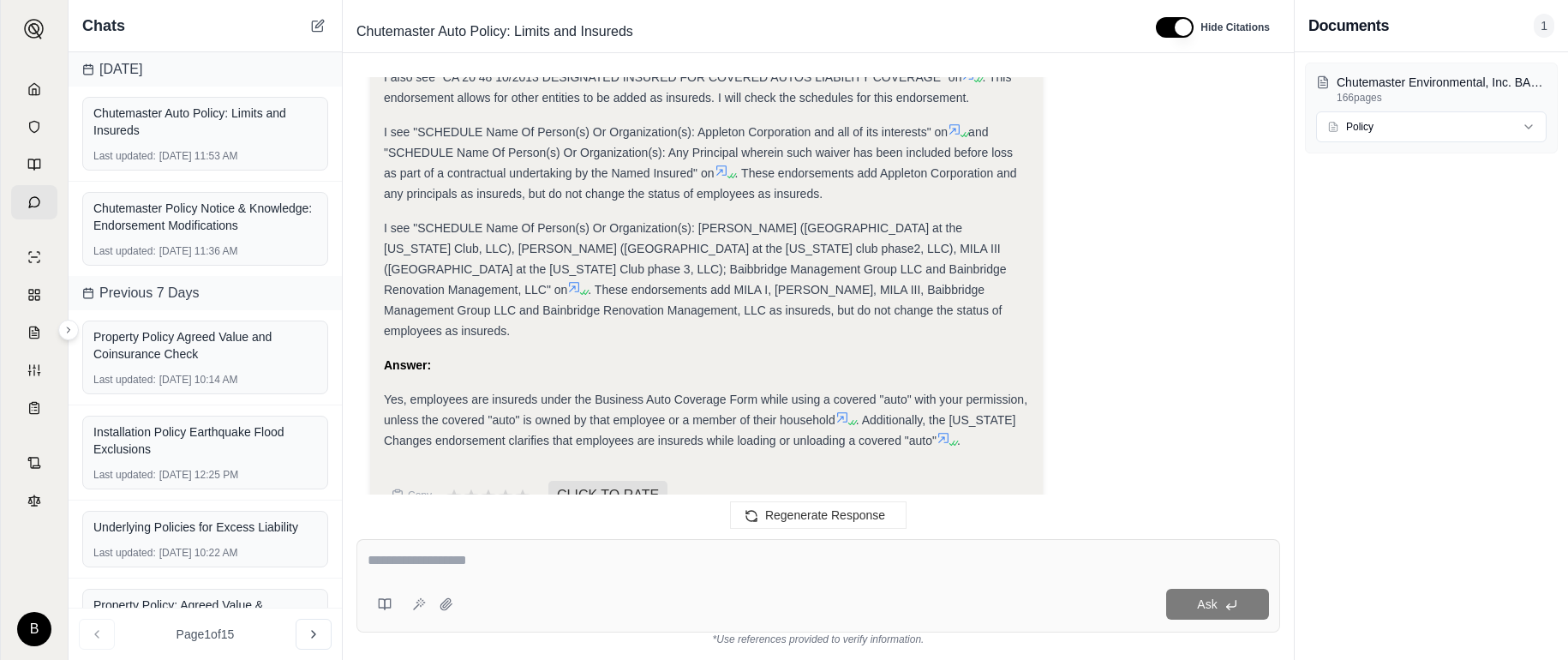
click at [948, 431] on icon at bounding box center [943, 438] width 14 height 14
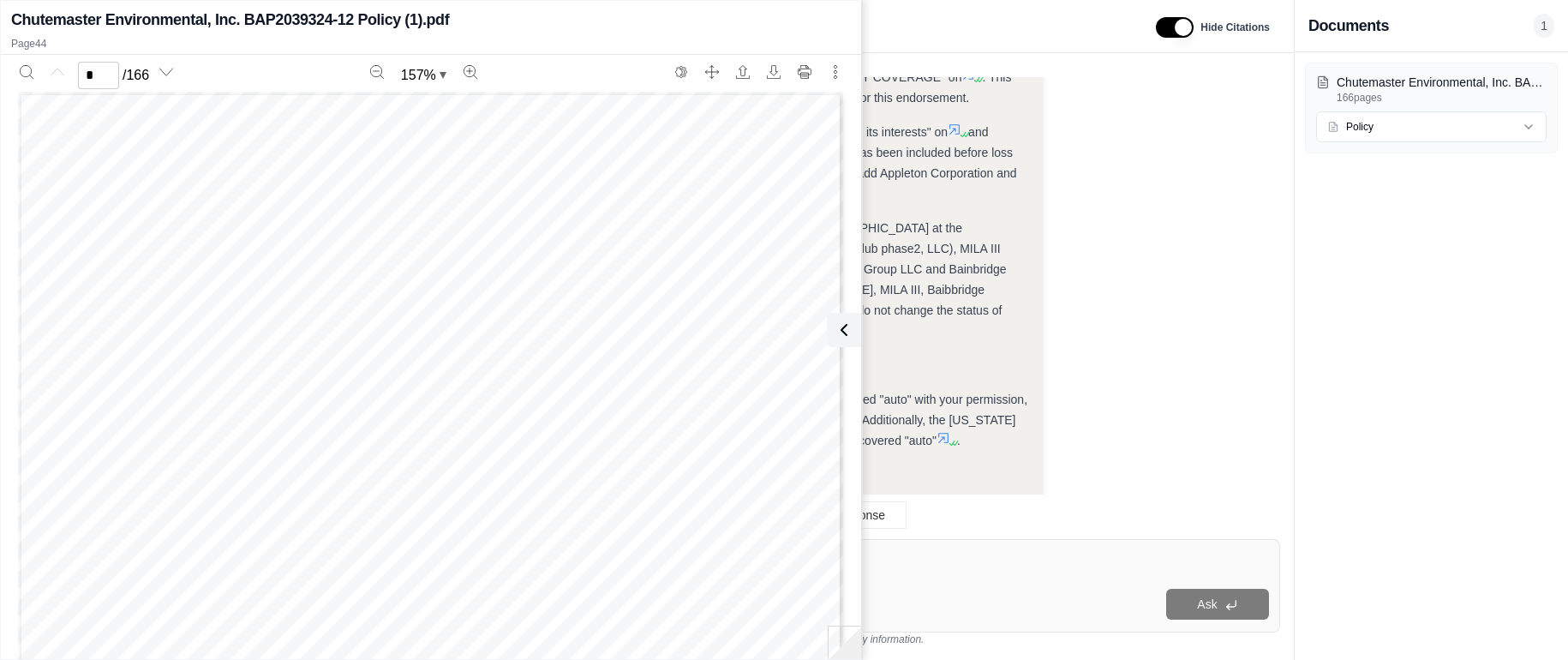
scroll to position [45911, 0]
type input "**"
click at [839, 327] on icon at bounding box center [841, 330] width 5 height 11
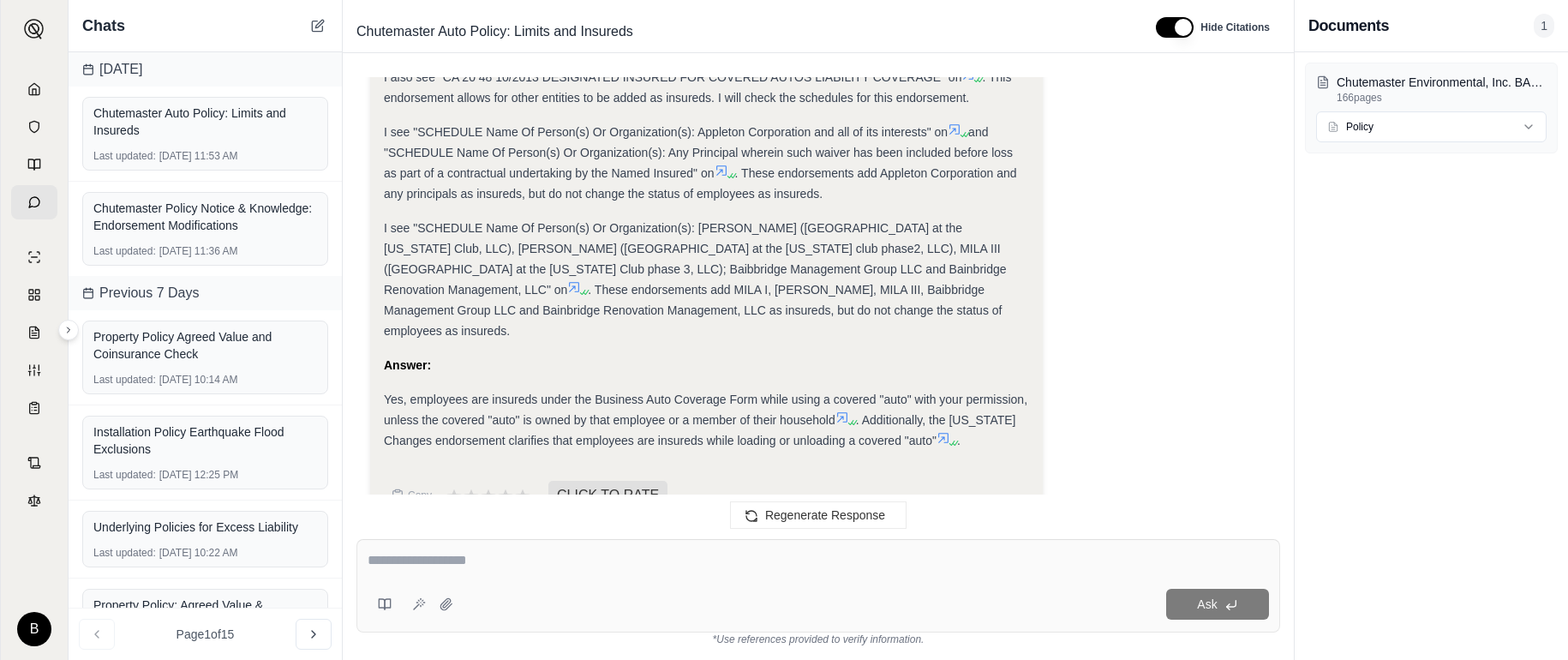
click at [843, 412] on icon at bounding box center [843, 417] width 11 height 11
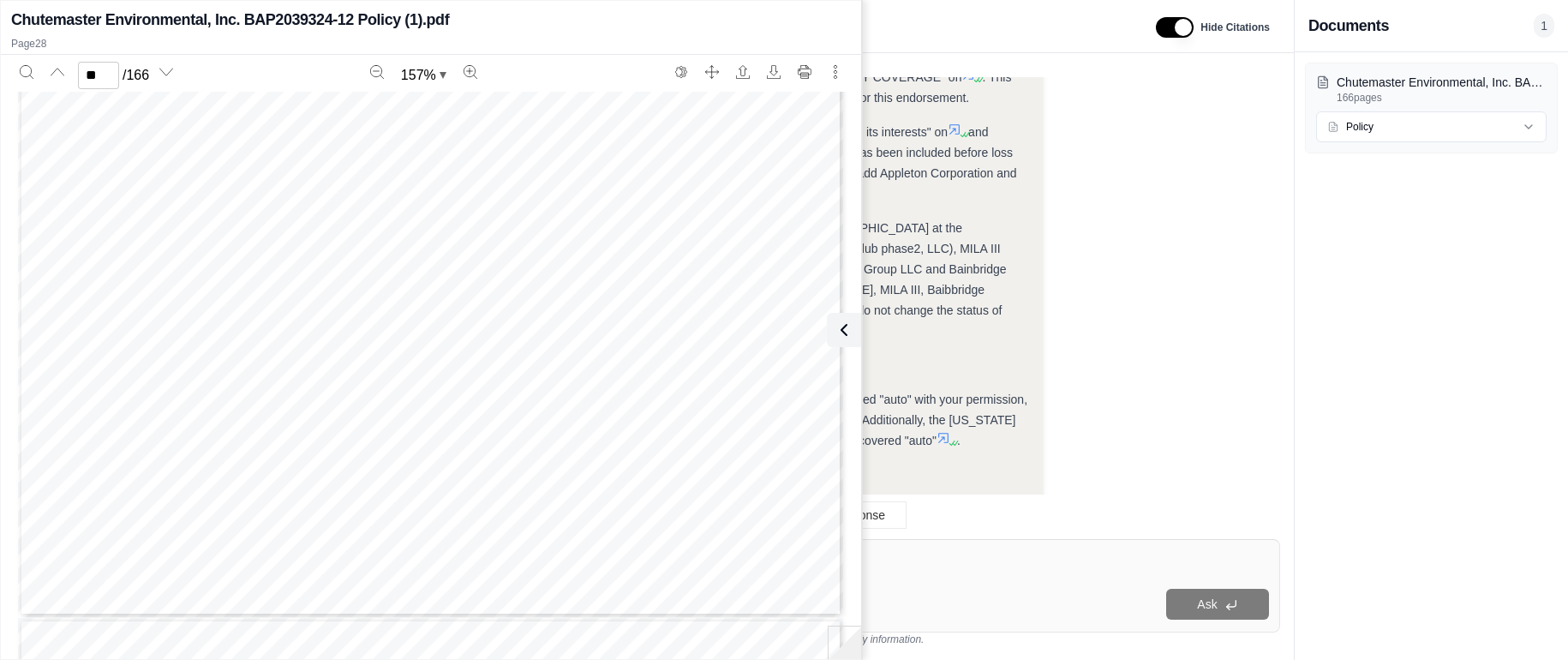
scroll to position [29379, 0]
type input "**"
click at [850, 332] on icon at bounding box center [840, 329] width 20 height 20
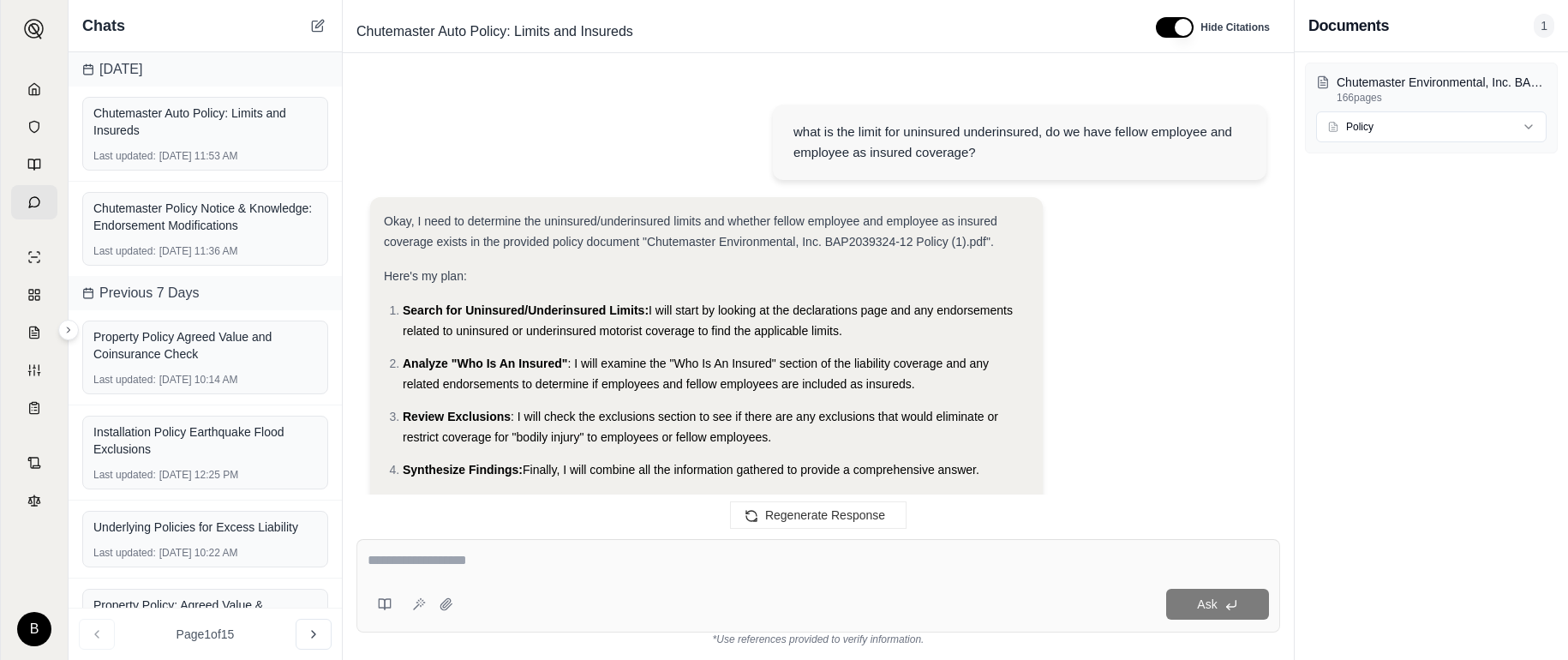
scroll to position [8948, 0]
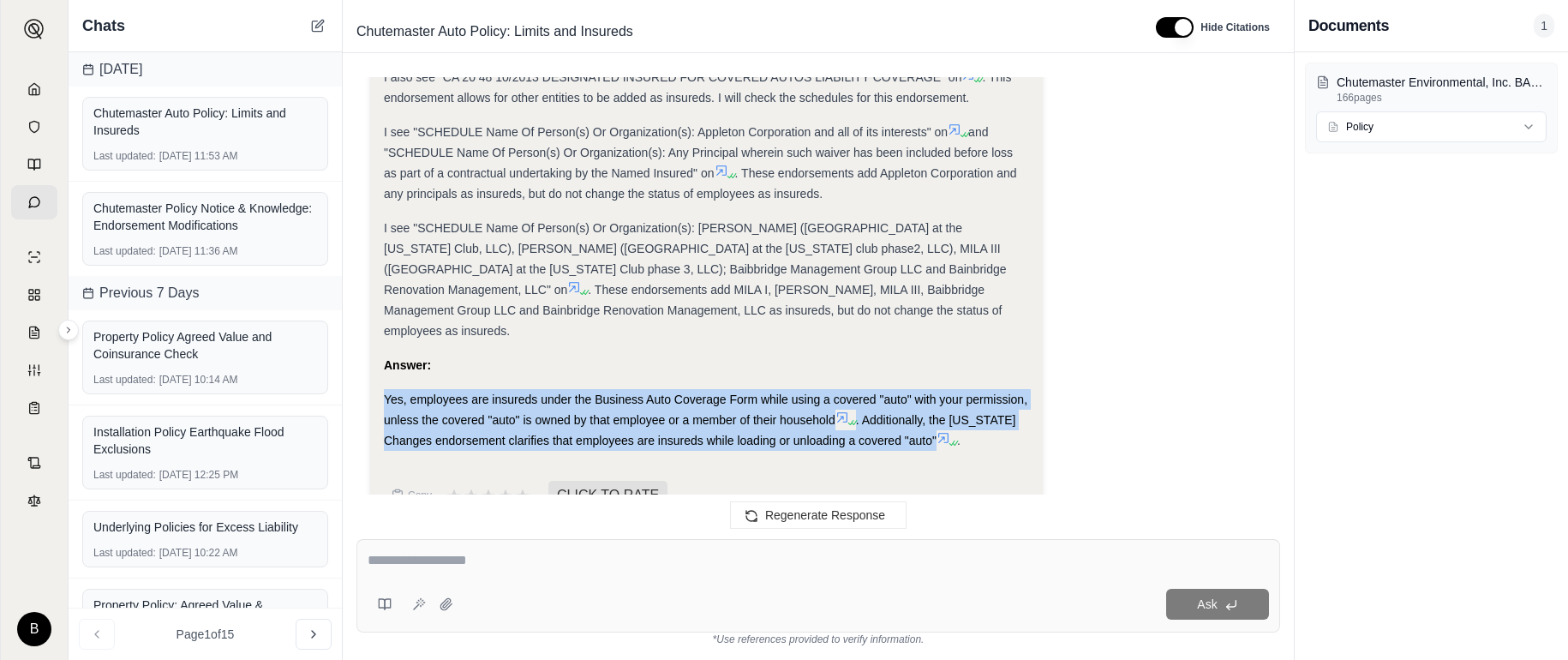
drag, startPoint x: 386, startPoint y: 354, endPoint x: 948, endPoint y: 407, distance: 564.5
click at [948, 407] on div "Yes, employees are insureds under the Business Auto Coverage Form while using a…" at bounding box center [706, 420] width 645 height 62
copy div "Yes, employees are insureds under the Business Auto Coverage Form while using a…"
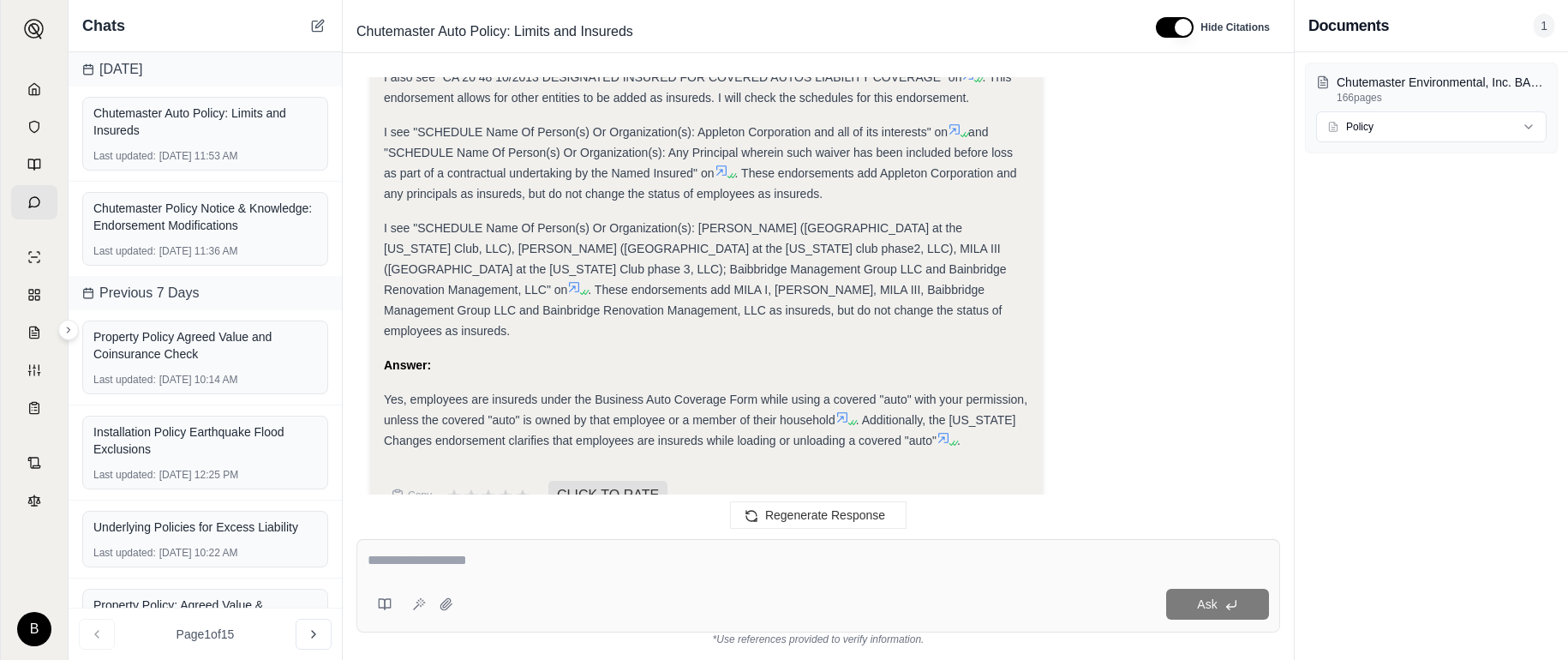
click at [472, 571] on div at bounding box center [818, 563] width 901 height 26
click at [441, 558] on textarea at bounding box center [818, 559] width 901 height 20
type textarea "**********"
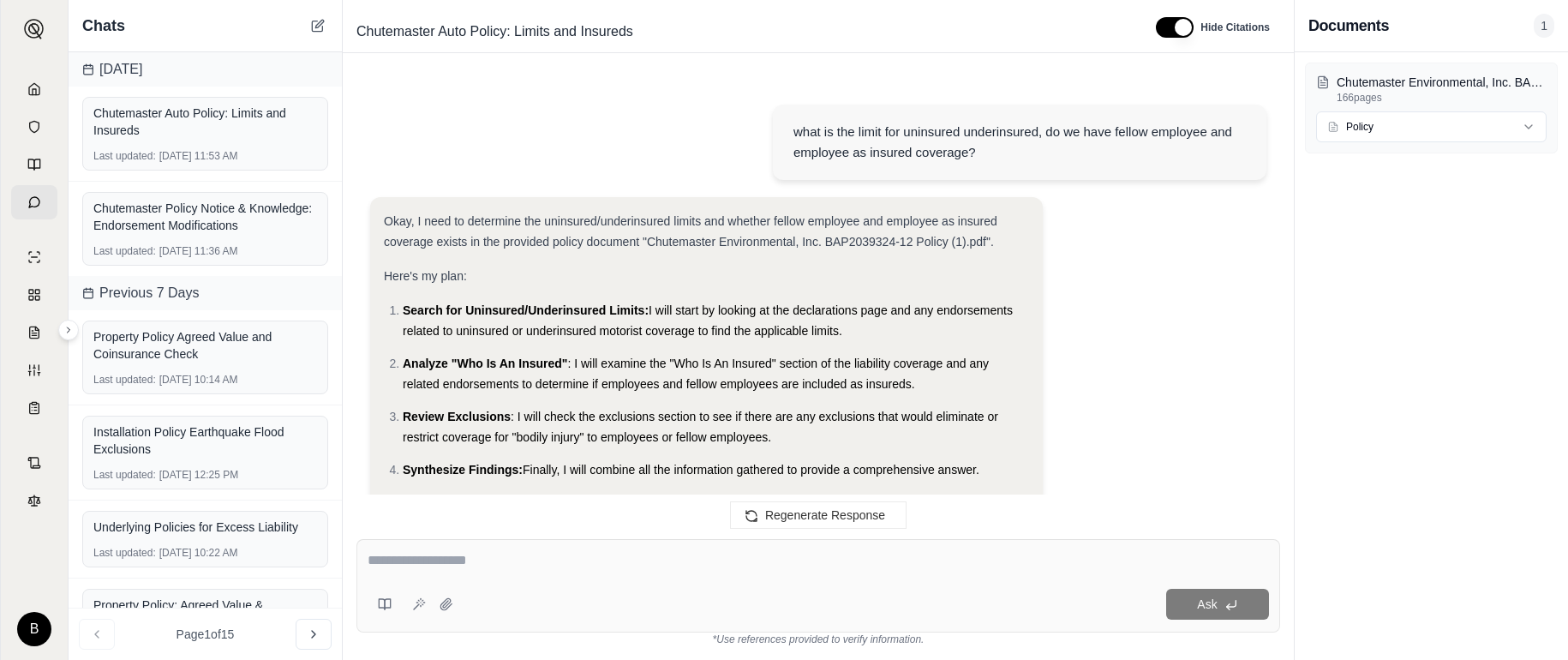
scroll to position [10229, 0]
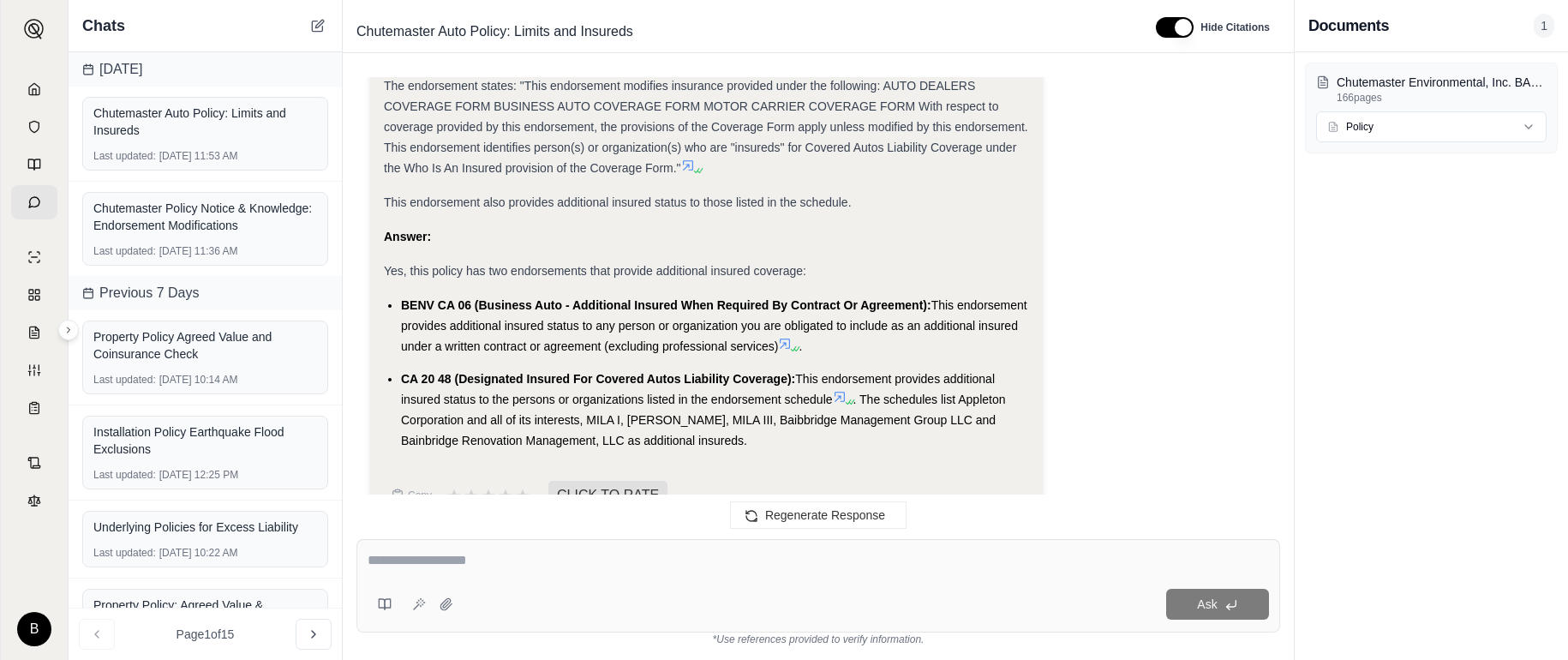
click at [791, 339] on icon at bounding box center [786, 344] width 11 height 11
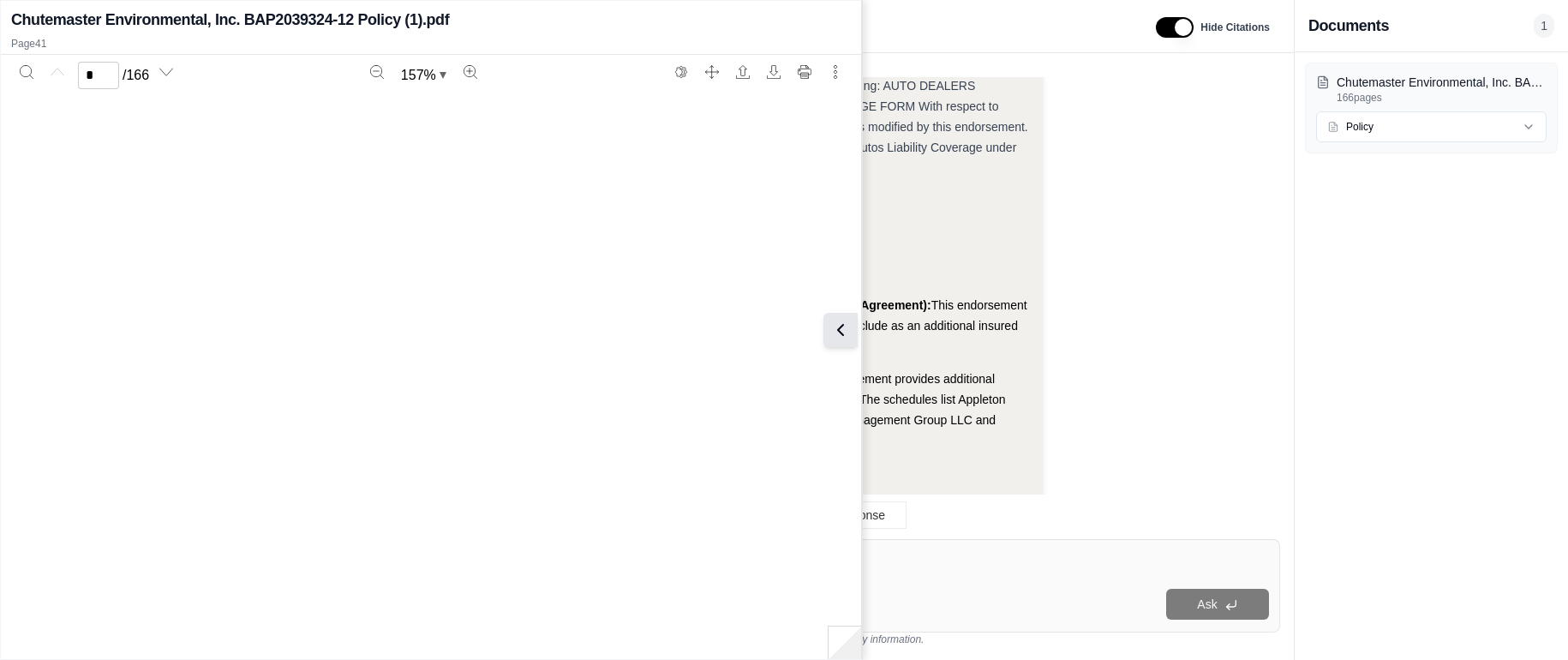
scroll to position [42708, 0]
type input "**"
click at [840, 326] on icon at bounding box center [840, 329] width 20 height 20
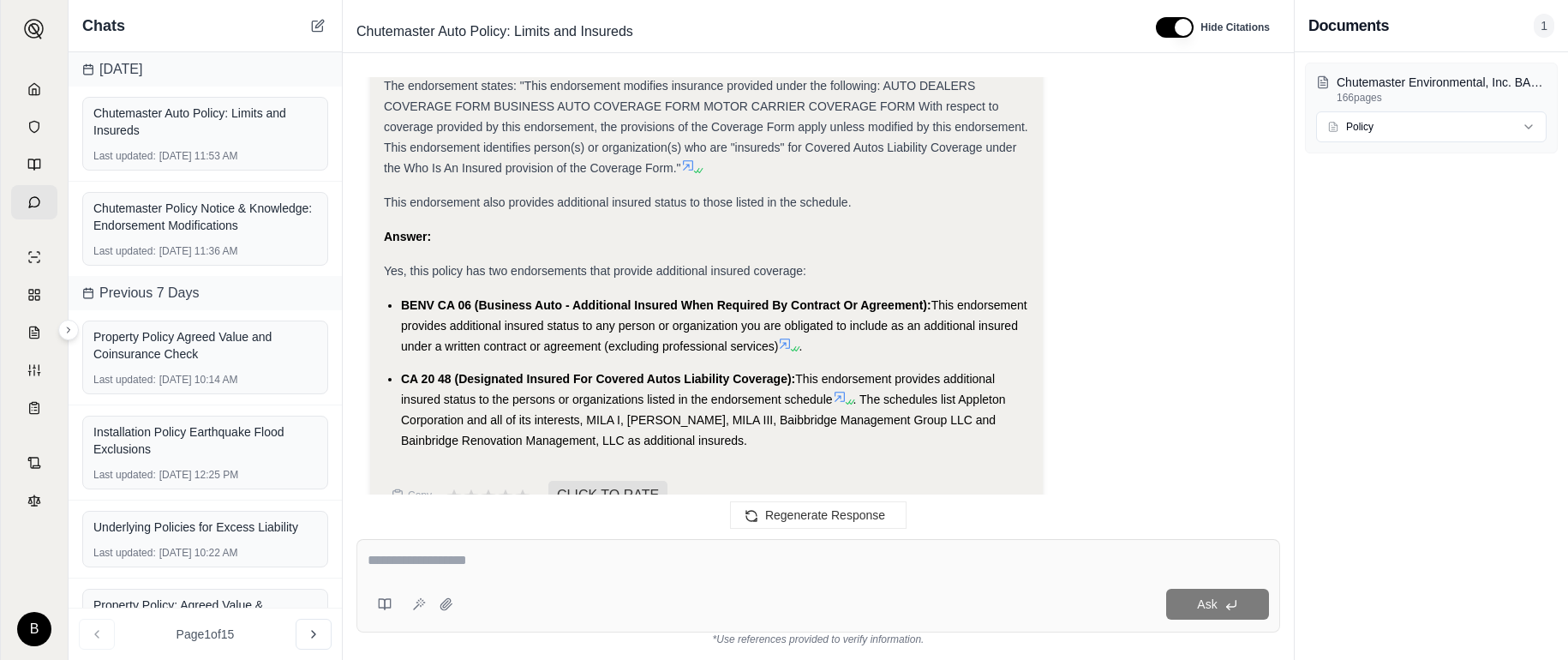
click at [760, 571] on div at bounding box center [818, 563] width 901 height 26
click at [525, 560] on textarea at bounding box center [818, 559] width 901 height 20
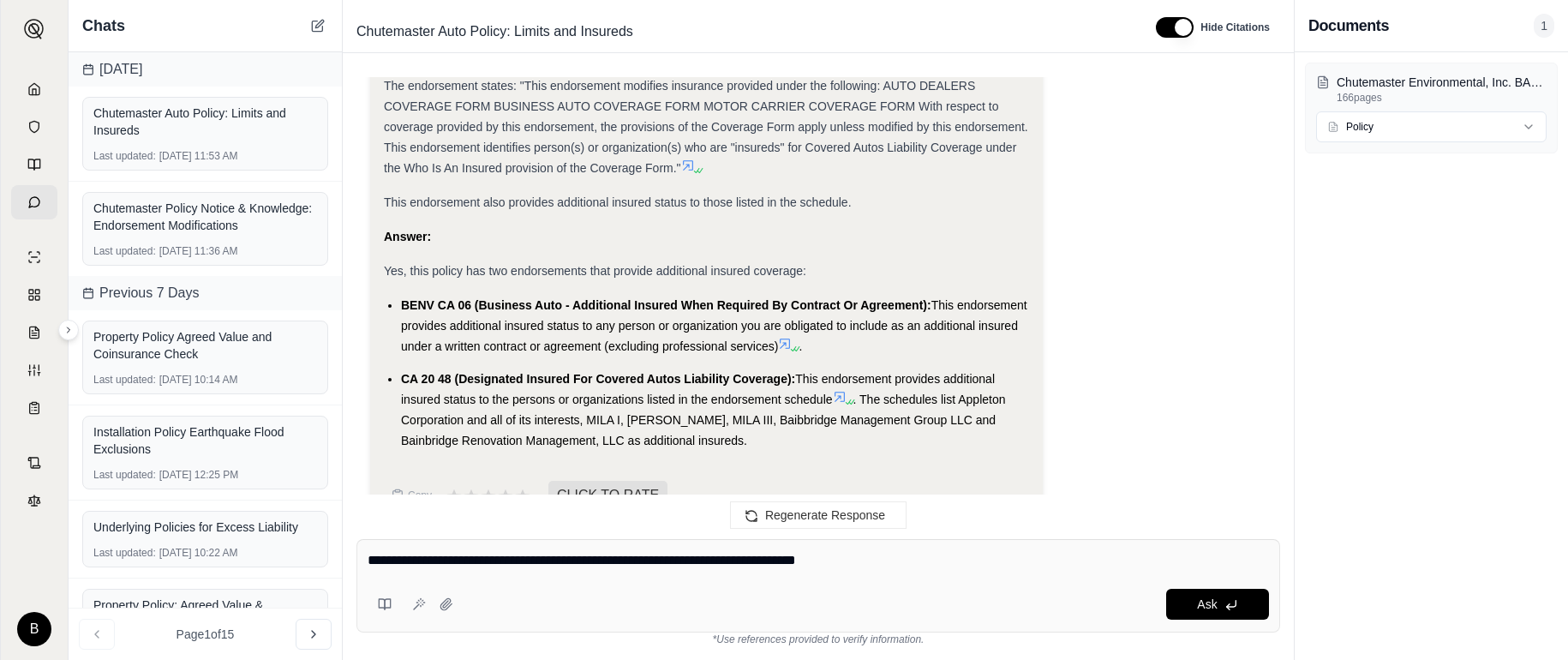
type textarea "**********"
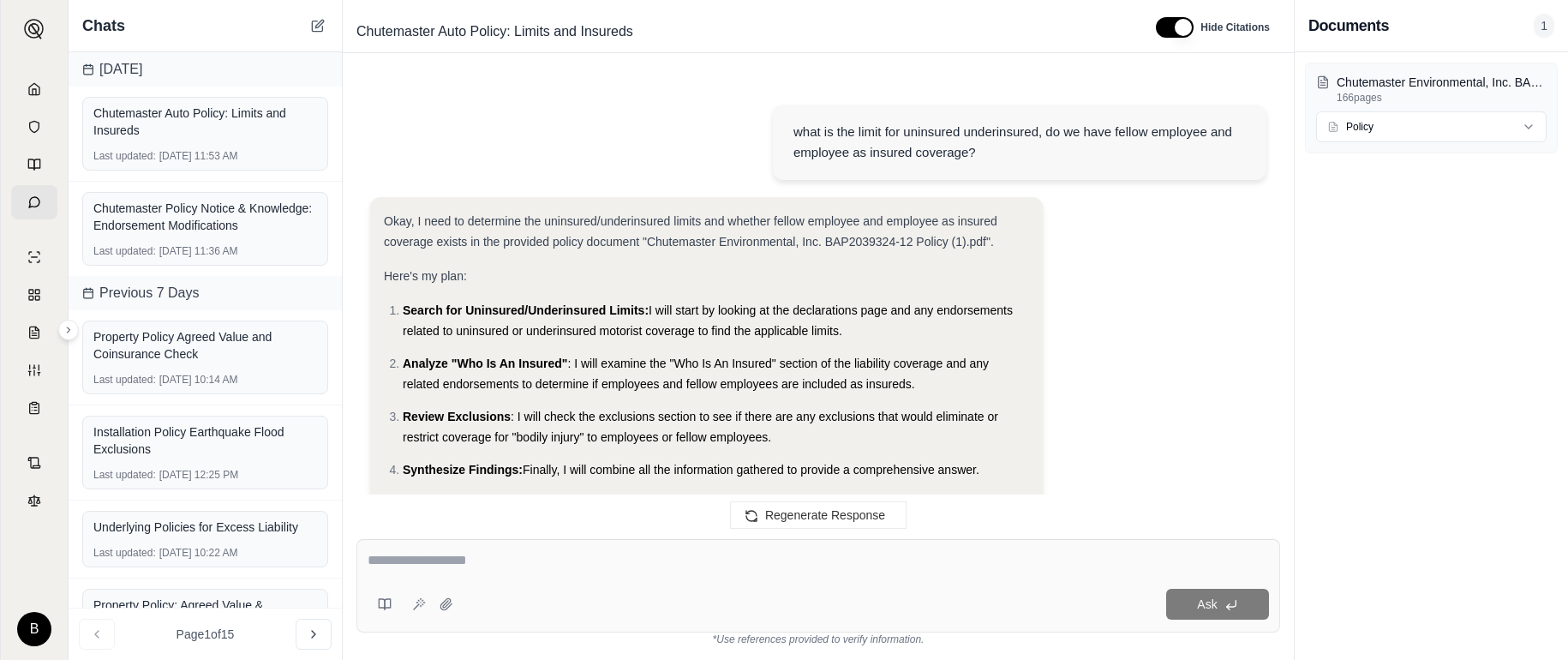
scroll to position [12094, 0]
